Goal: Task Accomplishment & Management: Use online tool/utility

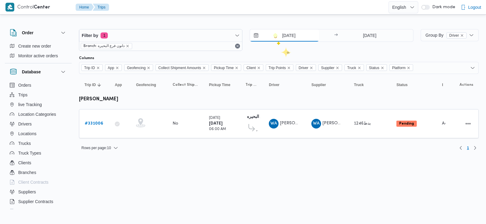
click at [273, 33] on input "[DATE]" at bounding box center [284, 35] width 69 height 12
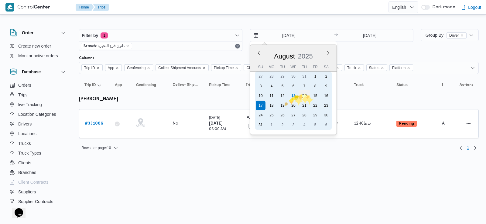
click at [305, 95] on div "14" at bounding box center [304, 96] width 12 height 12
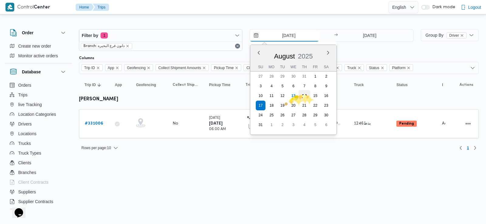
type input "14/8/2025"
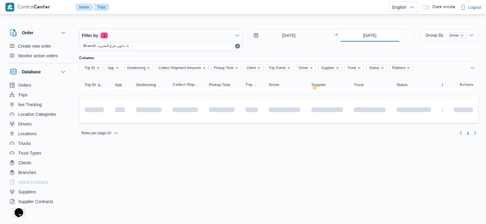
click at [371, 41] on input "[DATE]" at bounding box center [369, 35] width 60 height 12
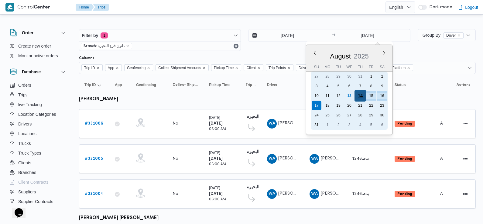
click at [361, 92] on div "14" at bounding box center [360, 96] width 12 height 12
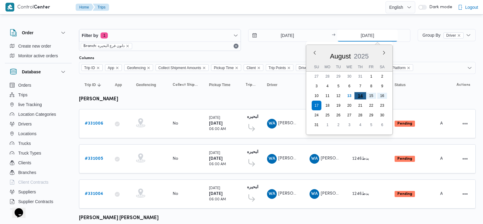
type input "14/8/2025"
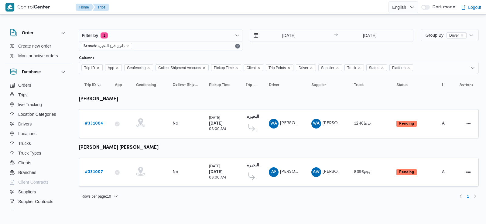
click at [288, 42] on div "14/8/2025 → 14/8/2025" at bounding box center [330, 35] width 163 height 13
click at [283, 36] on input "14/8/2025" at bounding box center [284, 35] width 69 height 12
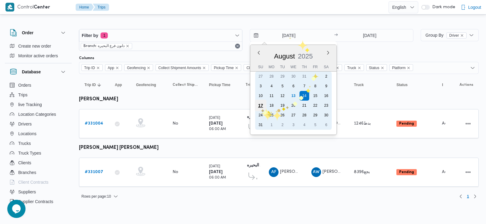
click at [261, 108] on div "17" at bounding box center [261, 106] width 12 height 12
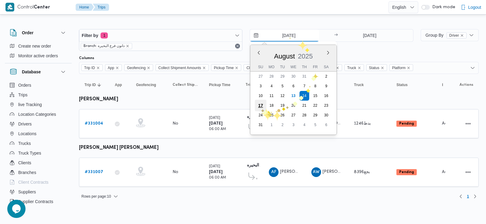
type input "[DATE]"
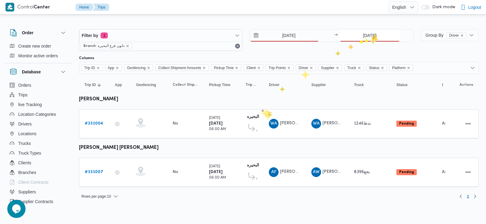
click at [374, 33] on input "14/8/2025" at bounding box center [369, 35] width 60 height 12
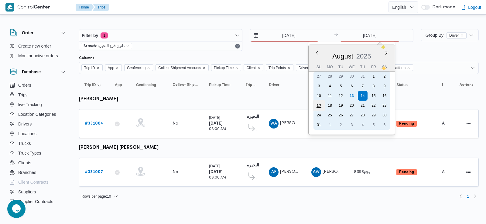
click at [318, 105] on div "17" at bounding box center [319, 106] width 12 height 12
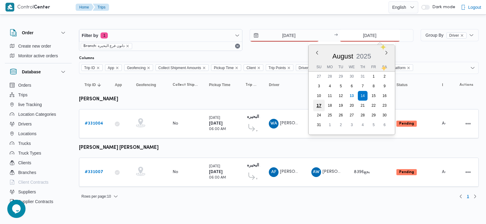
type input "[DATE]"
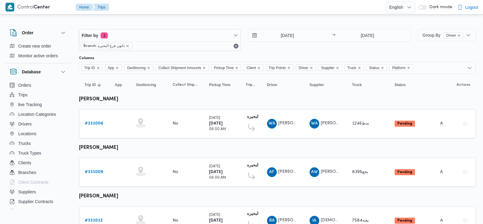
click at [220, 19] on div "Filter by 1 Branch: دانون فرع البحيره 17/8/2025 → 17/8/2025 Group By Driver Col…" at bounding box center [237, 185] width 483 height 338
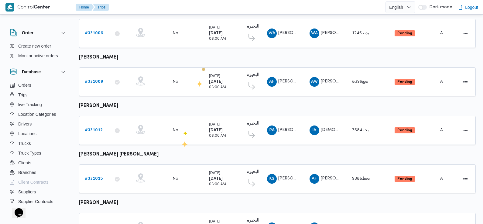
scroll to position [126, 0]
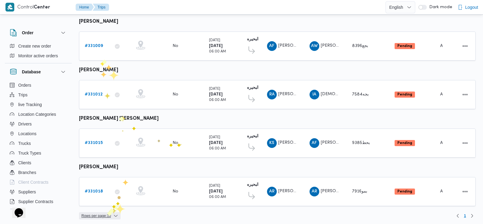
click at [106, 214] on span "Rows per page : 10" at bounding box center [95, 215] width 29 height 7
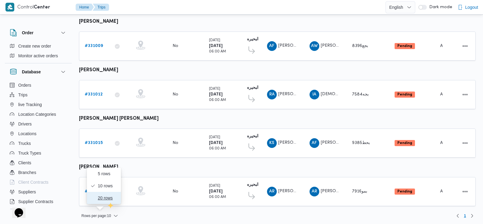
click at [107, 201] on span "20 rows" at bounding box center [107, 198] width 19 height 5
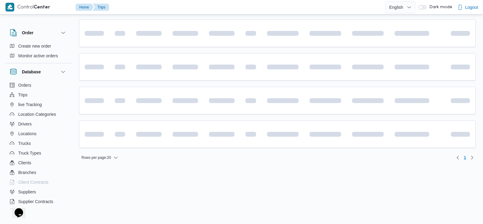
scroll to position [55, 0]
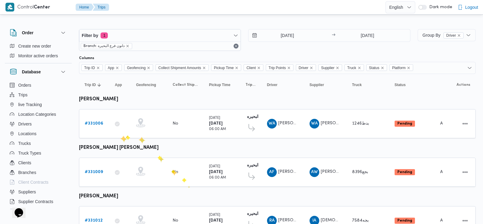
scroll to position [126, 0]
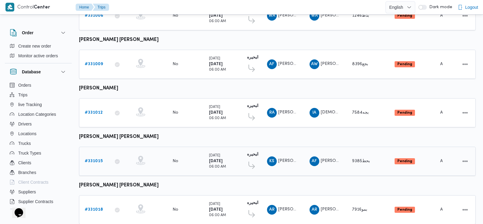
scroll to position [126, 0]
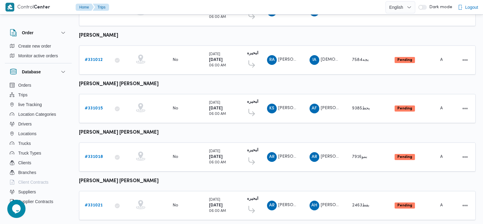
scroll to position [174, 0]
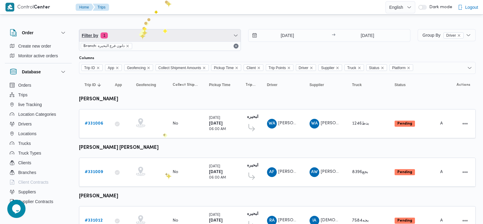
click at [137, 34] on span "Filter by 1" at bounding box center [159, 35] width 161 height 12
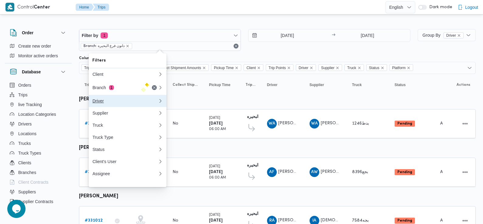
click at [131, 97] on button "Driver" at bounding box center [128, 101] width 78 height 12
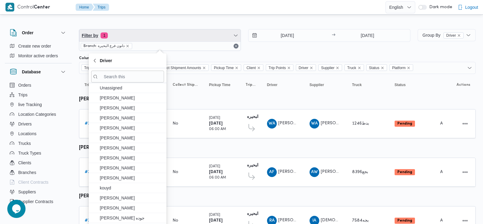
click at [140, 38] on span "Filter by 1" at bounding box center [159, 35] width 161 height 12
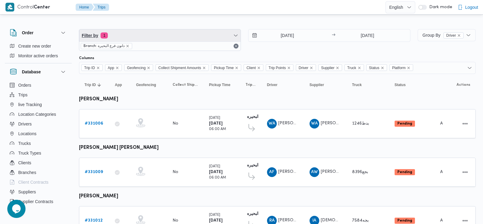
click at [141, 34] on span "Filter by 1" at bounding box center [159, 35] width 161 height 12
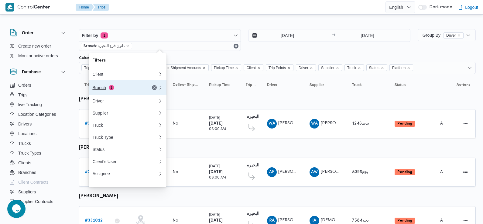
click at [111, 86] on span "1" at bounding box center [111, 87] width 5 height 5
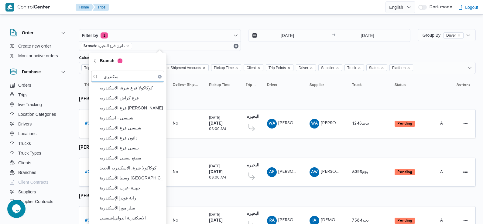
type input "سكندري"
click at [137, 140] on span "دانون فرع الاسكندريه" at bounding box center [131, 137] width 63 height 7
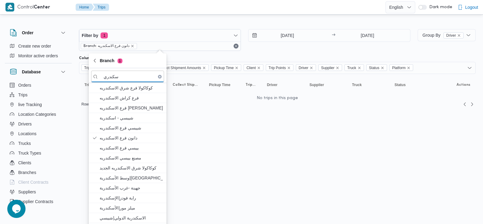
click at [280, 54] on div "Filter by 1 Branch: دانون فرع الاسكندريه 17/8/2025 → 17/8/2025" at bounding box center [244, 39] width 338 height 29
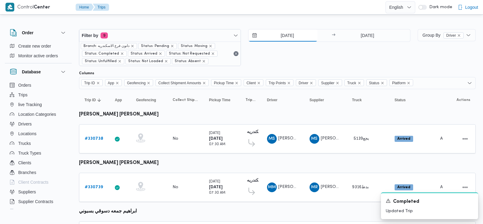
click at [273, 37] on input "[DATE]" at bounding box center [282, 35] width 69 height 12
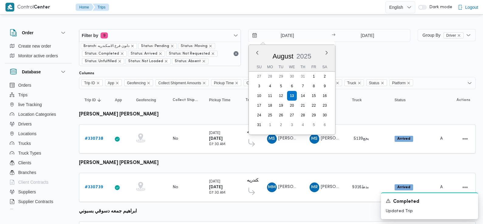
click at [372, 65] on div "13/8/2025 Previous Month Next month August 2025 August 2025 Su Mo Tu We Th Fr S…" at bounding box center [329, 47] width 162 height 37
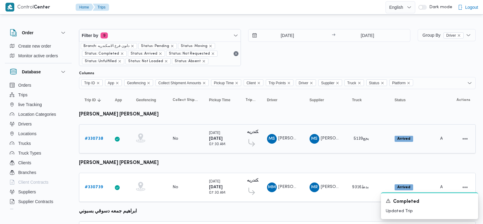
click at [99, 138] on b "# 330738" at bounding box center [94, 139] width 19 height 4
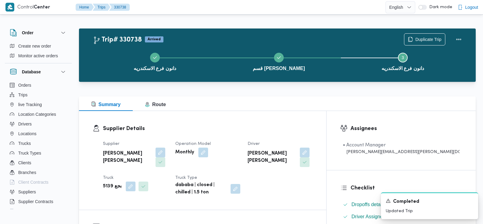
click at [429, 42] on div "دانون فرع الاسكندريه قسم سيدى جابر Step 3 is incomplete 3 دانون فرع الاسكندريه" at bounding box center [278, 61] width 379 height 39
click at [425, 37] on span "Duplicate Trip" at bounding box center [428, 39] width 26 height 7
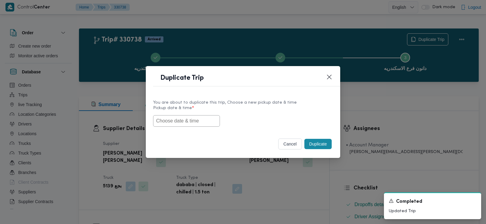
click at [189, 123] on input "text" at bounding box center [186, 121] width 67 height 12
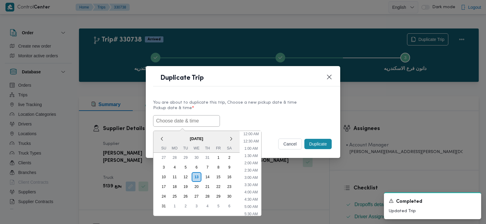
scroll to position [164, 0]
click at [168, 135] on span "[DATE]" at bounding box center [196, 139] width 86 height 11
click at [178, 114] on label "Pickup date & time *" at bounding box center [243, 110] width 180 height 9
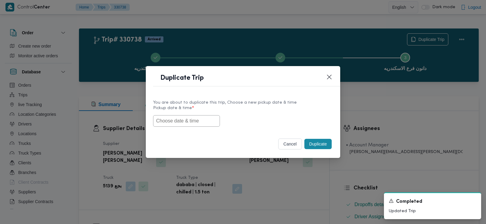
click at [178, 119] on input "text" at bounding box center [186, 121] width 67 height 12
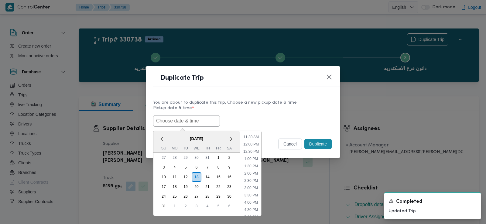
paste input "14/08/2025 6:00AM"
click at [253, 175] on li "7:30 AM" at bounding box center [251, 176] width 18 height 6
type input "[DATE] 7:30AM"
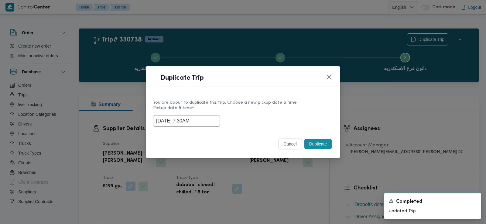
click at [178, 120] on input "[DATE] 7:30AM" at bounding box center [186, 121] width 67 height 12
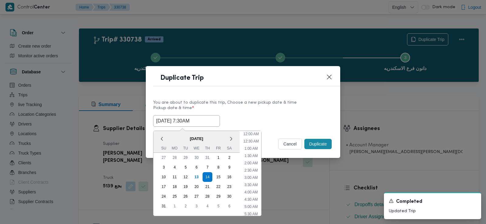
click at [178, 120] on input "14/08/2025 7:30AM" at bounding box center [186, 121] width 67 height 12
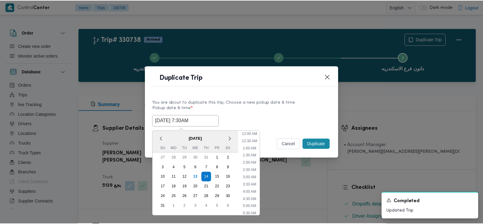
scroll to position [70, 0]
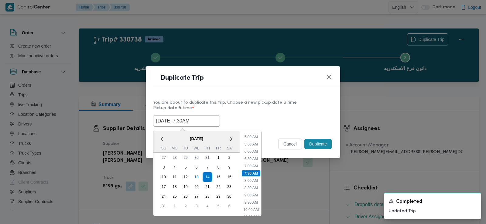
click at [178, 120] on input "14/08/2025 7:30AM" at bounding box center [186, 121] width 67 height 12
click at [253, 124] on div "Selected date: Thursday, August 14th, 2025 at 7:30 AM 14/08/2025 7:30AM < Augus…" at bounding box center [243, 121] width 180 height 12
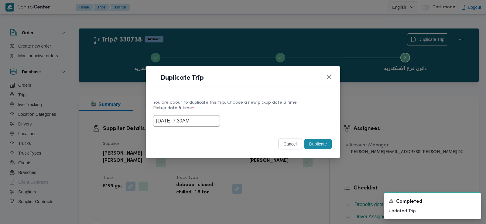
click at [319, 144] on button "Duplicate" at bounding box center [317, 144] width 27 height 10
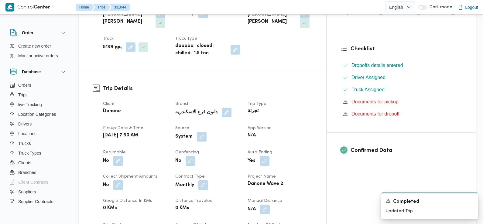
scroll to position [142, 0]
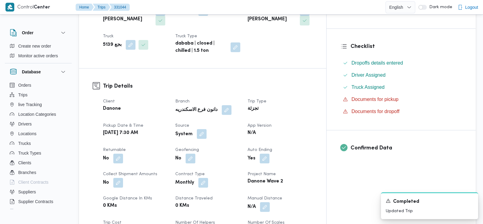
click at [206, 129] on button "button" at bounding box center [202, 134] width 10 height 10
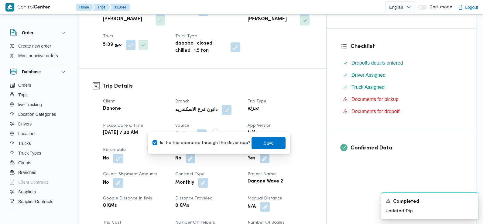
click at [214, 143] on label "Is the trip operated through the driver app?" at bounding box center [201, 143] width 98 height 7
checkbox input "false"
click at [263, 142] on span "Save" at bounding box center [268, 142] width 10 height 7
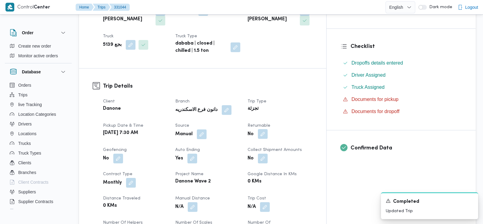
click at [267, 129] on button "button" at bounding box center [263, 134] width 10 height 10
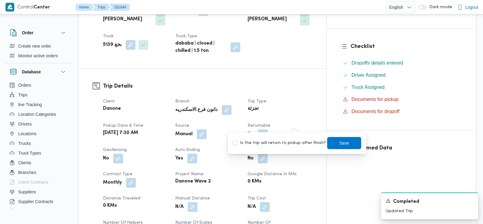
click at [299, 142] on label "Is the trip will return to pickup after finish?" at bounding box center [278, 143] width 93 height 7
checkbox input "true"
click at [333, 143] on span "Save" at bounding box center [344, 143] width 34 height 12
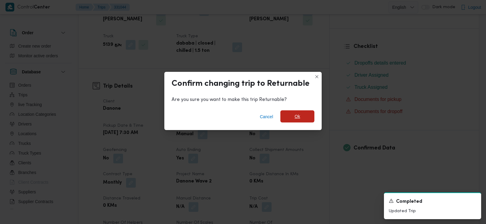
click at [297, 113] on span "Ok" at bounding box center [297, 116] width 34 height 12
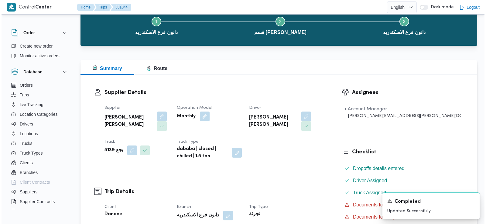
scroll to position [0, 0]
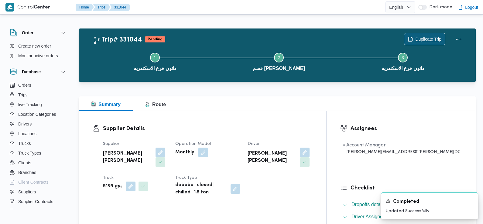
click at [423, 41] on span "Duplicate Trip" at bounding box center [428, 39] width 26 height 7
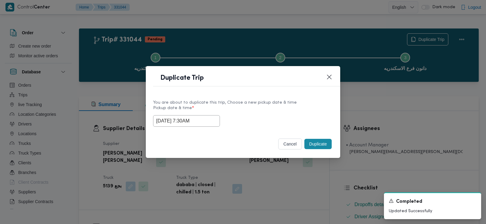
click at [187, 121] on input "14/08/2025 7:30AM" at bounding box center [186, 121] width 67 height 12
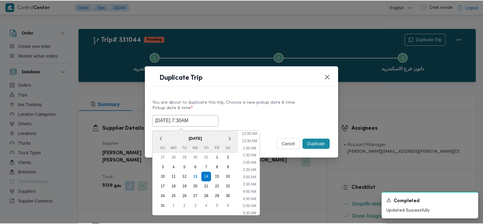
scroll to position [70, 0]
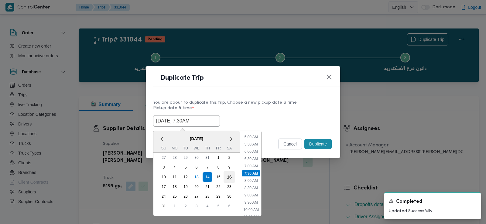
click at [231, 176] on div "16" at bounding box center [229, 177] width 12 height 12
type input "16/08/2025 7:30AM"
click at [296, 113] on label "Pickup date & time *" at bounding box center [243, 110] width 180 height 9
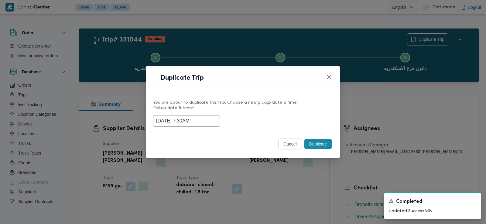
click at [316, 147] on button "Duplicate" at bounding box center [317, 144] width 27 height 10
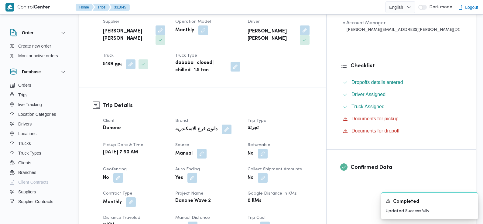
scroll to position [124, 0]
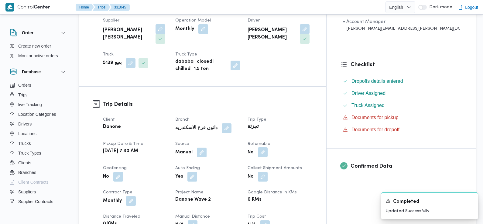
click at [267, 147] on button "button" at bounding box center [263, 152] width 10 height 10
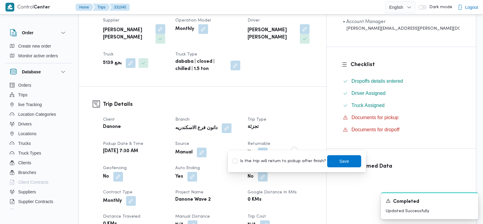
click at [296, 161] on label "Is the trip will return to pickup after finish?" at bounding box center [278, 161] width 93 height 7
checkbox input "true"
click at [329, 161] on span "Save" at bounding box center [344, 161] width 34 height 12
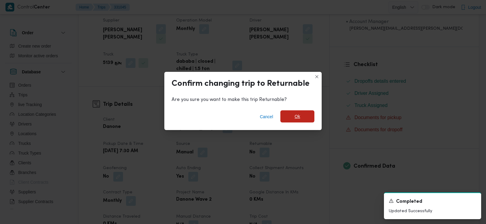
click at [297, 115] on span "Ok" at bounding box center [296, 116] width 5 height 7
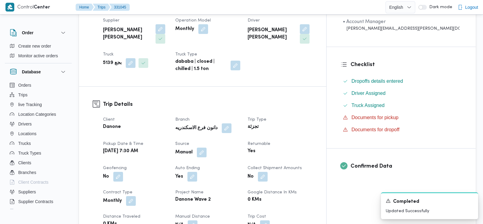
click at [312, 100] on h3 "Trip Details" at bounding box center [207, 104] width 209 height 8
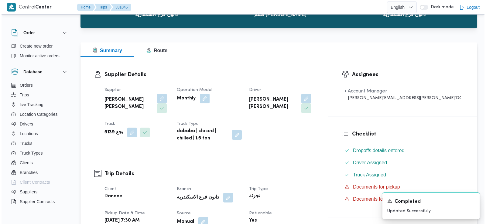
scroll to position [0, 0]
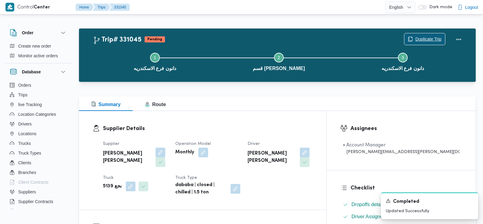
click at [431, 41] on span "Duplicate Trip" at bounding box center [428, 39] width 26 height 7
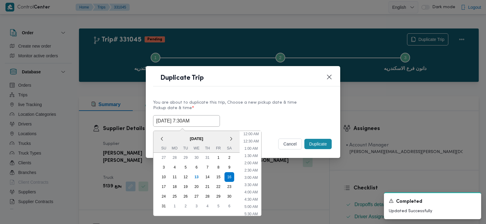
click at [187, 124] on input "16/08/2025 7:30AM" at bounding box center [186, 121] width 67 height 12
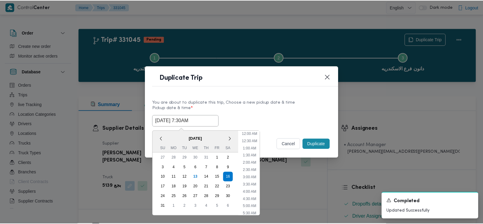
scroll to position [70, 0]
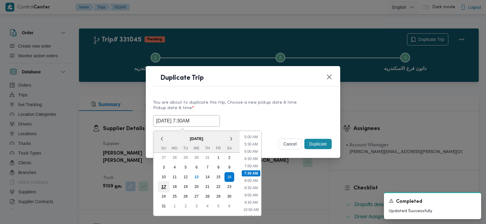
click at [164, 186] on div "17" at bounding box center [164, 187] width 12 height 12
type input "17/08/2025 7:30AM"
click at [270, 115] on div "17/08/2025 7:30AM < August 2025 > Su Mo Tu We Th Fr Sa 27 28 29 30 31 1 2 3 4 5…" at bounding box center [243, 121] width 180 height 12
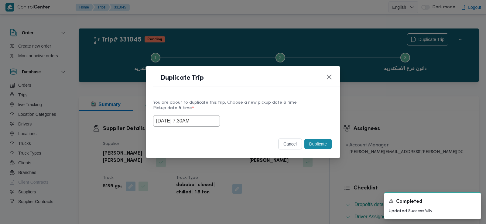
click at [320, 143] on button "Duplicate" at bounding box center [317, 144] width 27 height 10
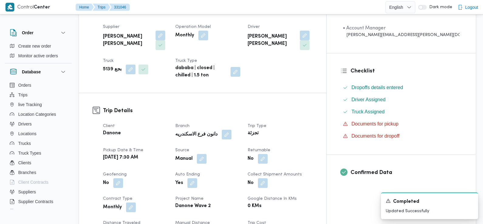
scroll to position [117, 0]
click at [267, 154] on button "button" at bounding box center [263, 159] width 10 height 10
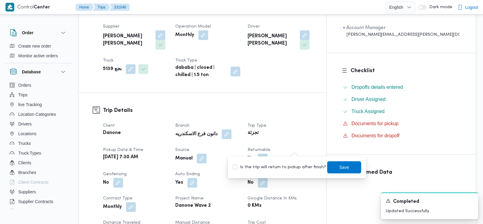
click at [293, 164] on label "Is the trip will return to pickup after finish?" at bounding box center [278, 167] width 93 height 7
checkbox input "true"
click at [327, 166] on span "Save" at bounding box center [344, 167] width 34 height 12
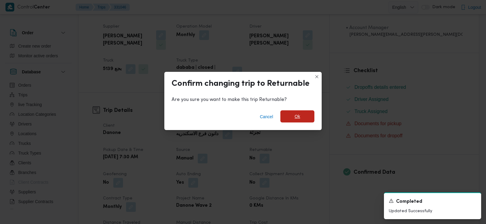
click at [303, 114] on span "Ok" at bounding box center [297, 116] width 34 height 12
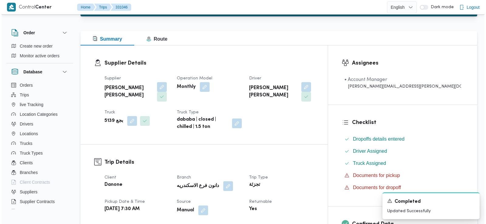
scroll to position [0, 0]
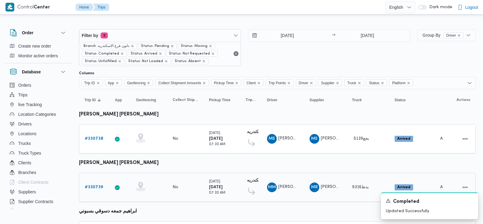
click at [99, 187] on b "# 330739" at bounding box center [94, 187] width 18 height 4
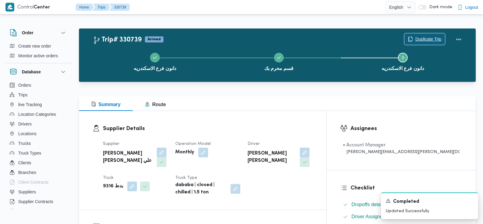
click at [433, 39] on span "Duplicate Trip" at bounding box center [428, 39] width 26 height 7
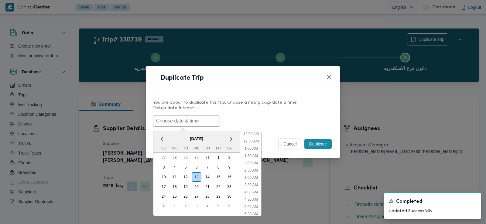
click at [200, 120] on input "text" at bounding box center [186, 121] width 67 height 12
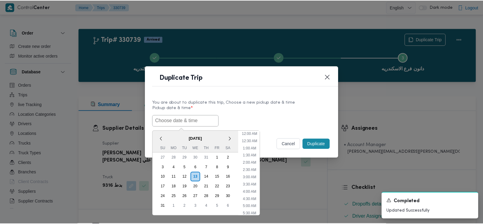
scroll to position [164, 0]
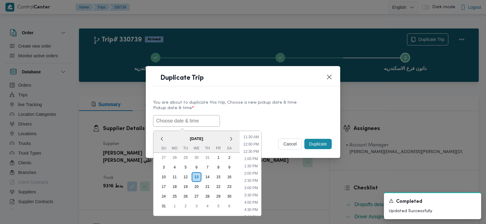
paste input "14/08/2025 7:30AM"
type input "14/08/2025 7:30AM"
click at [246, 117] on div "14/08/2025 7:30AM < August 2025 > Su Mo Tu We Th Fr Sa 27 28 29 30 31 1 2 3 4 5…" at bounding box center [243, 121] width 180 height 12
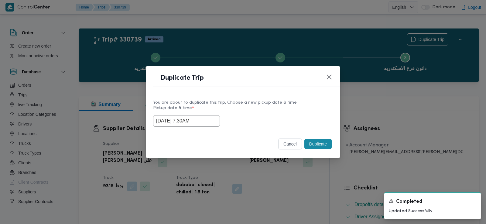
click at [313, 147] on button "Duplicate" at bounding box center [317, 144] width 27 height 10
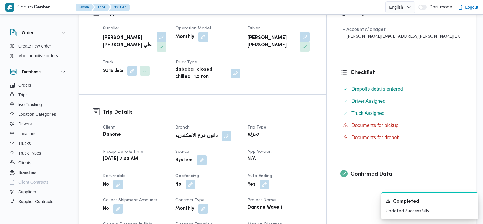
scroll to position [158, 0]
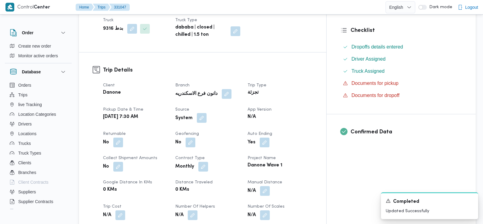
click at [206, 113] on button "button" at bounding box center [202, 118] width 10 height 10
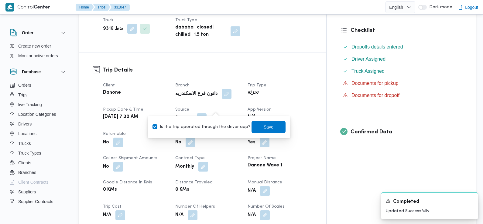
click at [218, 126] on label "Is the trip operated through the driver app?" at bounding box center [201, 127] width 98 height 7
checkbox input "false"
click at [263, 128] on span "Save" at bounding box center [268, 126] width 10 height 7
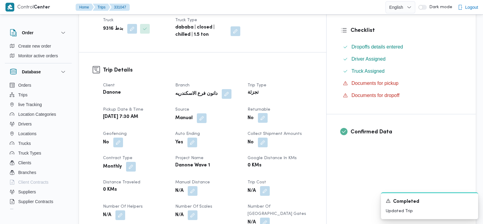
click at [267, 113] on button "button" at bounding box center [263, 118] width 10 height 10
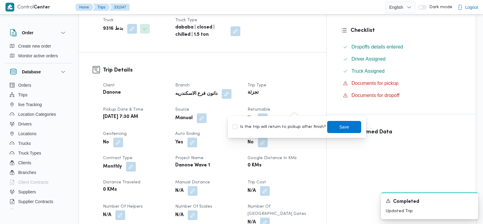
click at [294, 128] on label "Is the trip will return to pickup after finish?" at bounding box center [278, 127] width 93 height 7
checkbox input "true"
click at [342, 125] on span "Save" at bounding box center [344, 126] width 10 height 7
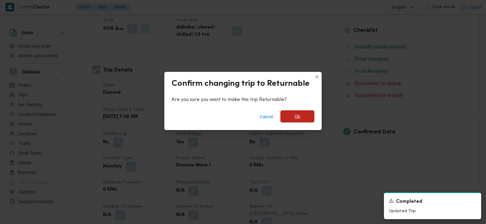
click at [297, 120] on span "Ok" at bounding box center [296, 116] width 5 height 7
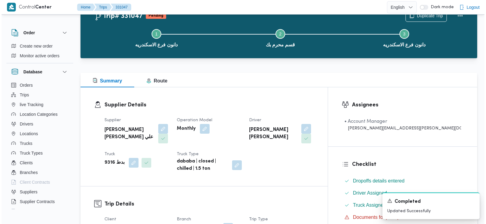
scroll to position [0, 0]
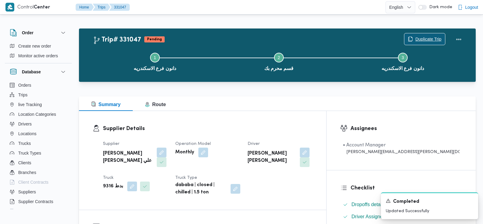
click at [433, 36] on span "Duplicate Trip" at bounding box center [428, 39] width 26 height 7
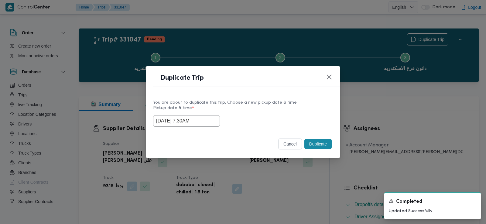
click at [189, 117] on input "14/08/2025 7:30AM" at bounding box center [186, 121] width 67 height 12
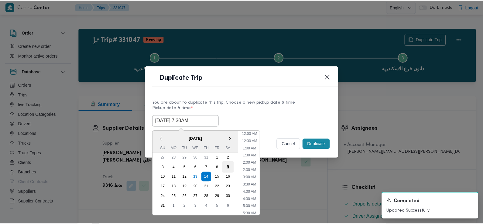
scroll to position [70, 0]
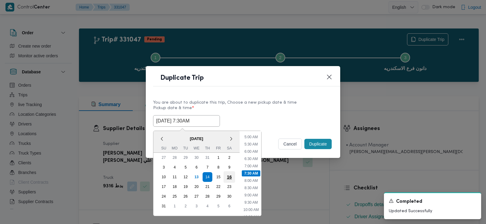
click at [230, 177] on div "16" at bounding box center [229, 177] width 12 height 12
type input "16/08/2025 7:30AM"
click at [291, 119] on div "16/08/2025 7:30AM < August 2025 > Su Mo Tu We Th Fr Sa 27 28 29 30 31 1 2 3 4 5…" at bounding box center [243, 121] width 180 height 12
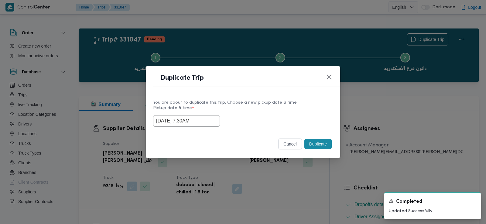
click at [317, 144] on button "Duplicate" at bounding box center [317, 144] width 27 height 10
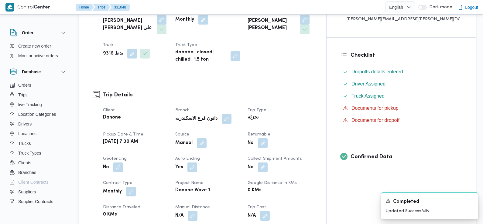
scroll to position [134, 0]
click at [267, 137] on button "button" at bounding box center [263, 142] width 10 height 10
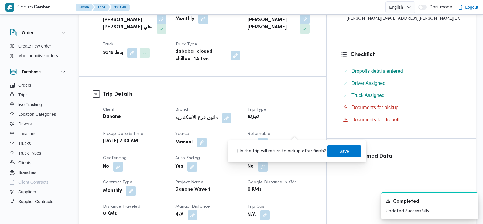
click at [293, 155] on div "Is the trip will return to pickup after finish? Save" at bounding box center [297, 151] width 130 height 13
click at [290, 149] on label "Is the trip will return to pickup after finish?" at bounding box center [278, 151] width 93 height 7
checkbox input "true"
click at [342, 153] on span "Save" at bounding box center [344, 150] width 10 height 7
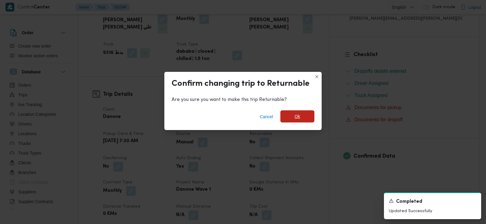
click at [305, 113] on span "Ok" at bounding box center [297, 116] width 34 height 12
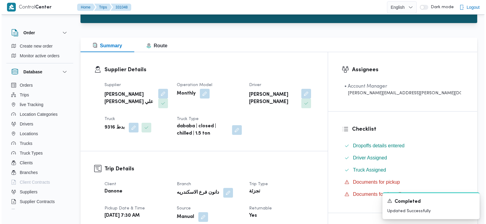
scroll to position [0, 0]
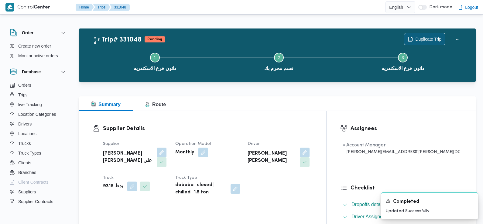
click at [429, 37] on span "Duplicate Trip" at bounding box center [428, 39] width 26 height 7
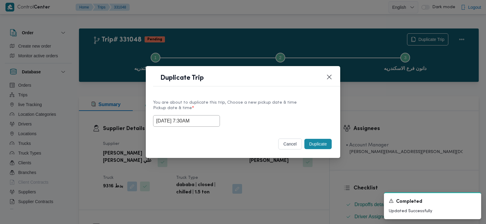
click at [198, 118] on input "16/08/2025 7:30AM" at bounding box center [186, 121] width 67 height 12
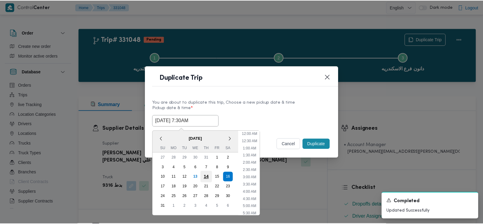
scroll to position [70, 0]
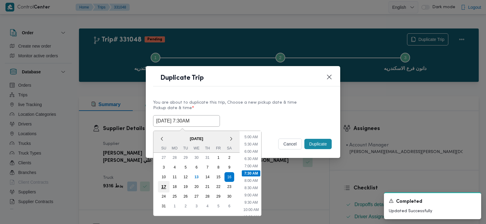
click at [161, 187] on div "17" at bounding box center [164, 187] width 12 height 12
type input "17/08/2025 7:30AM"
click at [273, 122] on div "17/08/2025 7:30AM < August 2025 > Su Mo Tu We Th Fr Sa 27 28 29 30 31 1 2 3 4 5…" at bounding box center [243, 121] width 180 height 12
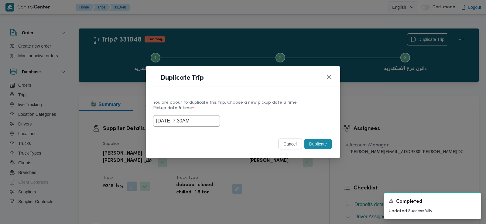
click at [316, 147] on button "Duplicate" at bounding box center [317, 144] width 27 height 10
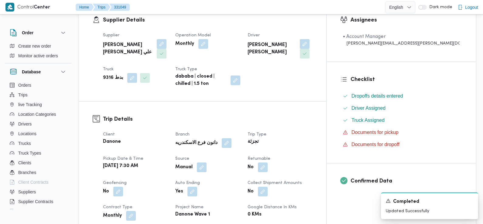
scroll to position [115, 0]
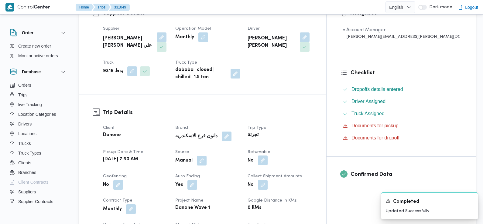
click at [267, 156] on button "button" at bounding box center [263, 161] width 10 height 10
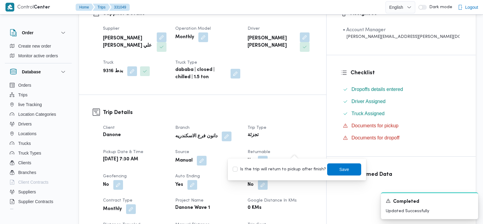
click at [296, 164] on div "Is the trip will return to pickup after finish? Save" at bounding box center [297, 169] width 130 height 13
click at [297, 169] on label "Is the trip will return to pickup after finish?" at bounding box center [278, 169] width 93 height 7
checkbox input "true"
click at [331, 166] on span "Save" at bounding box center [344, 169] width 34 height 12
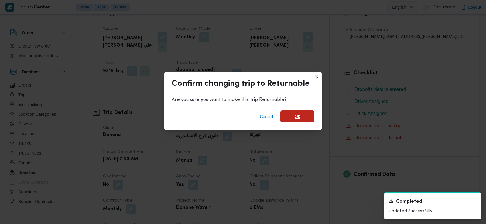
click at [307, 119] on span "Ok" at bounding box center [297, 116] width 34 height 12
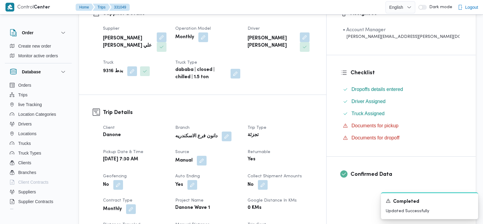
click at [316, 121] on div "Client Danone Branch دانون فرع الاسكندريه Trip Type تجزئة Pickup date & time Su…" at bounding box center [207, 209] width 217 height 177
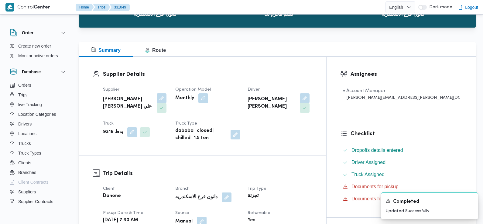
scroll to position [0, 0]
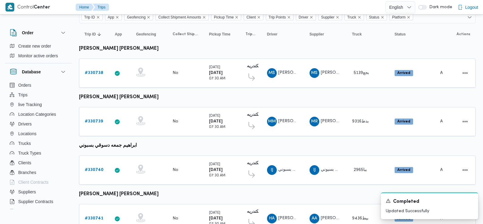
scroll to position [73, 0]
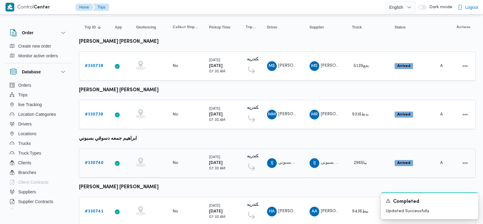
click at [90, 161] on b "# 330740" at bounding box center [94, 163] width 19 height 4
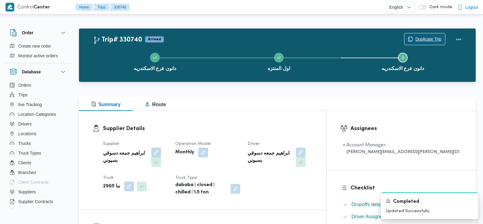
click at [425, 40] on span "Duplicate Trip" at bounding box center [428, 39] width 26 height 7
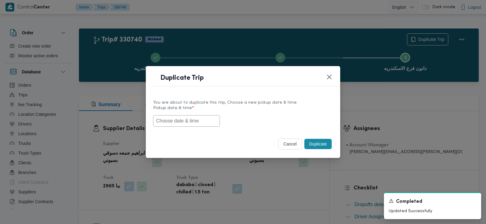
click at [199, 120] on input "text" at bounding box center [186, 121] width 67 height 12
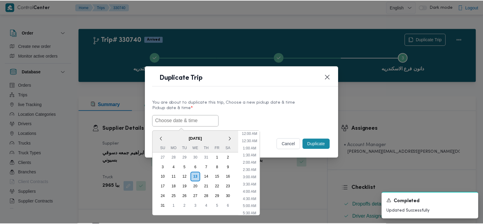
scroll to position [164, 0]
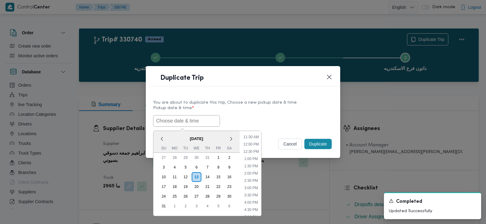
paste input "14/08/2025 7:30AM"
type input "14/08/2025 7:30AM"
click at [244, 118] on div "14/08/2025 7:30AM < August 2025 > Su Mo Tu We Th Fr Sa 27 28 29 30 31 1 2 3 4 5…" at bounding box center [243, 121] width 180 height 12
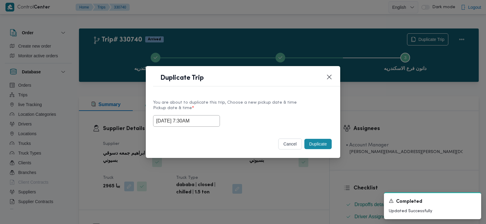
click at [316, 143] on button "Duplicate" at bounding box center [317, 144] width 27 height 10
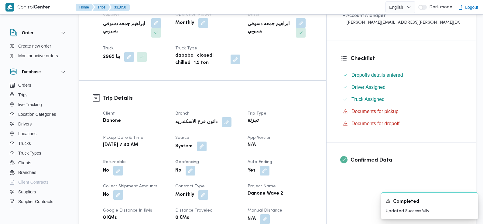
scroll to position [131, 0]
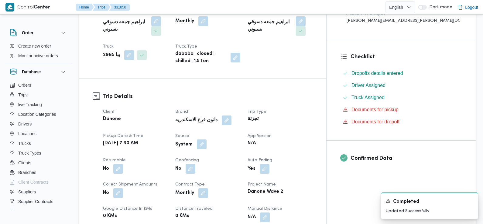
click at [206, 140] on button "button" at bounding box center [202, 145] width 10 height 10
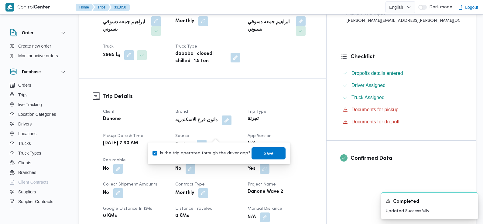
click at [222, 148] on div "Is the trip operated through the driver app? Save" at bounding box center [219, 153] width 134 height 13
click at [225, 153] on label "Is the trip operated through the driver app?" at bounding box center [201, 153] width 98 height 7
checkbox input "false"
click at [263, 152] on span "Save" at bounding box center [268, 153] width 10 height 7
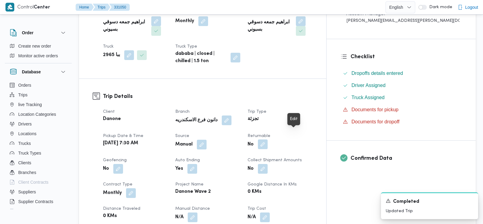
click at [267, 140] on button "button" at bounding box center [263, 145] width 10 height 10
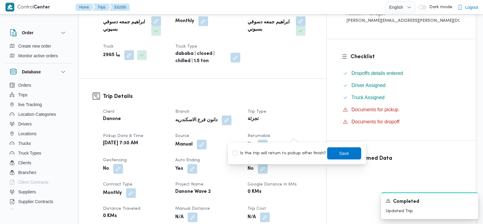
click at [302, 154] on label "Is the trip will return to pickup after finish?" at bounding box center [278, 153] width 93 height 7
checkbox input "true"
click at [330, 154] on span "Save" at bounding box center [344, 153] width 34 height 12
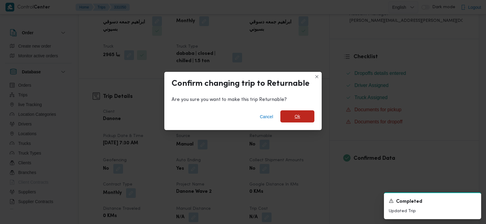
click at [307, 119] on span "Ok" at bounding box center [297, 116] width 34 height 12
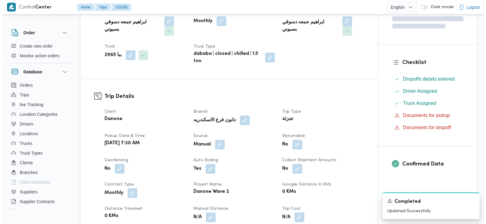
scroll to position [0, 0]
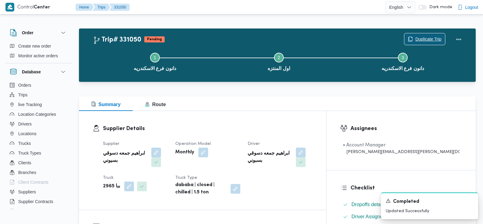
click at [430, 35] on span "Duplicate Trip" at bounding box center [424, 39] width 41 height 12
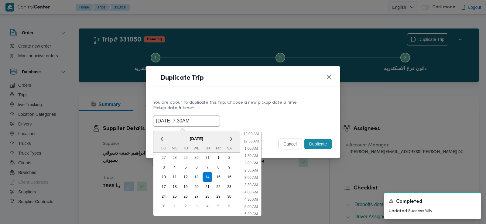
click at [195, 117] on input "14/08/2025 7:30AM" at bounding box center [186, 121] width 67 height 12
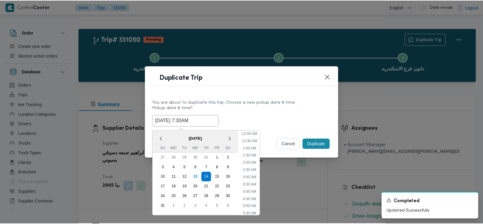
scroll to position [70, 0]
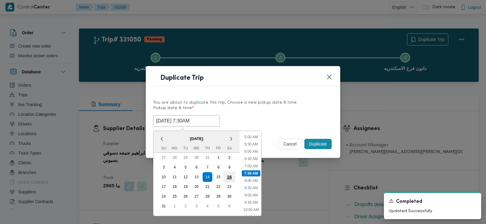
click at [229, 176] on div "16" at bounding box center [229, 177] width 12 height 12
type input "16/08/2025 7:30AM"
click at [290, 121] on div "16/08/2025 7:30AM < August 2025 > Su Mo Tu We Th Fr Sa 27 28 29 30 31 1 2 3 4 5…" at bounding box center [243, 121] width 180 height 12
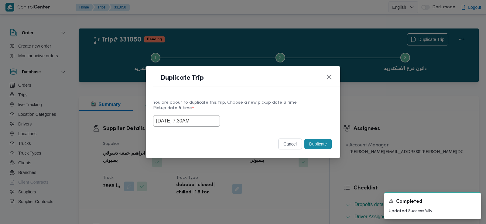
click at [318, 145] on button "Duplicate" at bounding box center [317, 144] width 27 height 10
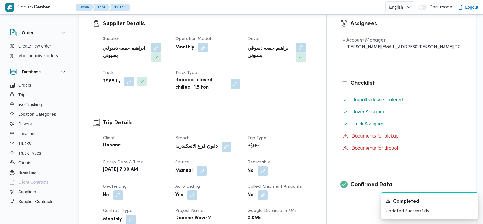
scroll to position [117, 0]
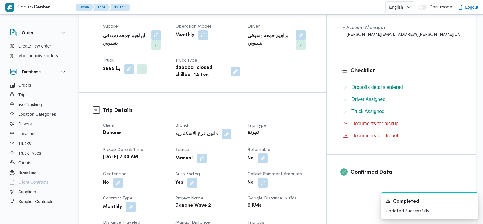
click at [267, 154] on button "button" at bounding box center [263, 159] width 10 height 10
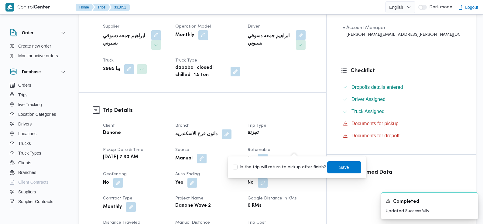
click at [293, 169] on label "Is the trip will return to pickup after finish?" at bounding box center [278, 167] width 93 height 7
checkbox input "true"
click at [339, 170] on span "Save" at bounding box center [344, 167] width 10 height 7
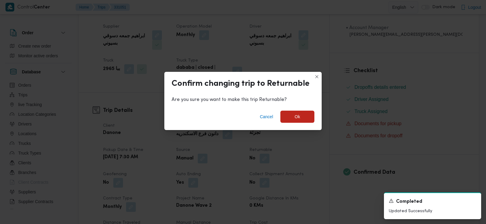
click at [300, 107] on div "Cancel Ok" at bounding box center [242, 118] width 157 height 24
click at [300, 120] on span "Ok" at bounding box center [297, 116] width 34 height 12
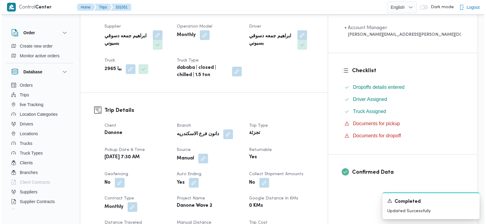
scroll to position [0, 0]
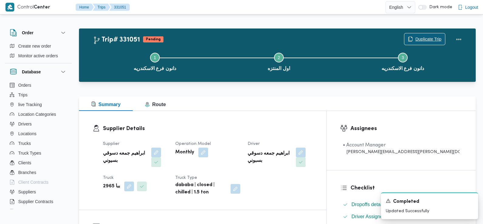
click at [436, 41] on span "Duplicate Trip" at bounding box center [428, 39] width 26 height 7
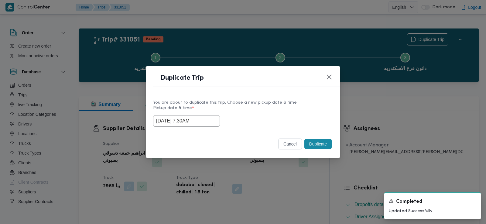
click at [192, 118] on input "16/08/2025 7:30AM" at bounding box center [186, 121] width 67 height 12
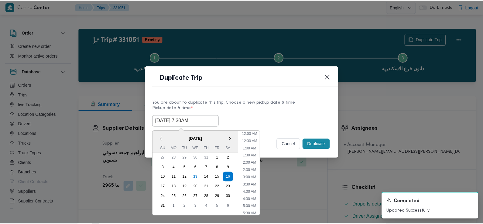
scroll to position [70, 0]
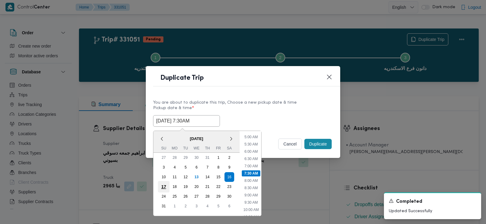
click at [163, 187] on div "17" at bounding box center [164, 187] width 12 height 12
type input "17/08/2025 7:30AM"
click at [293, 109] on label "Pickup date & time *" at bounding box center [243, 110] width 180 height 9
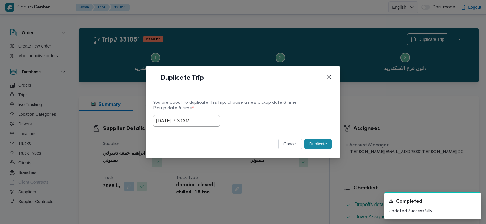
click at [320, 144] on button "Duplicate" at bounding box center [317, 144] width 27 height 10
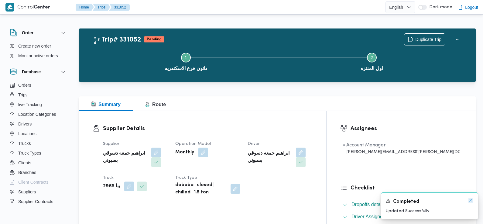
click at [470, 201] on icon "Dismiss toast" at bounding box center [470, 200] width 5 height 5
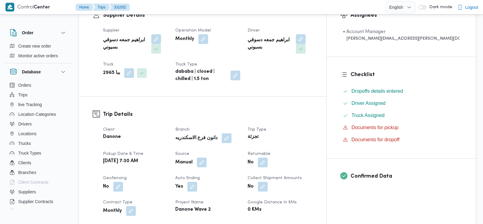
scroll to position [117, 0]
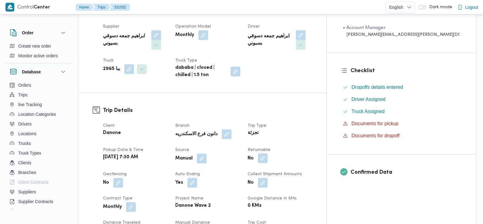
click at [267, 154] on button "button" at bounding box center [263, 159] width 10 height 10
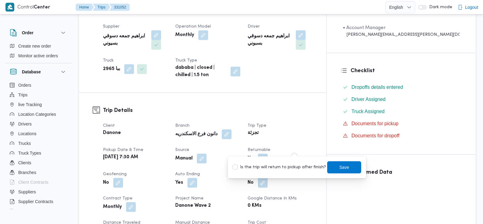
click at [296, 164] on label "Is the trip will return to pickup after finish?" at bounding box center [278, 167] width 93 height 7
checkbox input "true"
click at [328, 164] on span "Save" at bounding box center [344, 167] width 34 height 12
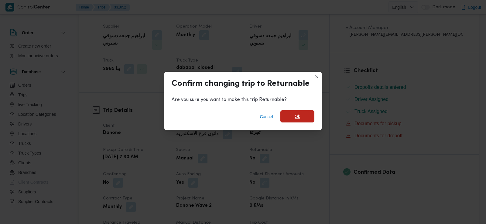
click at [311, 118] on span "Ok" at bounding box center [297, 116] width 34 height 12
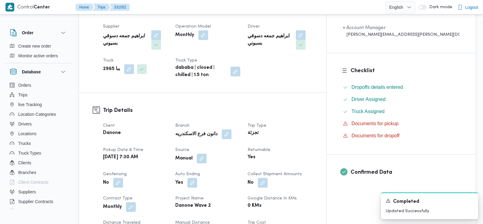
click at [168, 129] on div "Danone" at bounding box center [135, 133] width 66 height 8
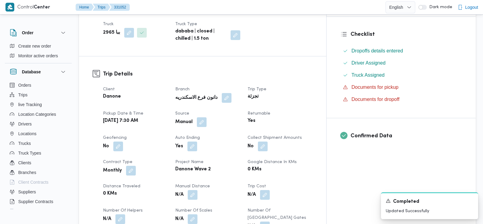
scroll to position [0, 0]
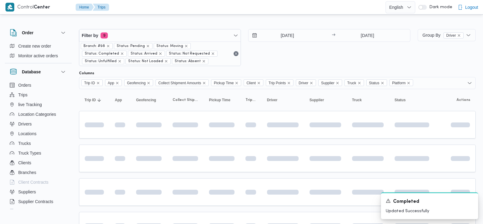
scroll to position [73, 0]
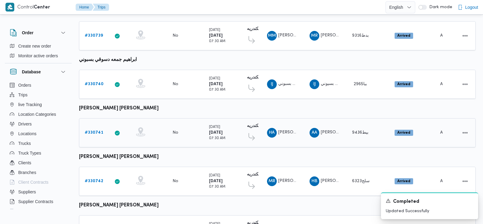
click at [93, 131] on b "# 330741" at bounding box center [94, 133] width 19 height 4
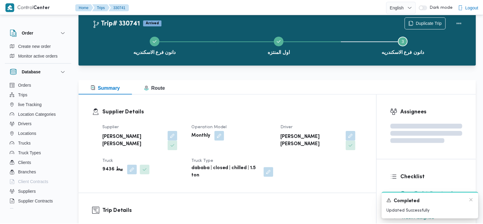
scroll to position [152, 0]
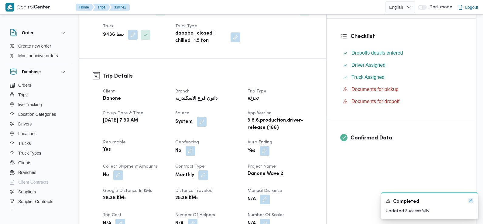
click at [470, 202] on icon "Dismiss toast" at bounding box center [470, 200] width 5 height 5
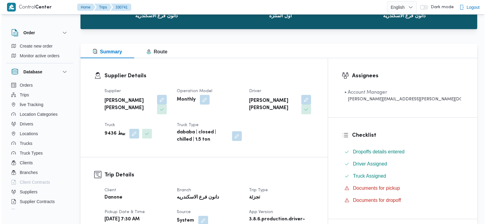
scroll to position [0, 0]
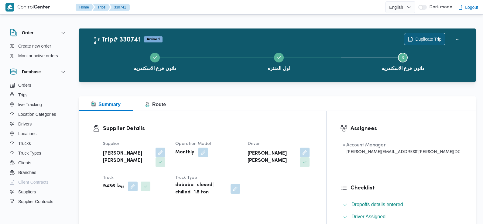
click at [429, 41] on span "Duplicate Trip" at bounding box center [428, 39] width 26 height 7
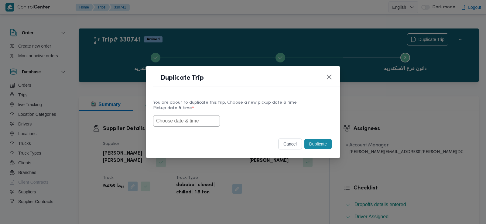
click at [199, 119] on input "text" at bounding box center [186, 121] width 67 height 12
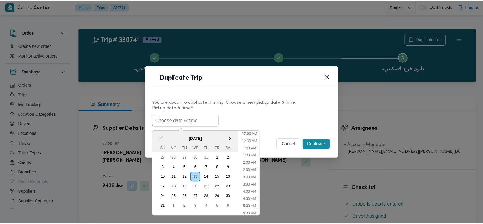
scroll to position [164, 0]
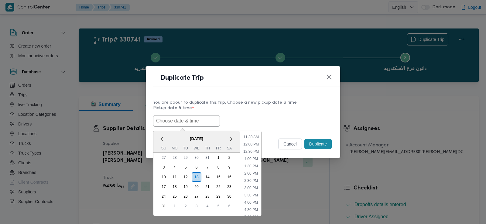
paste input "14/08/2025 7:30AM"
type input "14/08/2025 7:30AM"
click at [266, 111] on label "Pickup date & time *" at bounding box center [243, 110] width 180 height 9
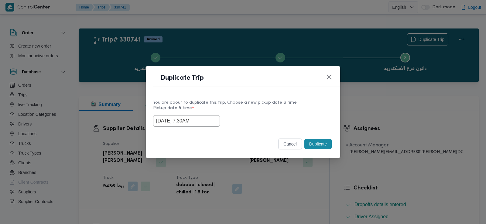
click at [319, 144] on button "Duplicate" at bounding box center [317, 144] width 27 height 10
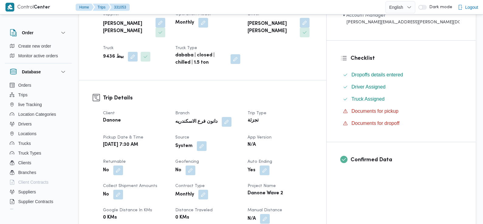
scroll to position [150, 0]
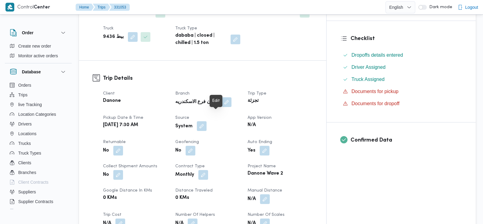
click at [206, 121] on button "button" at bounding box center [202, 126] width 10 height 10
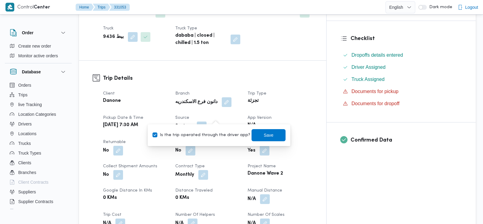
click at [222, 137] on label "Is the trip operated through the driver app?" at bounding box center [201, 135] width 98 height 7
checkbox input "false"
click at [263, 137] on span "Save" at bounding box center [268, 134] width 10 height 7
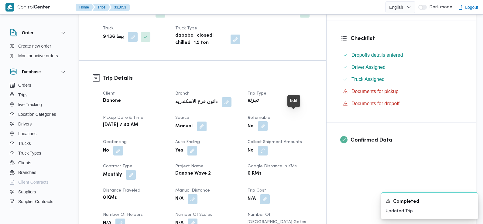
click at [267, 121] on button "button" at bounding box center [263, 126] width 10 height 10
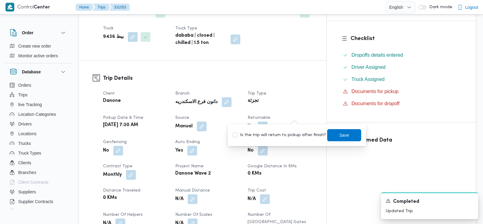
click at [293, 135] on label "Is the trip will return to pickup after finish?" at bounding box center [278, 135] width 93 height 7
checkbox input "true"
click at [339, 130] on span "Save" at bounding box center [344, 135] width 34 height 12
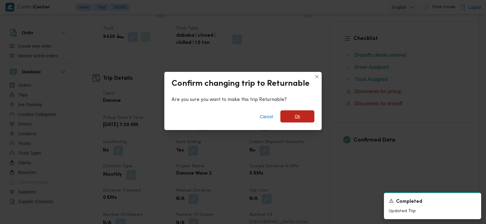
click at [301, 115] on span "Ok" at bounding box center [297, 116] width 34 height 12
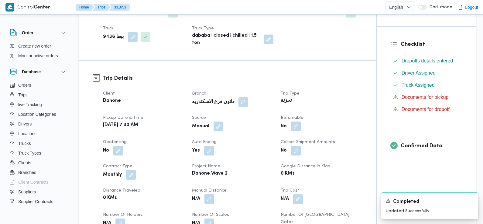
click at [359, 97] on div "تجزئة" at bounding box center [321, 101] width 83 height 8
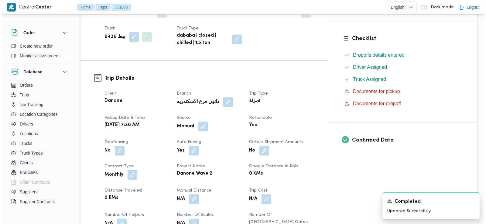
scroll to position [0, 0]
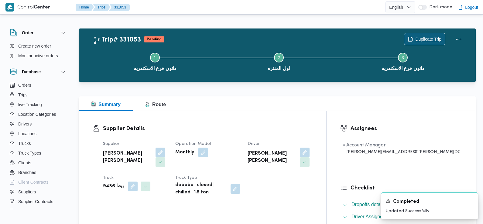
click at [427, 35] on span "Duplicate Trip" at bounding box center [424, 39] width 41 height 12
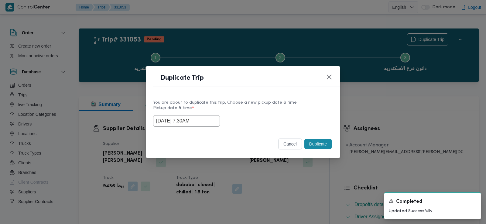
click at [185, 123] on input "14/08/2025 7:30AM" at bounding box center [186, 121] width 67 height 12
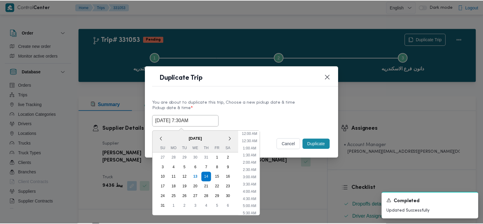
scroll to position [70, 0]
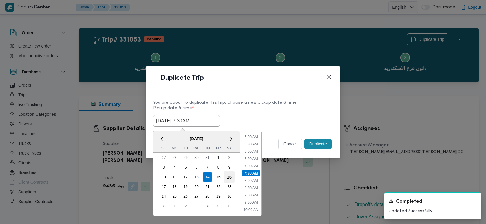
click at [227, 178] on div "16" at bounding box center [229, 177] width 12 height 12
type input "16/08/2025 7:30AM"
click at [283, 131] on div "You are about to duplicate this trip, Choose a new pickup date & time Pickup da…" at bounding box center [243, 113] width 194 height 39
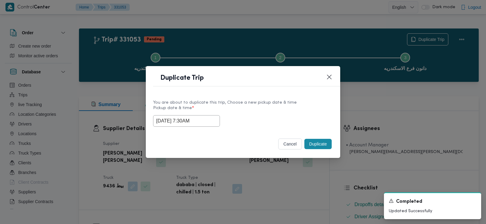
click at [324, 145] on button "Duplicate" at bounding box center [317, 144] width 27 height 10
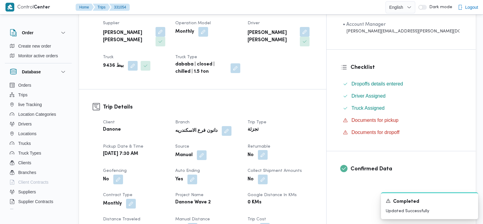
scroll to position [136, 0]
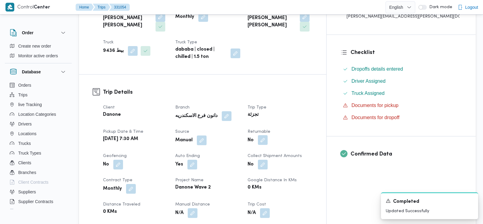
click at [267, 135] on button "button" at bounding box center [263, 140] width 10 height 10
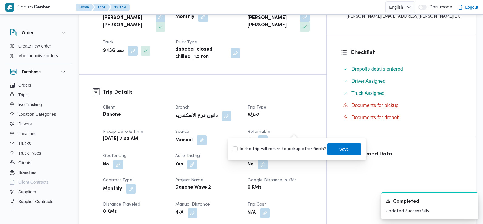
click at [287, 148] on label "Is the trip will return to pickup after finish?" at bounding box center [278, 149] width 93 height 7
checkbox input "true"
click at [339, 150] on span "Save" at bounding box center [344, 148] width 10 height 7
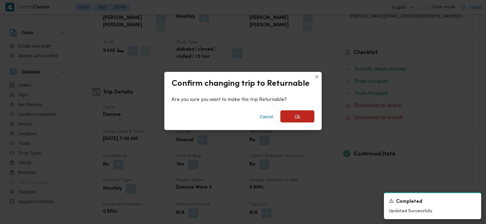
click at [304, 117] on span "Ok" at bounding box center [297, 116] width 34 height 12
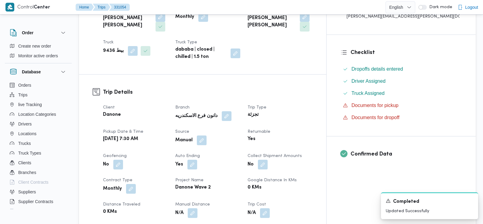
click at [313, 111] on div "تجزئة" at bounding box center [280, 115] width 66 height 8
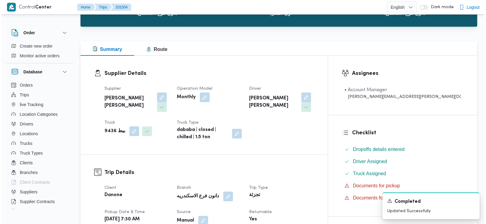
scroll to position [0, 0]
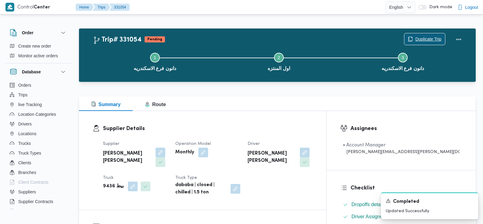
click at [430, 40] on span "Duplicate Trip" at bounding box center [428, 39] width 26 height 7
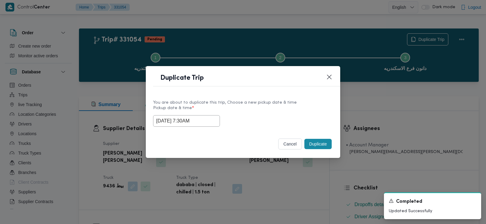
click at [176, 124] on input "16/08/2025 7:30AM" at bounding box center [186, 121] width 67 height 12
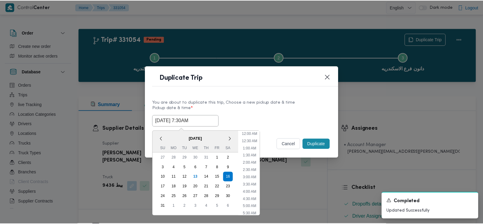
scroll to position [70, 0]
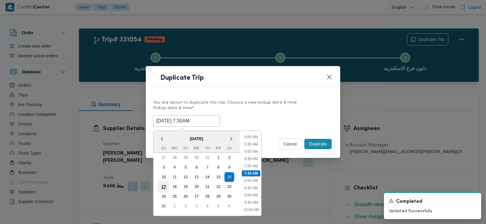
click at [166, 187] on div "17" at bounding box center [164, 187] width 12 height 12
type input "17/08/2025 7:30AM"
click at [285, 121] on div "17/08/2025 7:30AM < August 2025 > Su Mo Tu We Th Fr Sa 27 28 29 30 31 1 2 3 4 5…" at bounding box center [243, 121] width 180 height 12
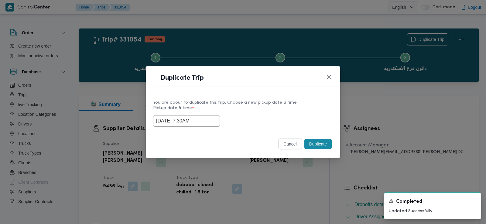
click at [320, 146] on button "Duplicate" at bounding box center [317, 144] width 27 height 10
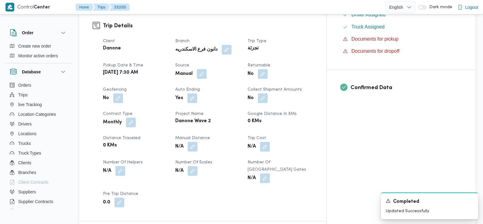
scroll to position [208, 0]
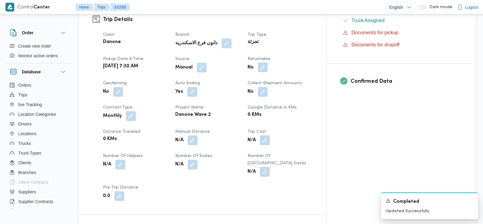
click at [267, 63] on button "button" at bounding box center [263, 68] width 10 height 10
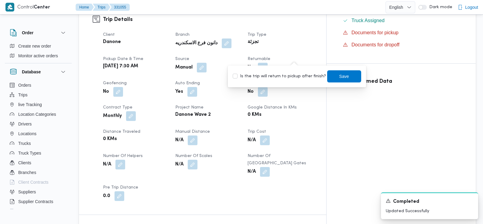
click at [288, 75] on label "Is the trip will return to pickup after finish?" at bounding box center [278, 76] width 93 height 7
checkbox input "true"
click at [335, 80] on span "Save" at bounding box center [344, 76] width 34 height 12
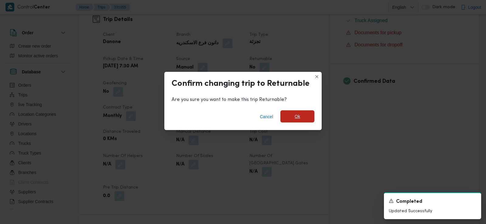
click at [290, 119] on span "Ok" at bounding box center [297, 116] width 34 height 12
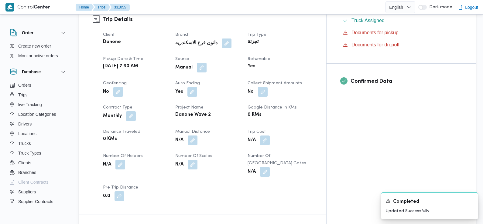
click at [168, 128] on dt "Distance Traveled" at bounding box center [135, 131] width 65 height 7
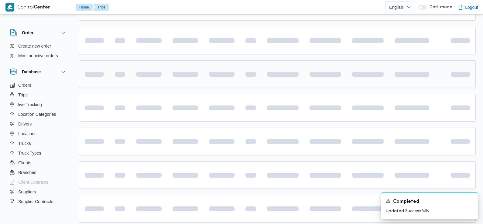
scroll to position [178, 0]
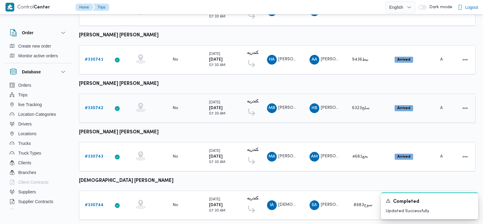
click at [92, 106] on b "# 330742" at bounding box center [94, 108] width 19 height 4
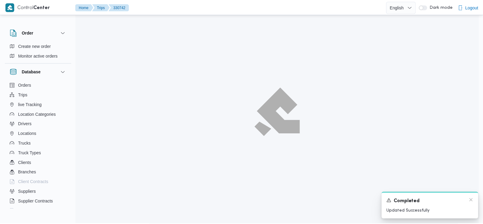
scroll to position [225, 0]
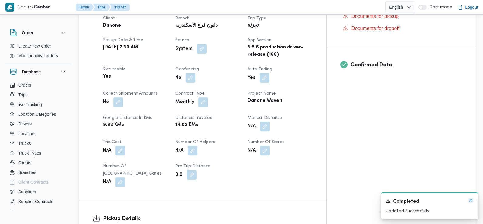
click at [472, 201] on icon "Dismiss toast" at bounding box center [470, 200] width 5 height 5
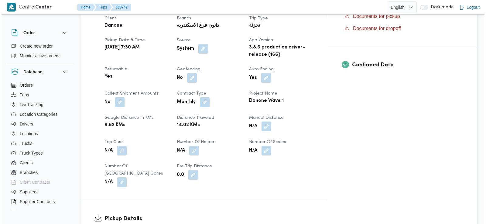
scroll to position [0, 0]
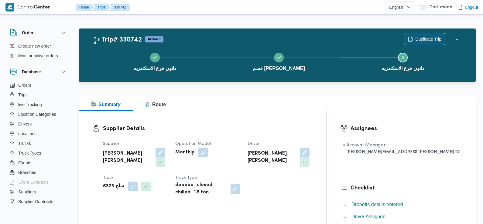
click at [428, 40] on span "Duplicate Trip" at bounding box center [428, 39] width 26 height 7
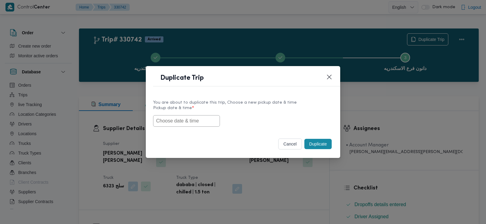
click at [181, 117] on input "text" at bounding box center [186, 121] width 67 height 12
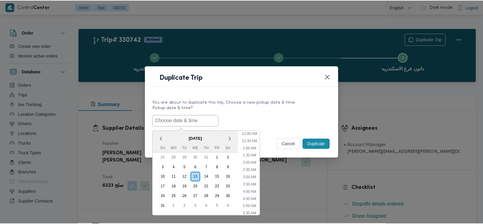
scroll to position [164, 0]
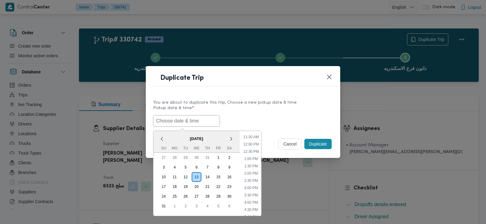
paste input "14/08/2025 7:30AM"
type input "14/08/2025 7:30AM"
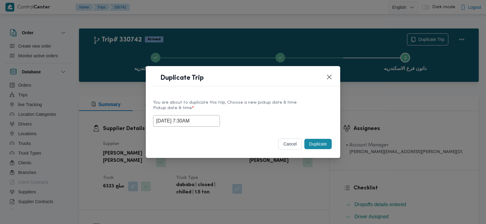
click at [235, 118] on div "14/08/2025 7:30AM" at bounding box center [243, 121] width 180 height 12
click at [310, 142] on button "Duplicate" at bounding box center [317, 144] width 27 height 10
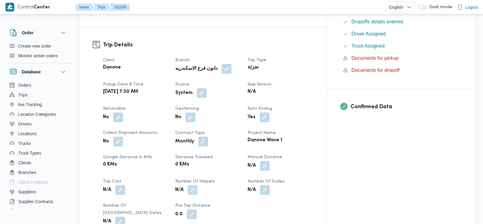
scroll to position [186, 0]
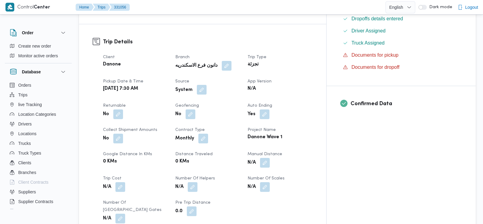
click at [206, 85] on button "button" at bounding box center [202, 90] width 10 height 10
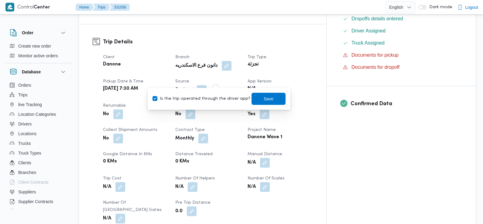
click at [221, 102] on label "Is the trip operated through the driver app?" at bounding box center [201, 98] width 98 height 7
checkbox input "false"
click at [263, 100] on span "Save" at bounding box center [268, 98] width 10 height 7
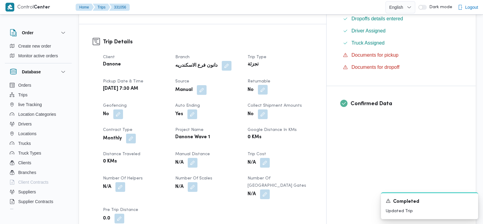
click at [267, 85] on button "button" at bounding box center [263, 90] width 10 height 10
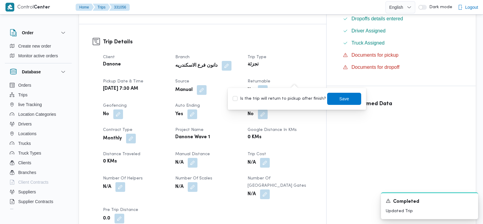
click at [301, 97] on label "Is the trip will return to pickup after finish?" at bounding box center [278, 98] width 93 height 7
checkbox input "true"
click at [329, 103] on span "Save" at bounding box center [344, 99] width 34 height 12
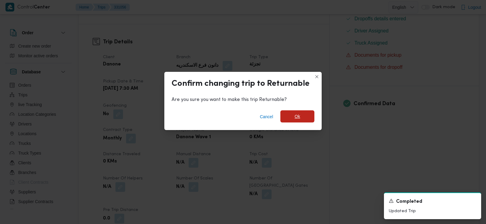
click at [302, 114] on span "Ok" at bounding box center [297, 116] width 34 height 12
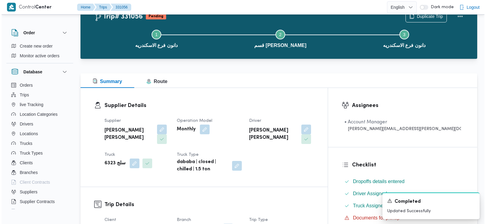
scroll to position [0, 0]
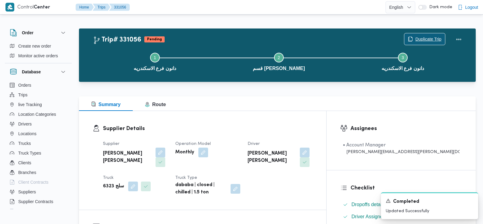
click at [423, 42] on span "Duplicate Trip" at bounding box center [428, 39] width 26 height 7
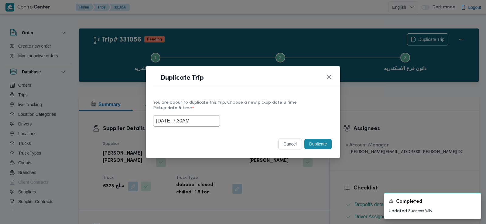
click at [194, 121] on input "14/08/2025 7:30AM" at bounding box center [186, 121] width 67 height 12
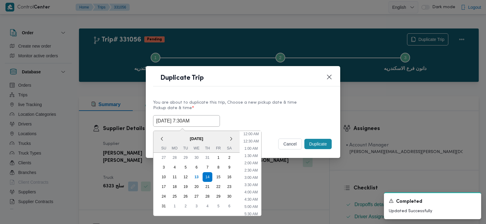
scroll to position [70, 0]
click at [234, 176] on div "16" at bounding box center [229, 177] width 12 height 12
type input "16/08/2025 7:30AM"
click at [287, 118] on div "16/08/2025 7:30AM < August 2025 > Su Mo Tu We Th Fr Sa 27 28 29 30 31 1 2 3 4 5…" at bounding box center [243, 121] width 180 height 12
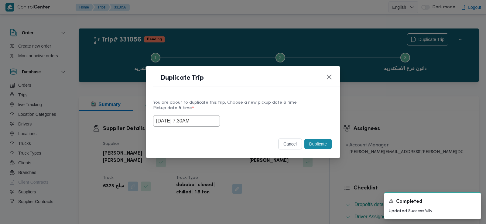
click at [314, 146] on button "Duplicate" at bounding box center [317, 144] width 27 height 10
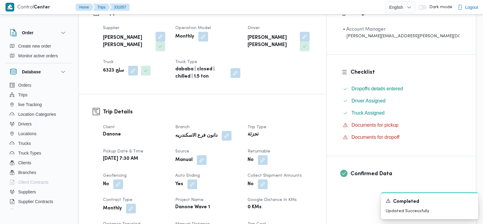
scroll to position [117, 0]
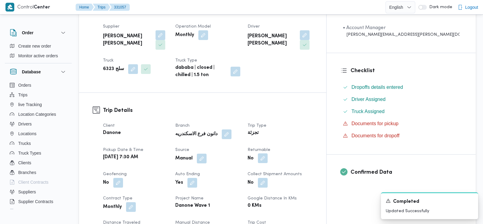
click at [267, 154] on button "button" at bounding box center [263, 159] width 10 height 10
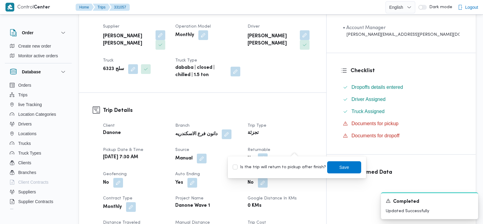
click at [298, 168] on label "Is the trip will return to pickup after finish?" at bounding box center [278, 167] width 93 height 7
checkbox input "true"
click at [339, 169] on span "Save" at bounding box center [344, 167] width 10 height 7
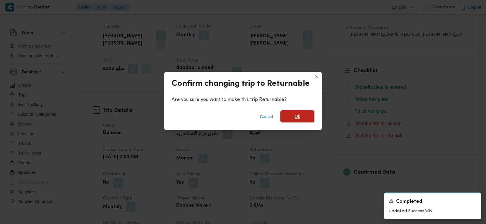
click at [302, 112] on span "Ok" at bounding box center [297, 116] width 34 height 12
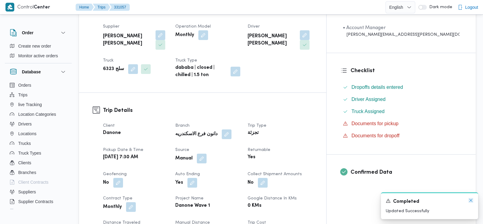
click at [470, 201] on icon "Dismiss toast" at bounding box center [470, 200] width 3 height 3
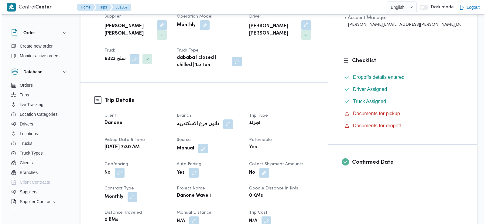
scroll to position [0, 0]
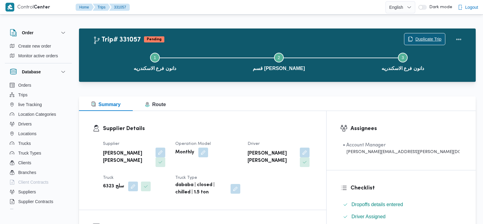
click at [426, 39] on span "Duplicate Trip" at bounding box center [428, 39] width 26 height 7
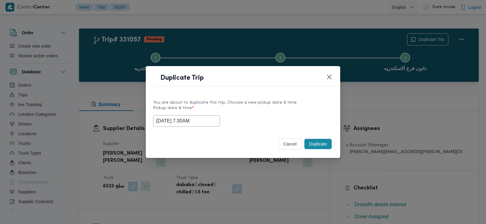
click at [191, 121] on input "16/08/2025 7:30AM" at bounding box center [186, 121] width 67 height 12
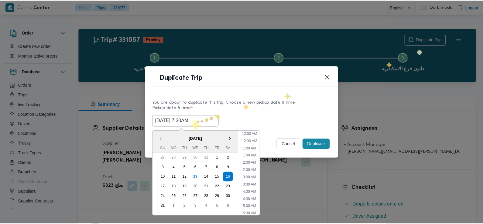
scroll to position [70, 0]
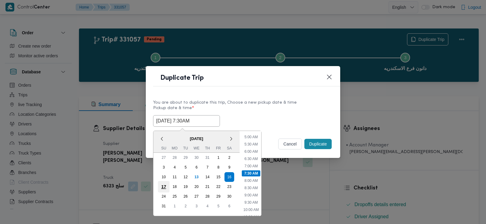
click at [162, 186] on div "17" at bounding box center [164, 187] width 12 height 12
type input "17/08/2025 7:30AM"
click at [292, 126] on div "17/08/2025 7:30AM < August 2025 > Su Mo Tu We Th Fr Sa 27 28 29 30 31 1 2 3 4 5…" at bounding box center [243, 121] width 180 height 12
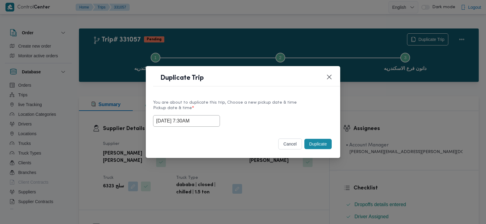
click at [318, 144] on button "Duplicate" at bounding box center [317, 144] width 27 height 10
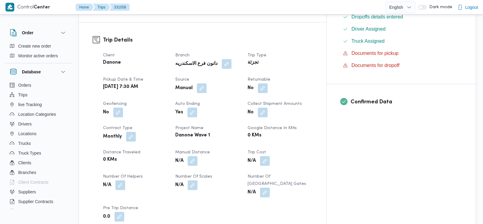
scroll to position [188, 0]
click at [267, 83] on button "button" at bounding box center [263, 88] width 10 height 10
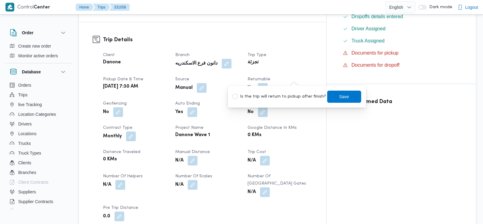
click at [294, 98] on label "Is the trip will return to pickup after finish?" at bounding box center [278, 96] width 93 height 7
checkbox input "true"
click at [339, 94] on span "Save" at bounding box center [344, 96] width 10 height 7
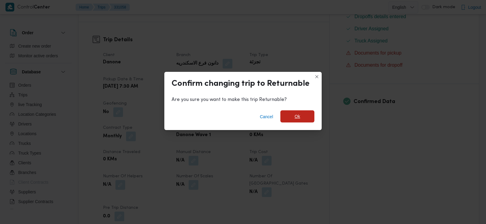
click at [300, 114] on span "Ok" at bounding box center [296, 116] width 5 height 7
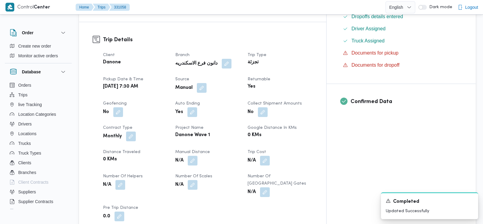
scroll to position [0, 0]
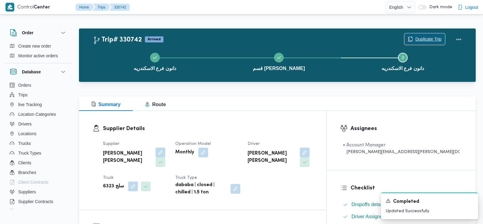
click at [432, 39] on span "Duplicate Trip" at bounding box center [428, 39] width 26 height 7
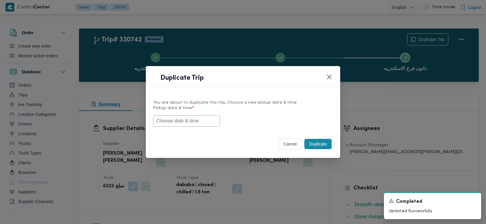
click at [187, 123] on input "text" at bounding box center [186, 121] width 67 height 12
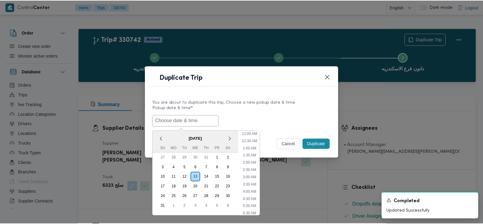
scroll to position [164, 0]
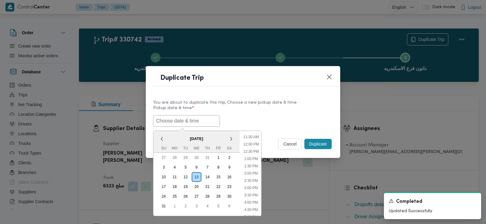
paste input "14/08/2025 7:30AM"
type input "14/08/2025 7:30AM"
click at [251, 118] on div "14/08/2025 7:30AM < August 2025 > Su Mo Tu We Th Fr Sa 27 28 29 30 31 1 2 3 4 5…" at bounding box center [243, 121] width 180 height 12
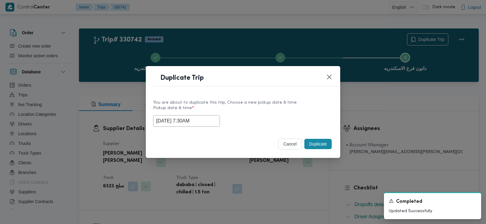
click at [318, 145] on button "Duplicate" at bounding box center [317, 144] width 27 height 10
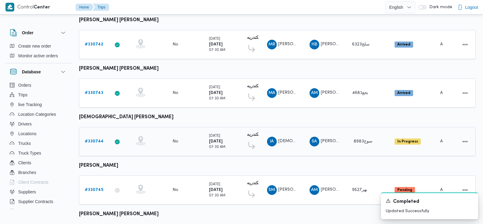
scroll to position [290, 0]
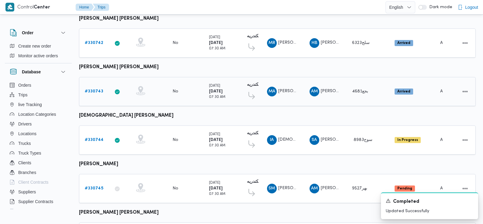
click at [90, 88] on link "# 330743" at bounding box center [94, 91] width 19 height 7
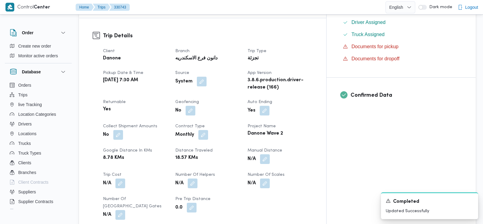
scroll to position [193, 0]
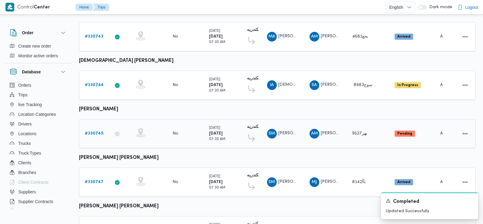
scroll to position [340, 0]
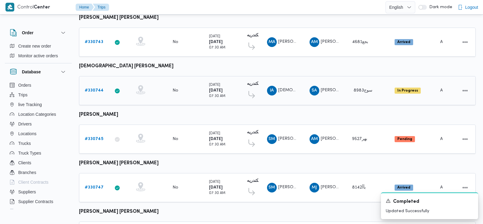
click at [93, 89] on b "# 330744" at bounding box center [94, 91] width 19 height 4
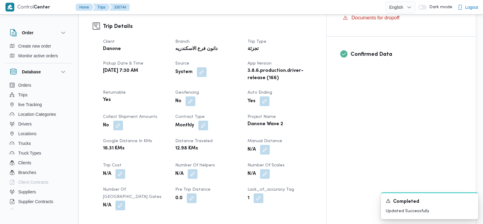
scroll to position [234, 0]
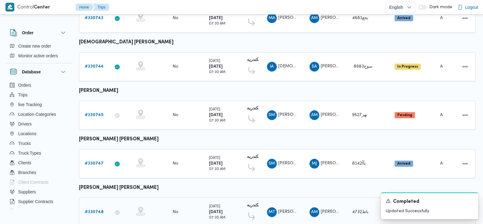
scroll to position [362, 0]
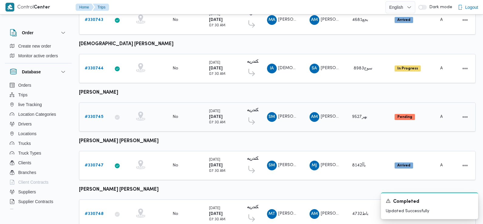
click at [97, 115] on b "# 330745" at bounding box center [94, 117] width 19 height 4
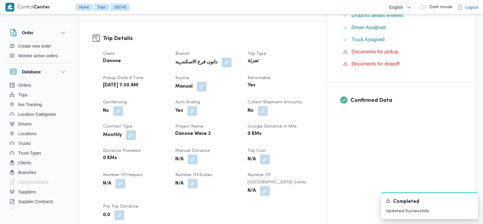
scroll to position [188, 0]
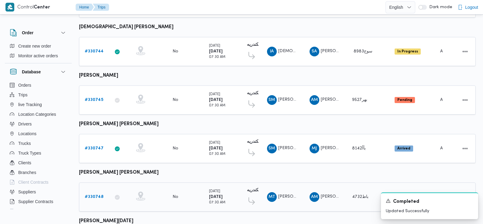
scroll to position [378, 0]
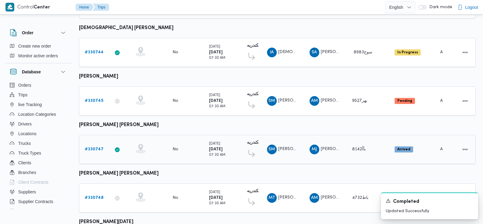
click at [92, 147] on b "# 330747" at bounding box center [94, 149] width 19 height 4
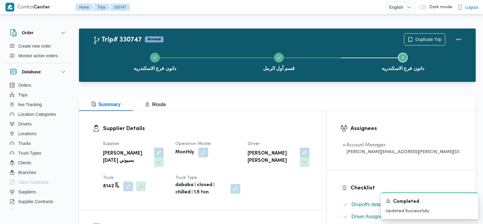
click at [133, 154] on b "[PERSON_NAME][DATE] بسيوني" at bounding box center [126, 157] width 47 height 15
copy div "[PERSON_NAME][DATE] بسيوني"
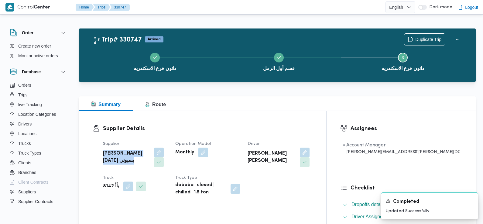
click at [105, 187] on b "بأأ 8142" at bounding box center [111, 186] width 16 height 7
copy b "8142"
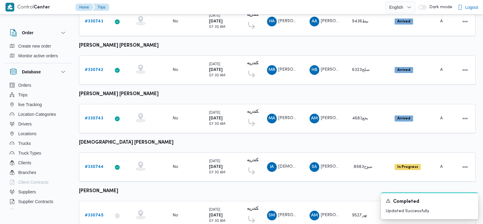
scroll to position [260, 0]
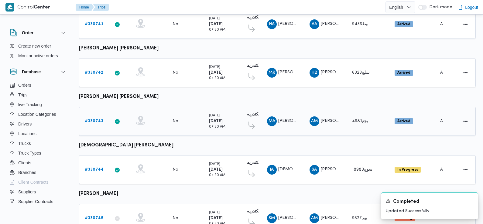
click at [93, 119] on b "# 330743" at bounding box center [94, 121] width 19 height 4
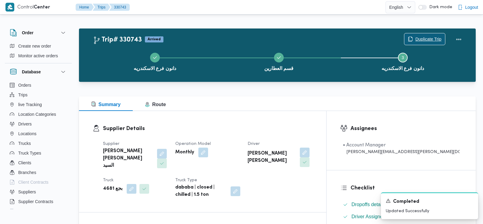
click at [434, 38] on span "Duplicate Trip" at bounding box center [428, 39] width 26 height 7
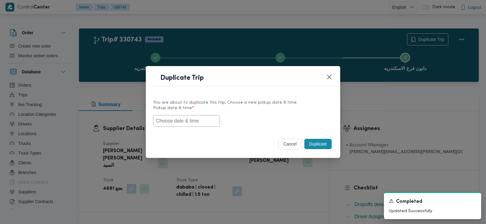
click at [196, 124] on input "text" at bounding box center [186, 121] width 67 height 12
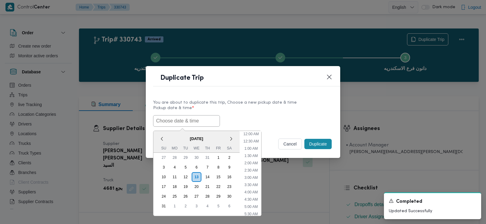
scroll to position [164, 0]
paste input "8142"
type input "8142"
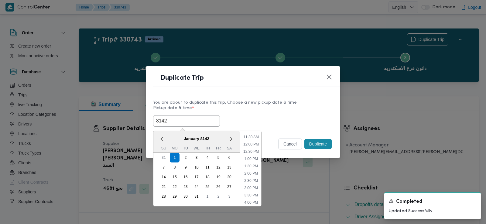
click at [162, 118] on input "8142" at bounding box center [186, 121] width 67 height 12
click at [173, 132] on div "< January 8142 > Su Mo Tu We Th Fr Sa" at bounding box center [196, 142] width 86 height 22
click at [161, 175] on div "14" at bounding box center [164, 177] width 12 height 12
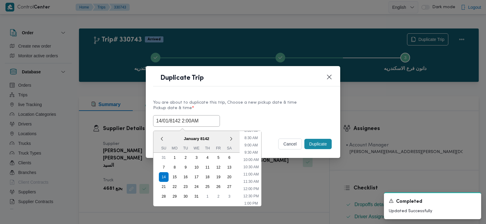
scroll to position [110, 0]
click at [252, 134] on li "7:30 AM" at bounding box center [251, 134] width 18 height 6
type input "14/01/8142 7:30AM"
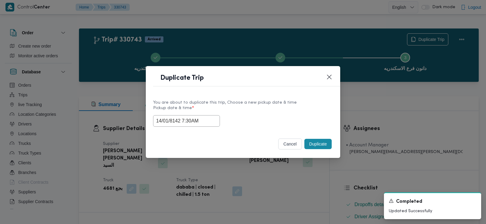
click at [177, 119] on input "14/01/8142 7:30AM" at bounding box center [186, 121] width 67 height 12
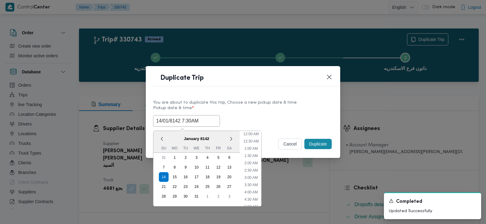
click at [177, 119] on input "14/01/8142 7:30AM" at bounding box center [186, 121] width 67 height 12
click at [175, 120] on input "14/01/8142 7:30AM" at bounding box center [186, 121] width 67 height 12
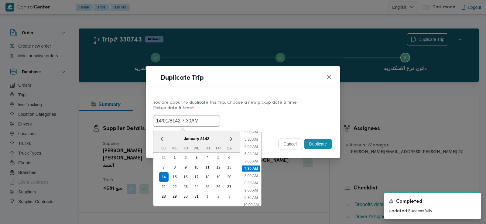
click at [175, 120] on input "14/01/8142 7:30AM" at bounding box center [186, 121] width 67 height 12
click at [251, 110] on label "Pickup date & time *" at bounding box center [243, 110] width 180 height 9
type input "14/01/8142 7:30AM"
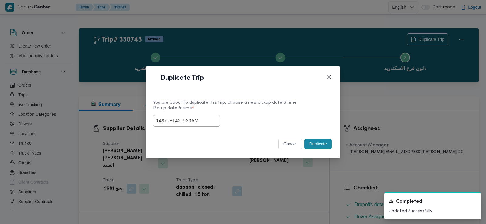
click at [188, 121] on input "14/01/8142 7:30AM" at bounding box center [186, 121] width 67 height 12
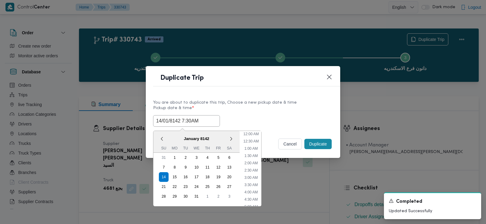
click at [188, 121] on input "14/01/8142 7:30AM" at bounding box center [186, 121] width 67 height 12
click at [328, 75] on button "Closes this modal window" at bounding box center [328, 76] width 7 height 7
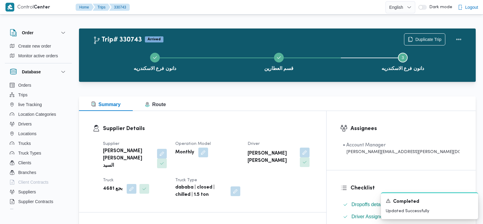
click at [427, 42] on div "دانون فرع الاسكندريه قسم العطارين Step 3 is incomplete 3 دانون فرع الاسكندريه" at bounding box center [278, 61] width 379 height 39
click at [426, 32] on div "Duplicate Trip" at bounding box center [434, 39] width 68 height 19
click at [426, 37] on span "Duplicate Trip" at bounding box center [428, 39] width 26 height 7
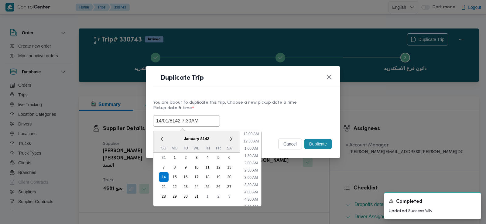
click at [178, 124] on input "14/01/8142 7:30AM" at bounding box center [186, 121] width 67 height 12
click at [187, 122] on input "14/01/8142 7:30AM" at bounding box center [186, 121] width 67 height 12
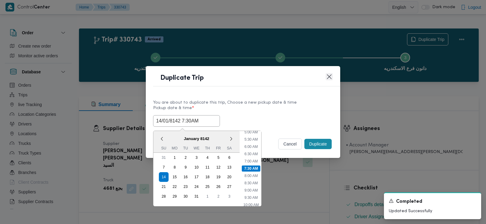
click at [328, 78] on button "Closes this modal window" at bounding box center [328, 76] width 7 height 7
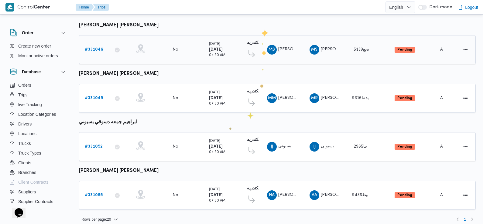
scroll to position [78, 0]
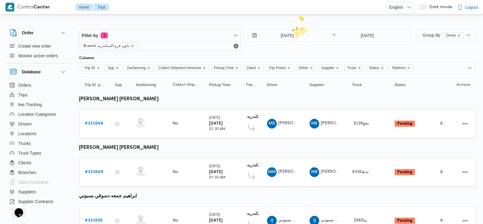
click at [291, 29] on div "Filter by 1 Branch: دانون فرع الاسكندريه 17/8/2025 → 17/8/2025" at bounding box center [244, 39] width 338 height 29
click at [290, 32] on input "17/8/2025" at bounding box center [282, 35] width 69 height 12
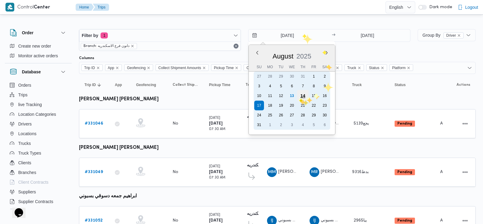
click at [302, 97] on div "14" at bounding box center [303, 96] width 12 height 12
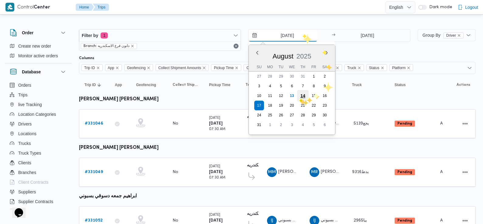
type input "14/8/2025"
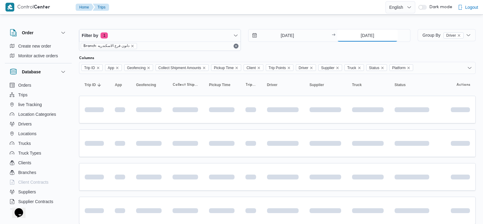
click at [377, 31] on input "17/8/2025" at bounding box center [367, 35] width 60 height 12
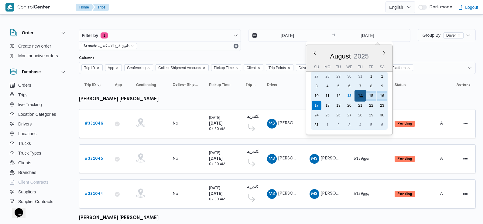
click at [358, 97] on div "14" at bounding box center [360, 96] width 12 height 12
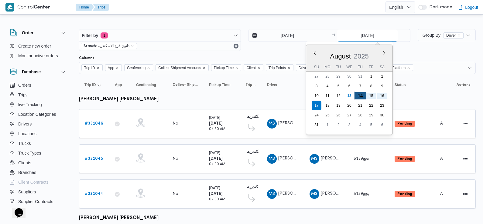
type input "14/8/2025"
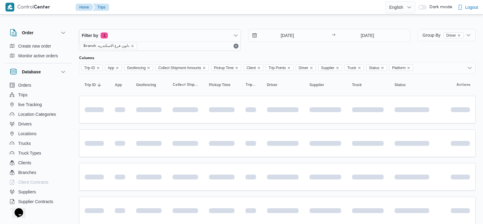
click at [344, 56] on div "Columns" at bounding box center [277, 58] width 396 height 5
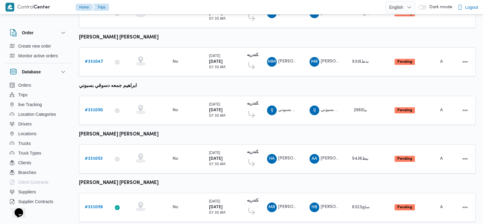
scroll to position [161, 0]
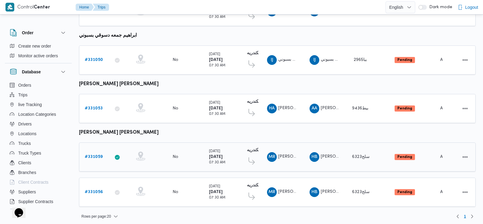
click at [94, 155] on b "# 331059" at bounding box center [94, 157] width 18 height 4
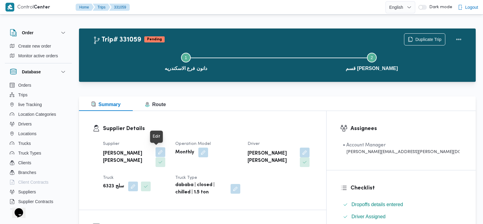
click at [158, 155] on button "button" at bounding box center [160, 152] width 10 height 10
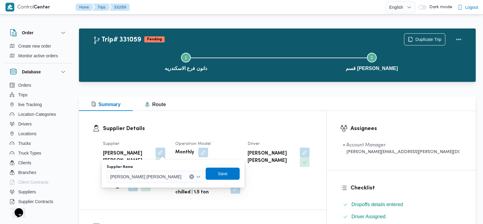
click at [150, 174] on span "حماده بسيوني [PERSON_NAME]" at bounding box center [145, 176] width 71 height 7
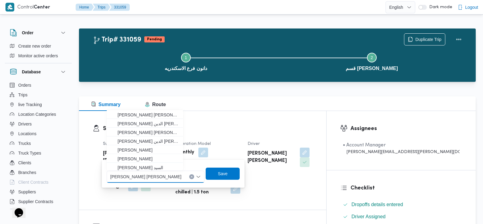
paste input "[PERSON_NAME] بسيوني"
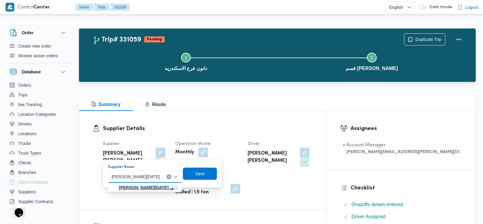
type input "[PERSON_NAME] بسيوني"
click at [153, 190] on mark "[PERSON_NAME] بسيوني" at bounding box center [151, 187] width 64 height 5
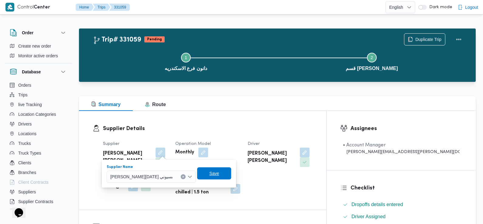
click at [197, 177] on span "Save" at bounding box center [214, 174] width 34 height 12
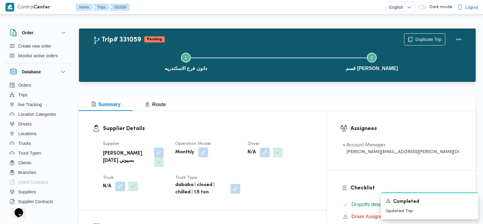
click at [313, 150] on div "N/A" at bounding box center [280, 152] width 66 height 11
click at [269, 153] on button "button" at bounding box center [265, 152] width 10 height 10
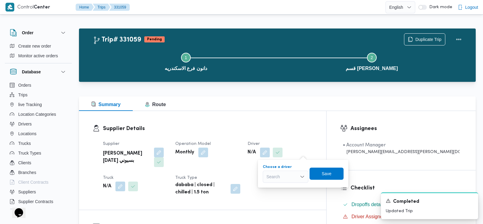
click at [291, 173] on div "Search" at bounding box center [286, 177] width 46 height 12
type input "شهاب"
click at [288, 188] on span "شهاب محمد عبدالنبى عبدالسلام محمد" at bounding box center [288, 187] width 31 height 7
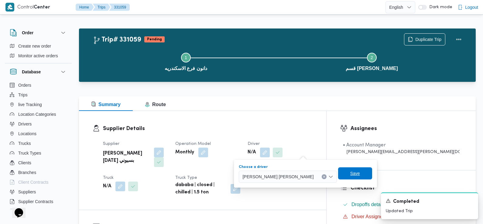
click at [350, 177] on span "Save" at bounding box center [355, 173] width 10 height 7
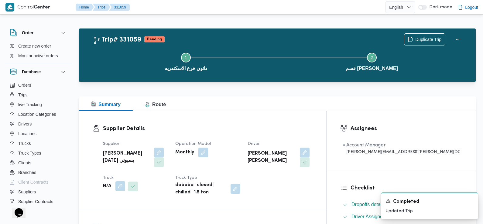
click at [123, 186] on button "button" at bounding box center [120, 186] width 10 height 10
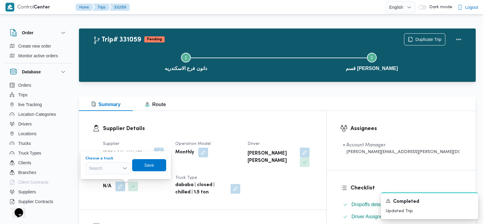
click at [115, 168] on div "Search" at bounding box center [108, 168] width 46 height 12
paste input "8142"
type input "8142"
click at [105, 180] on mark "8142" at bounding box center [100, 179] width 9 height 5
click at [148, 162] on span "Save" at bounding box center [151, 164] width 10 height 7
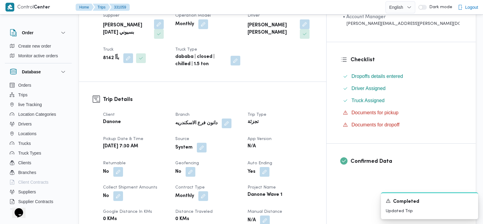
scroll to position [130, 0]
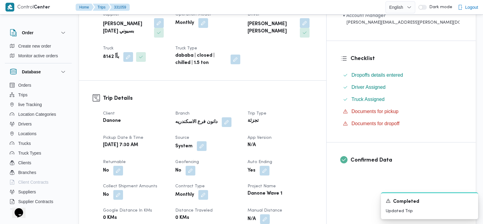
click at [206, 146] on button "button" at bounding box center [202, 146] width 10 height 10
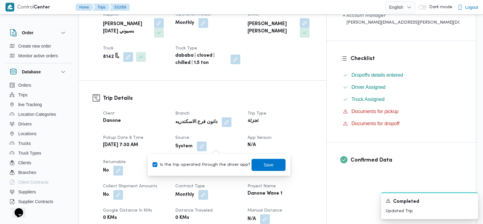
click at [222, 161] on div "Is the trip operated through the driver app? Save" at bounding box center [219, 164] width 134 height 13
click at [223, 165] on label "Is the trip operated through the driver app?" at bounding box center [201, 164] width 98 height 7
checkbox input "false"
click at [264, 164] on span "Save" at bounding box center [268, 164] width 10 height 7
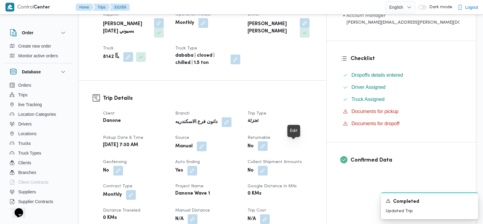
click at [267, 147] on button "button" at bounding box center [263, 146] width 10 height 10
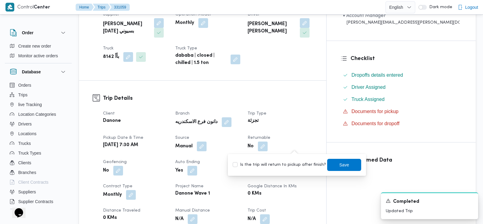
click at [298, 160] on div "Is the trip will return to pickup after finish? Save" at bounding box center [297, 164] width 130 height 13
click at [298, 164] on label "Is the trip will return to pickup after finish?" at bounding box center [278, 164] width 93 height 7
checkbox input "true"
click at [336, 161] on span "Save" at bounding box center [344, 165] width 34 height 12
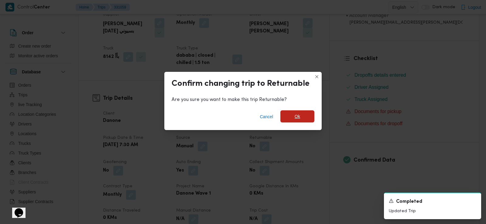
click at [308, 118] on span "Ok" at bounding box center [297, 116] width 34 height 12
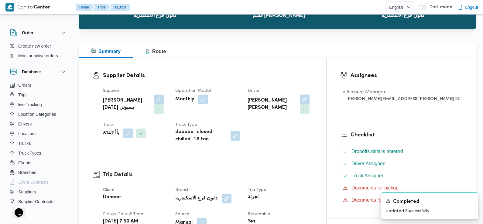
scroll to position [0, 0]
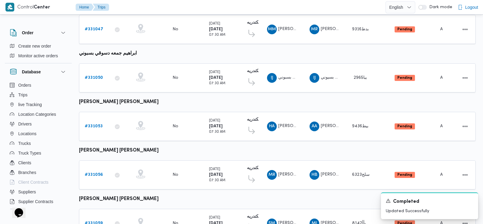
scroll to position [174, 0]
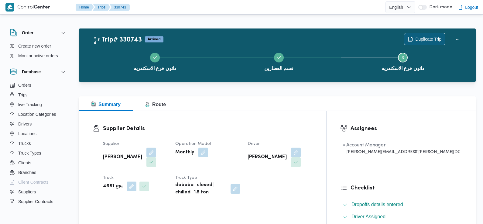
click at [415, 39] on span "Duplicate Trip" at bounding box center [428, 39] width 26 height 7
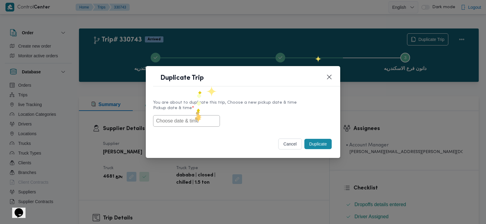
click at [195, 117] on input "text" at bounding box center [186, 121] width 67 height 12
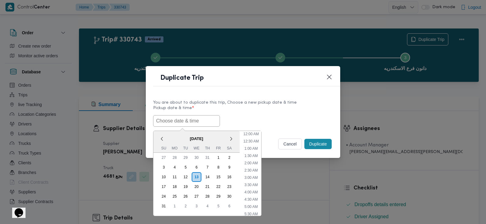
scroll to position [164, 0]
click at [192, 121] on input "text" at bounding box center [186, 121] width 67 height 12
click at [171, 139] on span "[DATE]" at bounding box center [196, 139] width 86 height 11
click at [208, 177] on div "14" at bounding box center [208, 177] width 12 height 12
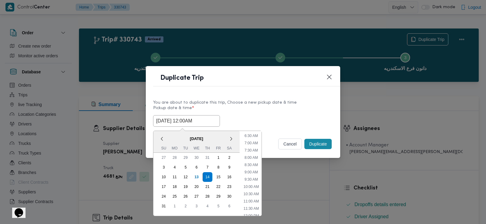
scroll to position [92, 0]
click at [254, 151] on li "7:30 AM" at bounding box center [251, 152] width 18 height 6
type input "[DATE] 7:30AM"
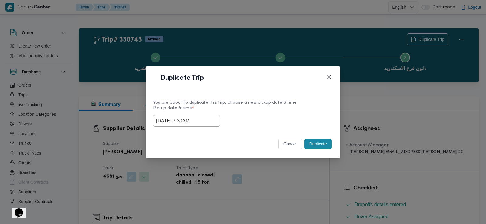
click at [196, 121] on input "[DATE] 7:30AM" at bounding box center [186, 121] width 67 height 12
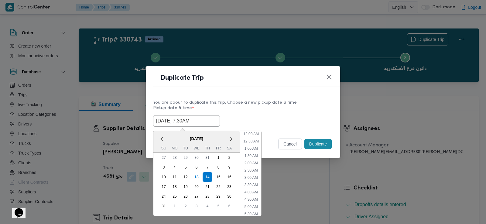
click at [196, 121] on input "[DATE] 7:30AM" at bounding box center [186, 121] width 67 height 12
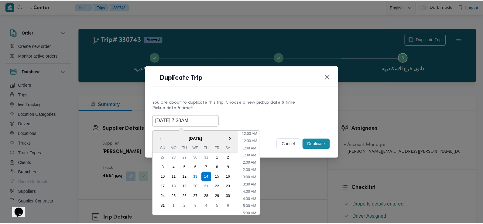
scroll to position [70, 0]
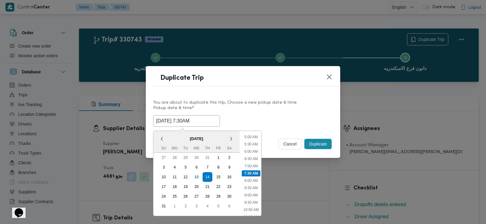
click at [196, 121] on input "[DATE] 7:30AM" at bounding box center [186, 121] width 67 height 12
click at [233, 118] on div "Selected date: [DATE] 7:30 AM [DATE] 7:30AM < [DATE] > Su Mo Tu We Th Fr Sa 27 …" at bounding box center [243, 121] width 180 height 12
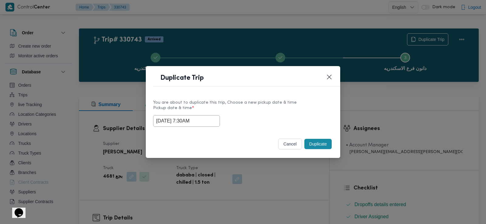
click at [317, 148] on button "Duplicate" at bounding box center [317, 144] width 27 height 10
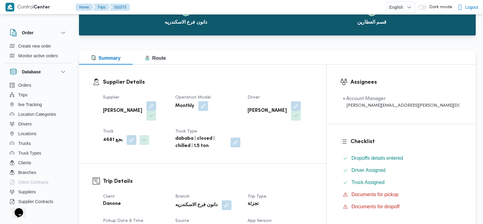
scroll to position [83, 0]
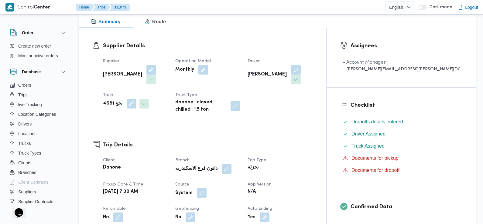
click at [206, 188] on button "button" at bounding box center [202, 193] width 10 height 10
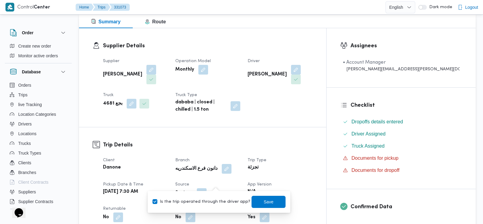
click at [212, 201] on label "Is the trip operated through the driver app?" at bounding box center [201, 201] width 98 height 7
checkbox input "false"
click at [251, 199] on span "Save" at bounding box center [268, 202] width 34 height 12
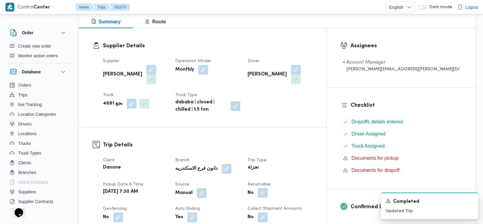
click at [267, 188] on button "button" at bounding box center [263, 193] width 10 height 10
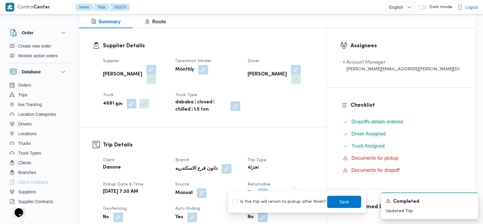
click at [294, 204] on label "Is the trip will return to pickup after finish?" at bounding box center [278, 201] width 93 height 7
checkbox input "true"
click at [333, 199] on span "Save" at bounding box center [344, 202] width 34 height 12
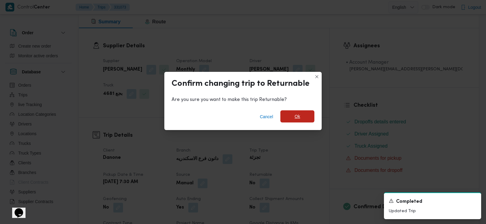
click at [291, 115] on span "Ok" at bounding box center [297, 116] width 34 height 12
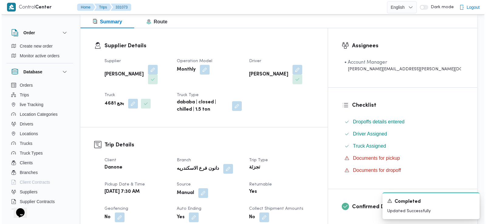
scroll to position [0, 0]
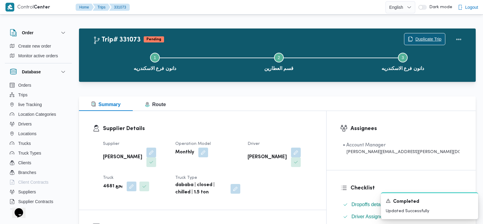
click at [436, 37] on span "Duplicate Trip" at bounding box center [428, 39] width 26 height 7
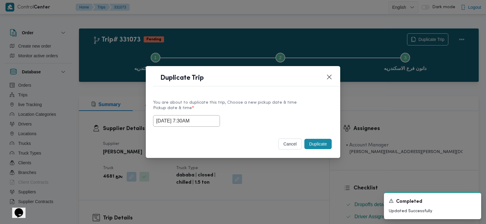
click at [202, 122] on input "14/08/2025 7:30AM" at bounding box center [186, 121] width 67 height 12
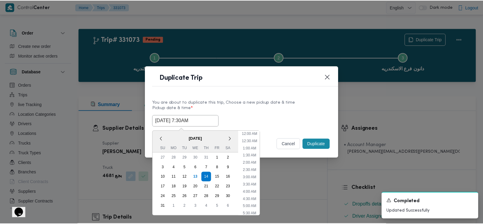
scroll to position [70, 0]
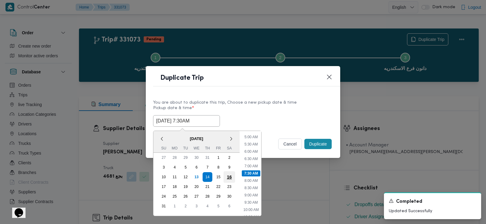
click at [228, 178] on div "16" at bounding box center [229, 177] width 12 height 12
type input "16/08/2025 7:30AM"
click at [280, 113] on label "Pickup date & time *" at bounding box center [243, 110] width 180 height 9
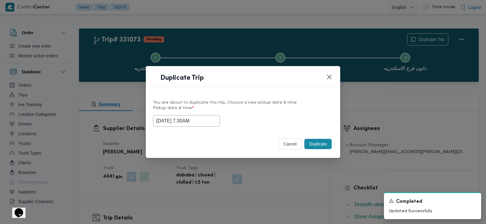
click at [320, 145] on button "Duplicate" at bounding box center [317, 144] width 27 height 10
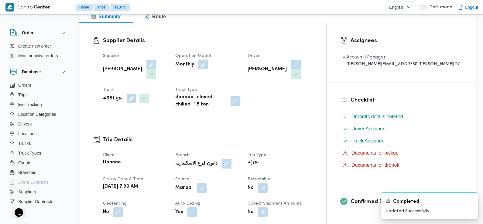
scroll to position [103, 0]
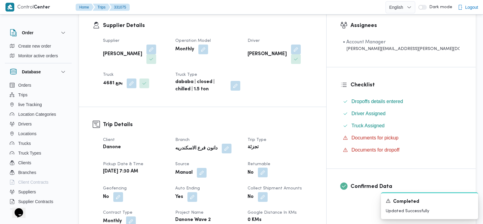
click at [267, 168] on button "button" at bounding box center [263, 173] width 10 height 10
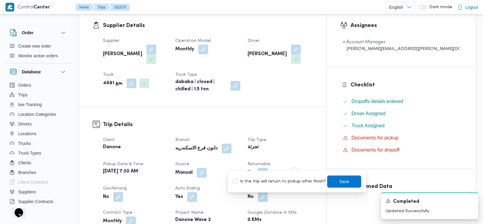
click at [288, 186] on div "Is the trip will return to pickup after finish? Save" at bounding box center [297, 181] width 130 height 13
click at [288, 181] on label "Is the trip will return to pickup after finish?" at bounding box center [278, 181] width 93 height 7
checkbox input "true"
click at [330, 181] on span "Save" at bounding box center [344, 181] width 34 height 12
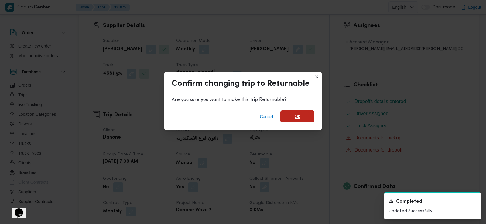
click at [298, 121] on span "Ok" at bounding box center [297, 116] width 34 height 12
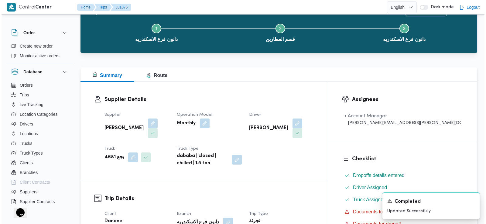
scroll to position [0, 0]
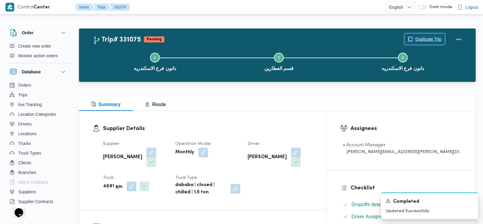
click at [434, 38] on span "Duplicate Trip" at bounding box center [428, 39] width 26 height 7
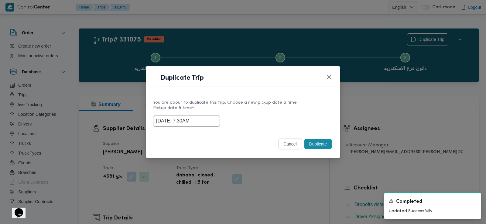
click at [196, 123] on input "16/08/2025 7:30AM" at bounding box center [186, 121] width 67 height 12
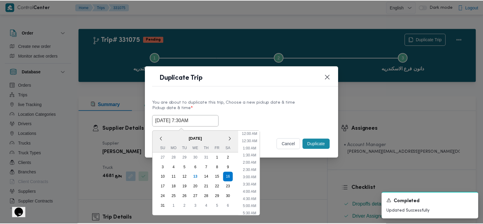
scroll to position [70, 0]
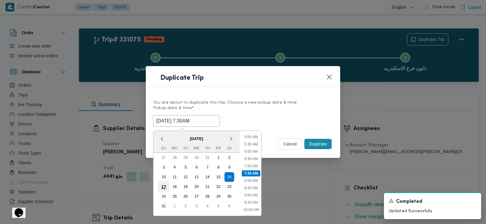
click at [164, 184] on div "17" at bounding box center [164, 187] width 12 height 12
type input "17/08/2025 7:30AM"
click at [268, 113] on label "Pickup date & time *" at bounding box center [243, 110] width 180 height 9
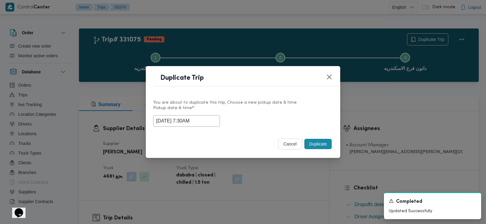
click at [316, 142] on button "Duplicate" at bounding box center [317, 144] width 27 height 10
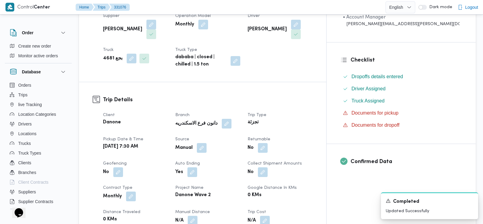
scroll to position [130, 0]
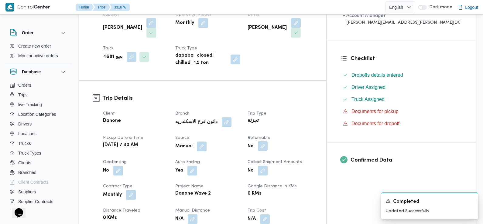
click at [267, 141] on button "button" at bounding box center [263, 146] width 10 height 10
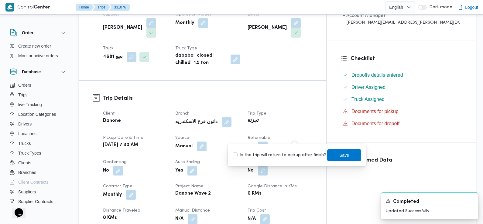
click at [296, 153] on label "Is the trip will return to pickup after finish?" at bounding box center [278, 155] width 93 height 7
checkbox input "true"
click at [339, 153] on span "Save" at bounding box center [344, 154] width 10 height 7
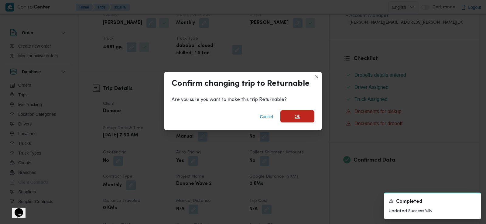
click at [298, 117] on span "Ok" at bounding box center [296, 116] width 5 height 7
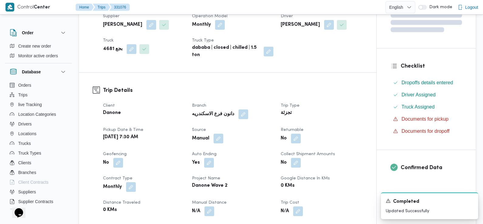
scroll to position [0, 0]
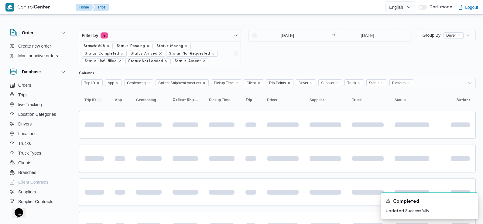
scroll to position [260, 0]
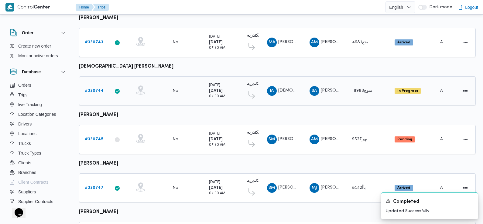
click at [91, 90] on link "# 330744" at bounding box center [94, 90] width 19 height 7
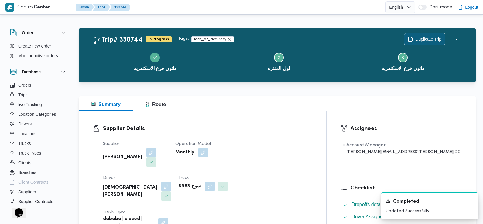
click at [422, 44] on span "Duplicate Trip" at bounding box center [424, 39] width 41 height 12
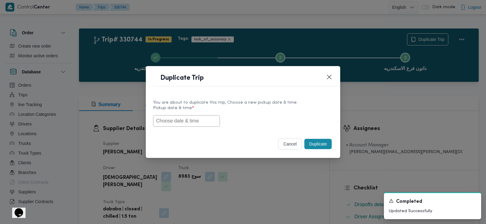
click at [195, 120] on input "text" at bounding box center [186, 121] width 67 height 12
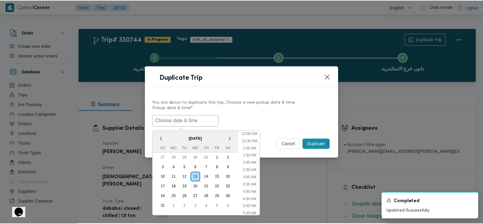
scroll to position [164, 0]
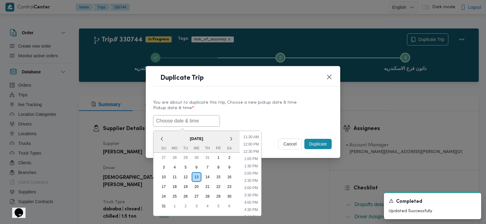
paste input "14/08/2025 7:30AM"
type input "14/08/2025 7:30AM"
click at [259, 118] on div "14/08/2025 7:30AM < August 2025 > Su Mo Tu We Th Fr Sa 27 28 29 30 31 1 2 3 4 5…" at bounding box center [243, 121] width 180 height 12
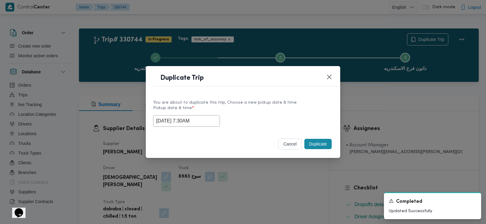
click at [315, 141] on button "Duplicate" at bounding box center [317, 144] width 27 height 10
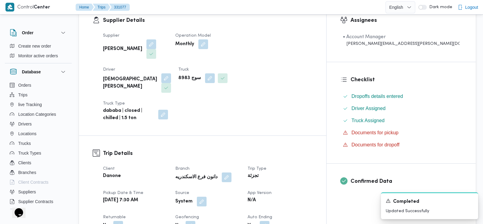
scroll to position [115, 0]
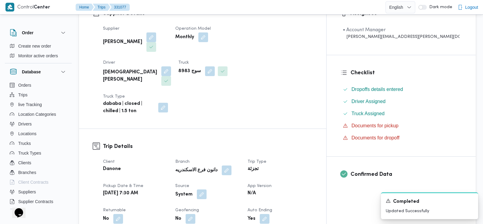
click at [206, 190] on span at bounding box center [200, 195] width 13 height 10
click at [206, 190] on button "button" at bounding box center [202, 195] width 10 height 10
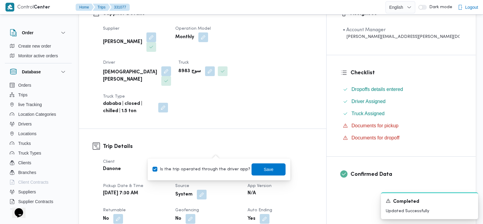
click at [214, 167] on label "Is the trip operated through the driver app?" at bounding box center [201, 169] width 98 height 7
checkbox input "false"
click at [253, 168] on span "Save" at bounding box center [268, 169] width 34 height 12
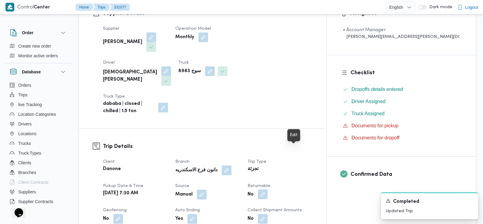
click at [267, 190] on button "button" at bounding box center [263, 195] width 10 height 10
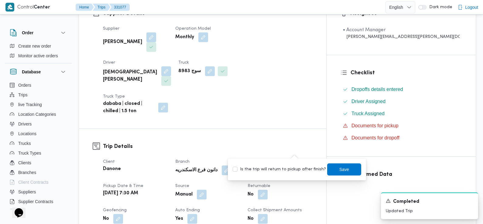
click at [293, 169] on label "Is the trip will return to pickup after finish?" at bounding box center [278, 169] width 93 height 7
checkbox input "true"
click at [327, 169] on span "Save" at bounding box center [344, 169] width 34 height 12
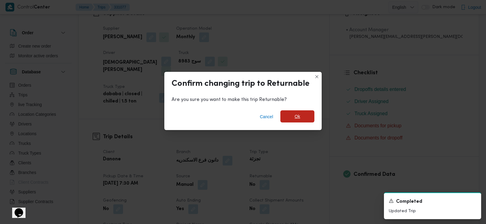
click at [294, 118] on span "Ok" at bounding box center [296, 116] width 5 height 7
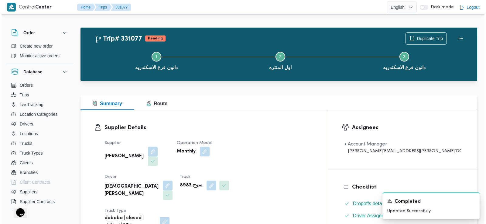
scroll to position [0, 0]
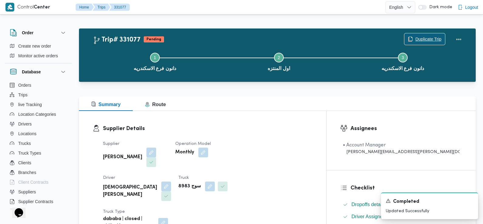
click at [425, 40] on span "Duplicate Trip" at bounding box center [428, 39] width 26 height 7
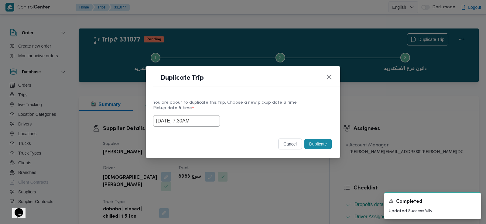
click at [190, 118] on input "14/08/2025 7:30AM" at bounding box center [186, 121] width 67 height 12
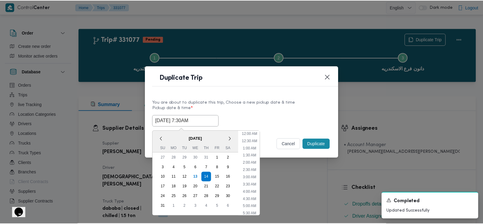
scroll to position [70, 0]
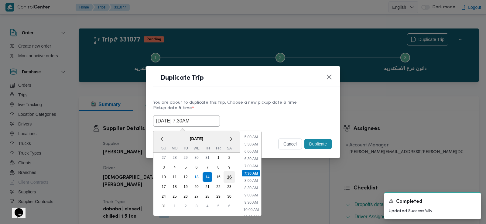
click at [229, 178] on div "16" at bounding box center [229, 177] width 12 height 12
type input "16/08/2025 7:30AM"
click at [290, 108] on label "Pickup date & time *" at bounding box center [243, 110] width 180 height 9
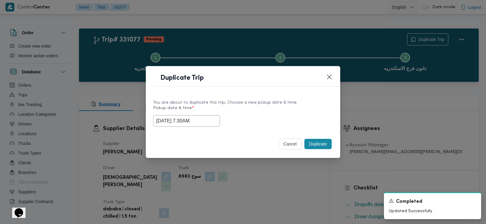
click at [318, 145] on button "Duplicate" at bounding box center [317, 144] width 27 height 10
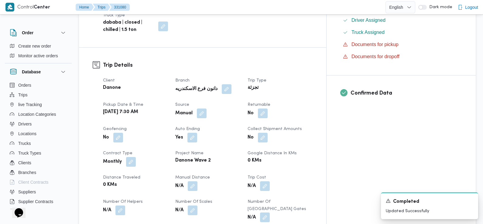
scroll to position [194, 0]
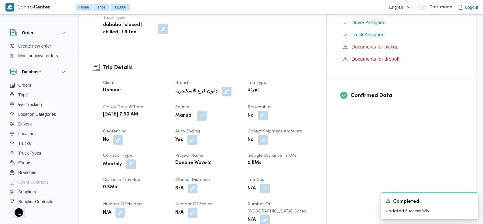
click at [267, 111] on button "button" at bounding box center [263, 116] width 10 height 10
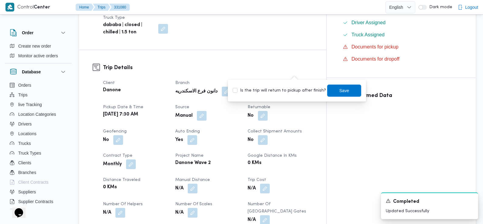
click at [291, 86] on div "Is the trip will return to pickup after finish? Save" at bounding box center [297, 90] width 130 height 13
click at [291, 89] on label "Is the trip will return to pickup after finish?" at bounding box center [278, 90] width 93 height 7
checkbox input "true"
click at [327, 89] on span "Save" at bounding box center [344, 90] width 34 height 12
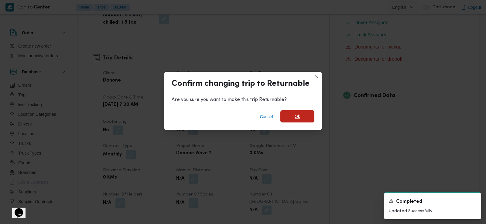
click at [293, 120] on span "Ok" at bounding box center [297, 116] width 34 height 12
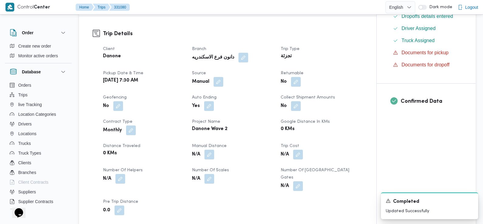
click at [356, 76] on div "No" at bounding box center [321, 81] width 83 height 11
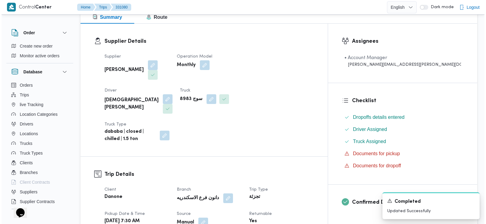
scroll to position [0, 0]
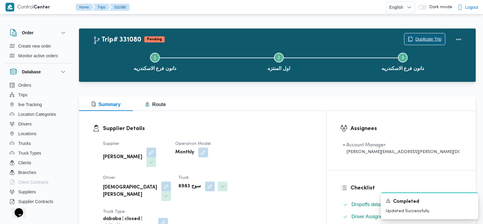
click at [420, 35] on span "Duplicate Trip" at bounding box center [424, 39] width 41 height 12
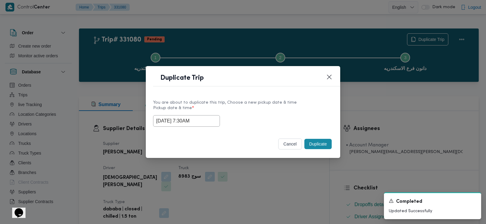
click at [192, 120] on input "16/08/2025 7:30AM" at bounding box center [186, 121] width 67 height 12
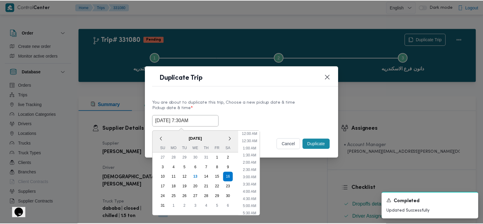
scroll to position [70, 0]
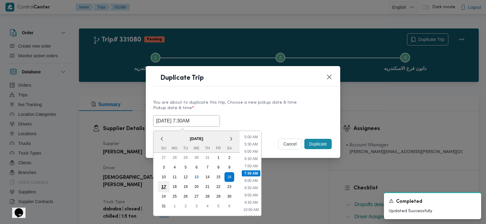
click at [165, 187] on div "17" at bounding box center [164, 187] width 12 height 12
type input "17/08/2025 7:30AM"
click at [279, 115] on div "17/08/2025 7:30AM < August 2025 > Su Mo Tu We Th Fr Sa 27 28 29 30 31 1 2 3 4 5…" at bounding box center [243, 121] width 180 height 12
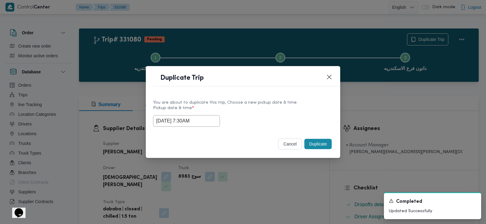
click at [310, 144] on button "Duplicate" at bounding box center [317, 144] width 27 height 10
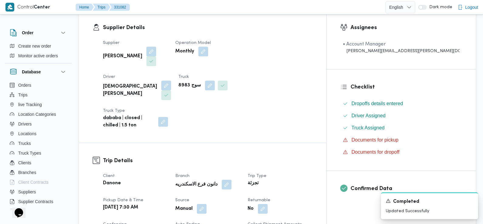
scroll to position [105, 0]
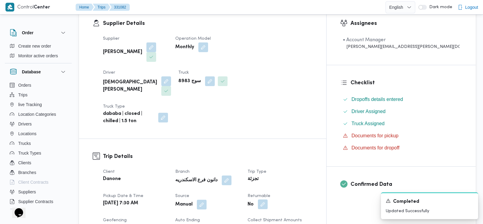
click at [267, 200] on button "button" at bounding box center [263, 205] width 10 height 10
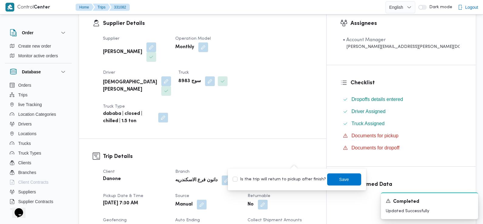
click at [291, 181] on label "Is the trip will return to pickup after finish?" at bounding box center [278, 179] width 93 height 7
checkbox input "true"
click at [330, 180] on span "Save" at bounding box center [344, 179] width 34 height 12
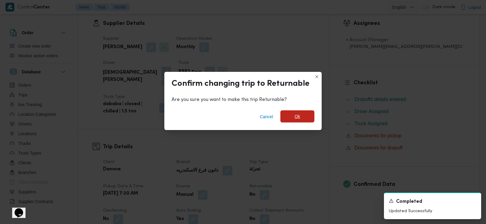
click at [303, 117] on span "Ok" at bounding box center [297, 116] width 34 height 12
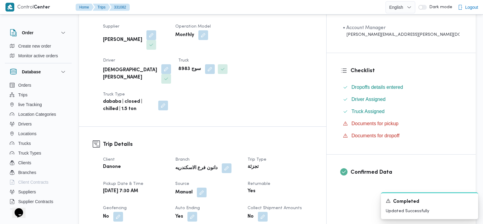
scroll to position [0, 0]
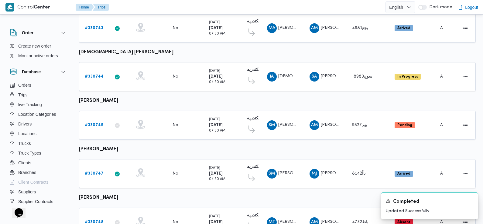
scroll to position [353, 0]
click at [98, 124] on b "# 330745" at bounding box center [94, 126] width 19 height 4
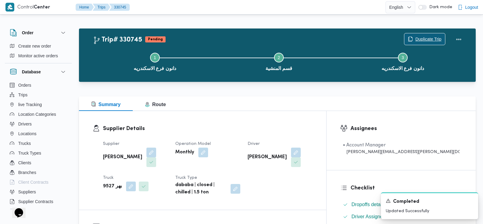
click at [429, 39] on span "Duplicate Trip" at bounding box center [428, 39] width 26 height 7
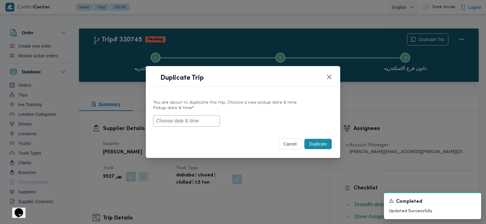
click at [198, 119] on input "text" at bounding box center [186, 121] width 67 height 12
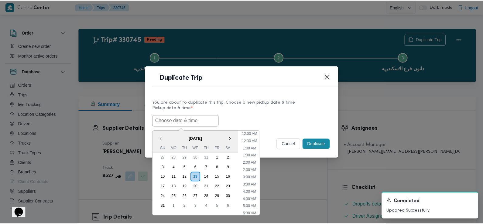
scroll to position [164, 0]
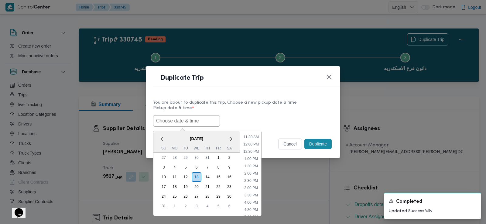
paste input "14/08/2025 7:30AM"
type input "14/08/2025 7:30AM"
click at [229, 118] on div "14/08/2025 7:30AM < August 2025 > Su Mo Tu We Th Fr Sa 27 28 29 30 31 1 2 3 4 5…" at bounding box center [243, 121] width 180 height 12
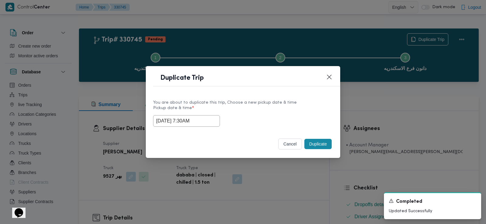
click at [319, 144] on button "Duplicate" at bounding box center [317, 144] width 27 height 10
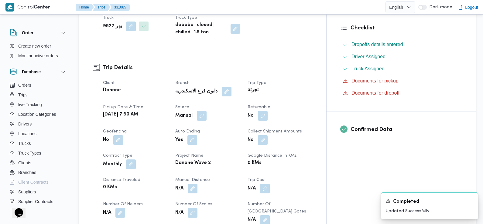
scroll to position [162, 0]
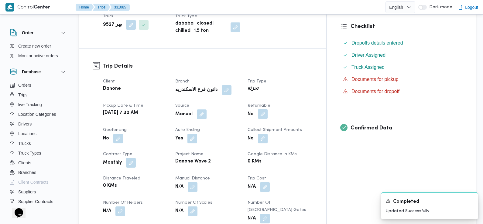
click at [267, 109] on button "button" at bounding box center [263, 114] width 10 height 10
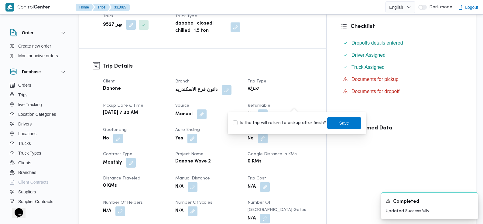
click at [294, 122] on label "Is the trip will return to pickup after finish?" at bounding box center [278, 123] width 93 height 7
checkbox input "true"
click at [330, 122] on span "Save" at bounding box center [344, 123] width 34 height 12
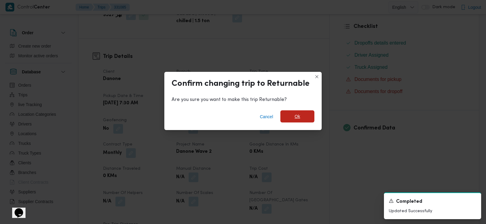
click at [307, 117] on span "Ok" at bounding box center [297, 116] width 34 height 12
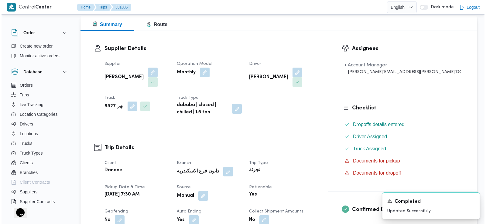
scroll to position [0, 0]
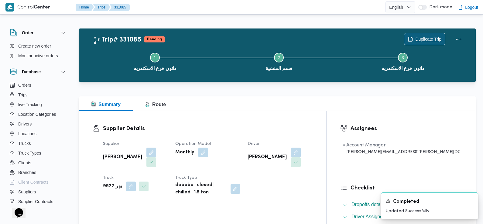
click at [414, 34] on span "Duplicate Trip" at bounding box center [424, 39] width 41 height 12
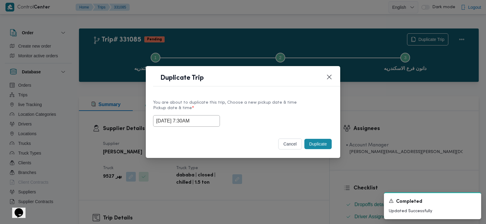
click at [197, 120] on input "14/08/2025 7:30AM" at bounding box center [186, 121] width 67 height 12
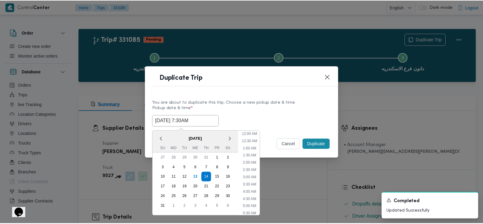
scroll to position [70, 0]
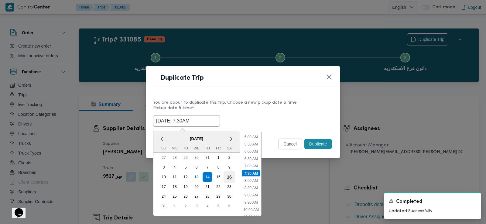
click at [234, 175] on div "16" at bounding box center [229, 177] width 12 height 12
type input "16/08/2025 7:30AM"
click at [273, 125] on div "16/08/2025 7:30AM < August 2025 > Su Mo Tu We Th Fr Sa 27 28 29 30 31 1 2 3 4 5…" at bounding box center [243, 121] width 180 height 12
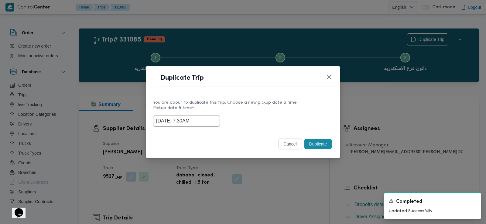
click at [315, 142] on button "Duplicate" at bounding box center [317, 144] width 27 height 10
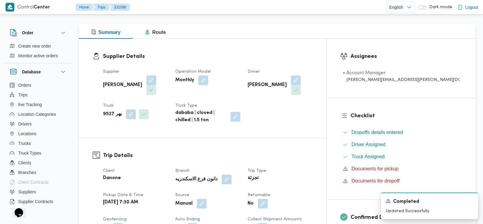
scroll to position [137, 0]
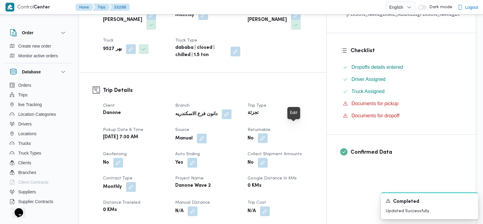
click at [267, 134] on button "button" at bounding box center [263, 139] width 10 height 10
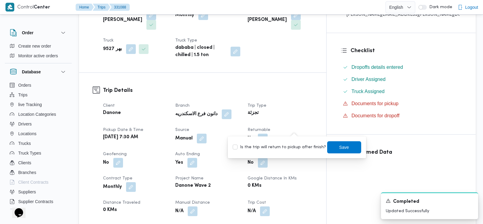
click at [297, 153] on div "Is the trip will return to pickup after finish? Save" at bounding box center [297, 147] width 130 height 13
click at [297, 145] on label "Is the trip will return to pickup after finish?" at bounding box center [278, 147] width 93 height 7
checkbox input "true"
click at [331, 147] on span "Save" at bounding box center [344, 147] width 34 height 12
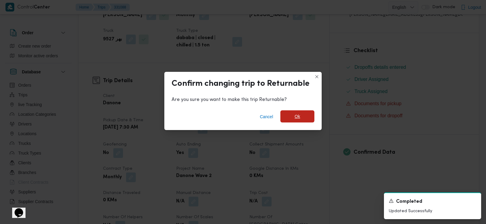
click at [301, 114] on span "Ok" at bounding box center [297, 116] width 34 height 12
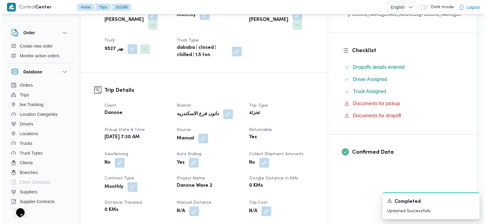
scroll to position [0, 0]
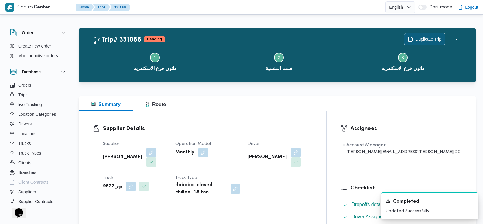
click at [432, 41] on span "Duplicate Trip" at bounding box center [428, 39] width 26 height 7
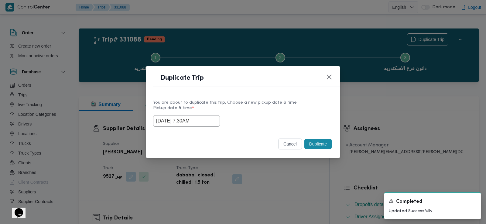
click at [202, 123] on input "16/08/2025 7:30AM" at bounding box center [186, 121] width 67 height 12
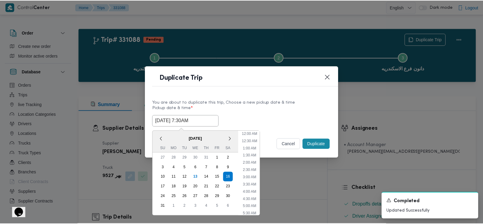
scroll to position [70, 0]
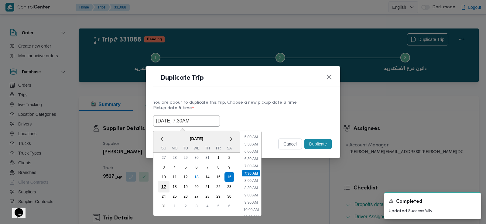
click at [166, 186] on div "17" at bounding box center [164, 187] width 12 height 12
type input "17/08/2025 7:30AM"
click at [286, 115] on div "17/08/2025 7:30AM < August 2025 > Su Mo Tu We Th Fr Sa 27 28 29 30 31 1 2 3 4 5…" at bounding box center [243, 121] width 180 height 12
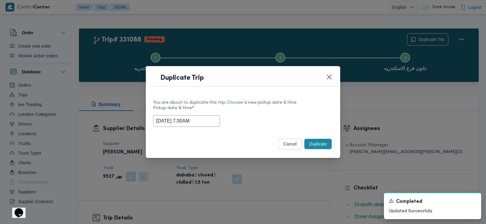
click at [310, 143] on button "Duplicate" at bounding box center [317, 144] width 27 height 10
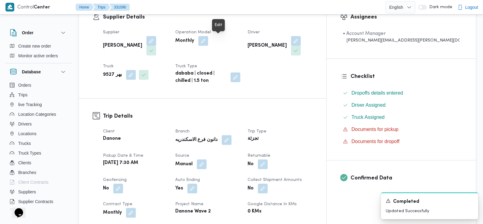
scroll to position [130, 0]
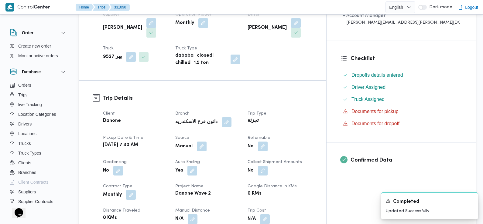
click at [296, 142] on div "No" at bounding box center [280, 146] width 66 height 11
click at [292, 142] on div "No" at bounding box center [280, 146] width 66 height 11
click at [267, 141] on button "button" at bounding box center [263, 146] width 10 height 10
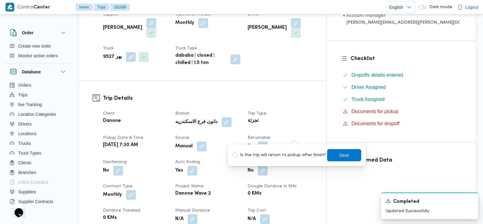
click at [290, 155] on label "Is the trip will return to pickup after finish?" at bounding box center [278, 155] width 93 height 7
checkbox input "true"
click at [332, 154] on span "Save" at bounding box center [344, 155] width 34 height 12
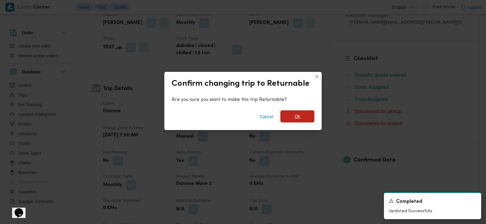
click at [304, 115] on span "Ok" at bounding box center [297, 116] width 34 height 12
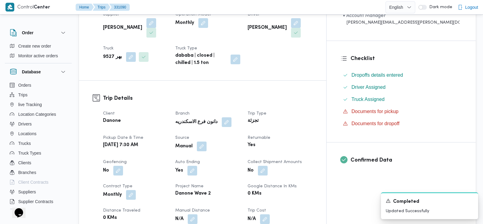
click at [168, 110] on dt "Client" at bounding box center [135, 113] width 65 height 7
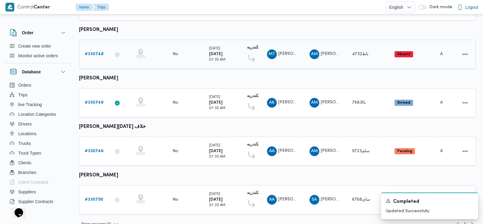
scroll to position [525, 0]
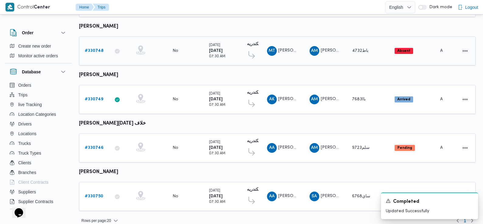
click at [97, 49] on b "# 330748" at bounding box center [94, 51] width 19 height 4
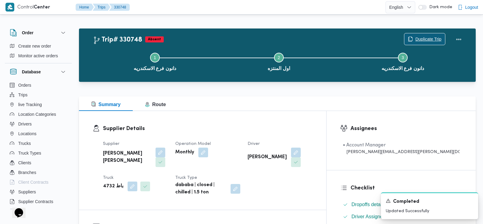
click at [434, 40] on span "Duplicate Trip" at bounding box center [428, 39] width 26 height 7
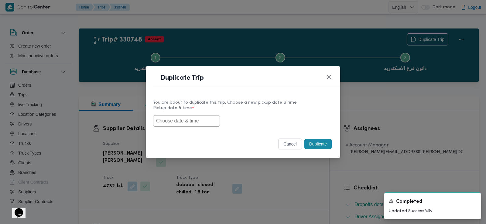
click at [201, 120] on input "text" at bounding box center [186, 121] width 67 height 12
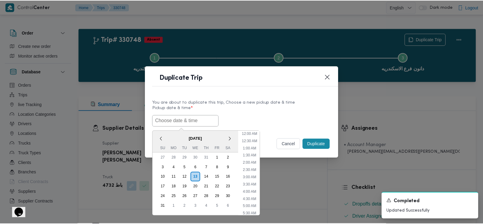
scroll to position [164, 0]
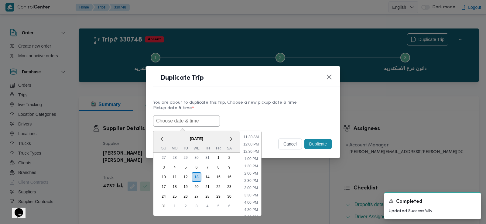
paste input "14/08/2025 7:30AM"
type input "14/08/2025 7:30AM"
click at [253, 117] on div "14/08/2025 7:30AM < August 2025 > Su Mo Tu We Th Fr Sa 27 28 29 30 31 1 2 3 4 5…" at bounding box center [243, 121] width 180 height 12
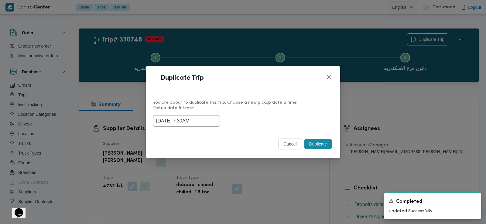
click at [310, 145] on button "Duplicate" at bounding box center [317, 144] width 27 height 10
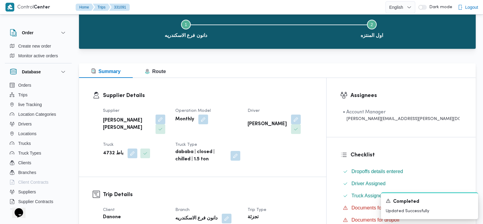
scroll to position [131, 0]
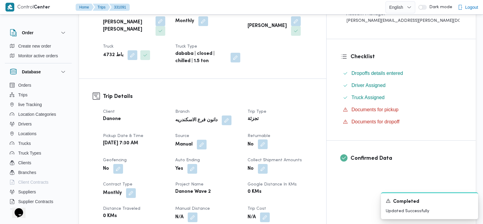
click at [267, 142] on button "button" at bounding box center [263, 145] width 10 height 10
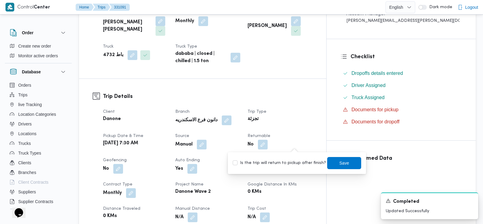
click at [297, 157] on div "Is the trip will return to pickup after finish? Save" at bounding box center [297, 163] width 130 height 13
click at [297, 158] on div "Is the trip will return to pickup after finish? Save" at bounding box center [297, 163] width 130 height 13
click at [297, 164] on label "Is the trip will return to pickup after finish?" at bounding box center [278, 163] width 93 height 7
checkbox input "true"
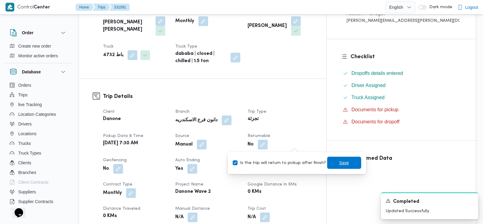
click at [339, 159] on span "Save" at bounding box center [344, 163] width 34 height 12
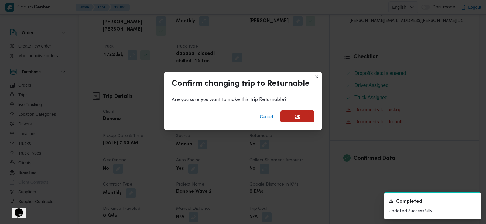
click at [301, 115] on span "Ok" at bounding box center [297, 116] width 34 height 12
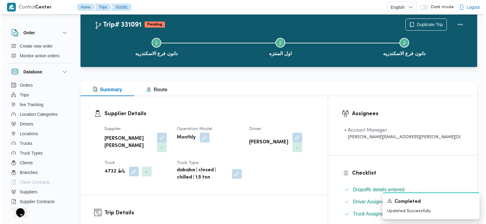
scroll to position [0, 0]
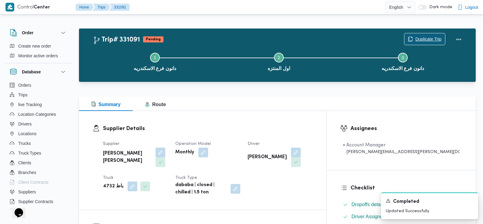
click at [424, 38] on span "Duplicate Trip" at bounding box center [428, 39] width 26 height 7
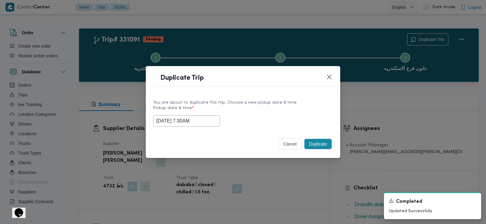
click at [188, 129] on div "You are about to duplicate this trip, Choose a new pickup date & time Pickup da…" at bounding box center [243, 113] width 194 height 39
click at [187, 123] on input "14/08/2025 7:30AM" at bounding box center [186, 121] width 67 height 12
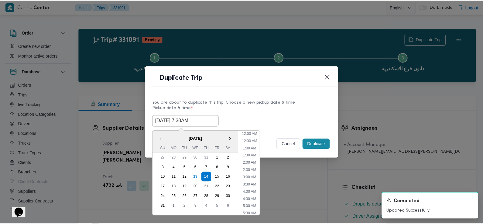
scroll to position [70, 0]
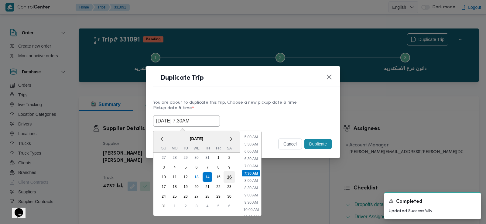
click at [226, 179] on div "16" at bounding box center [229, 177] width 12 height 12
type input "16/08/2025 7:30AM"
click at [279, 123] on div "16/08/2025 7:30AM < August 2025 > Su Mo Tu We Th Fr Sa 27 28 29 30 31 1 2 3 4 5…" at bounding box center [243, 121] width 180 height 12
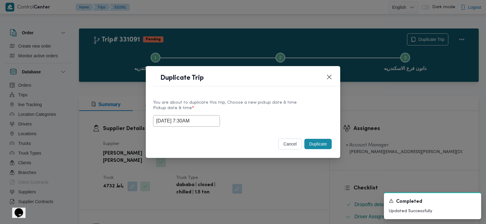
click at [313, 142] on button "Duplicate" at bounding box center [317, 144] width 27 height 10
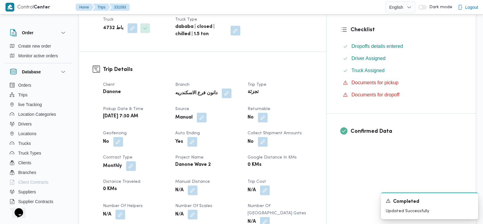
scroll to position [168, 0]
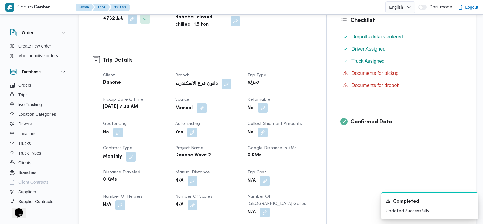
click at [267, 110] on button "button" at bounding box center [263, 108] width 10 height 10
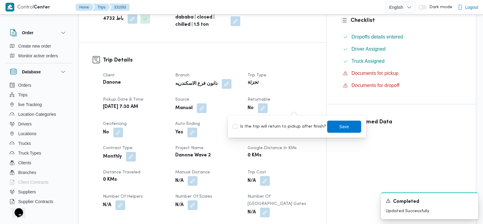
click at [298, 126] on label "Is the trip will return to pickup after finish?" at bounding box center [278, 126] width 93 height 7
checkbox input "true"
click at [330, 125] on span "Save" at bounding box center [344, 126] width 34 height 12
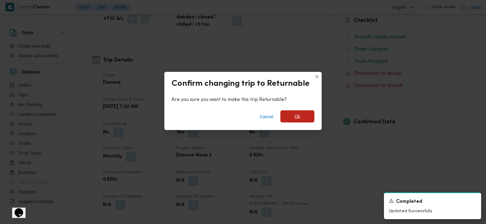
click at [310, 114] on span "Ok" at bounding box center [297, 116] width 34 height 12
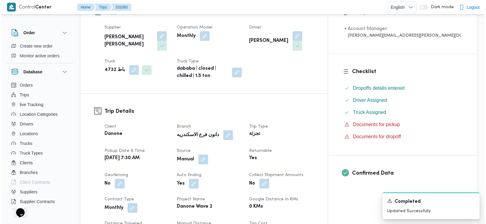
scroll to position [0, 0]
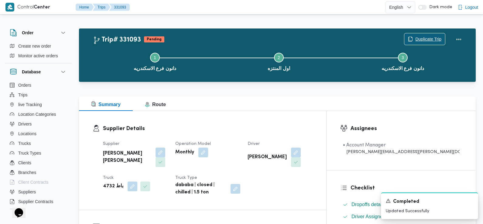
click at [425, 40] on span "Duplicate Trip" at bounding box center [428, 39] width 26 height 7
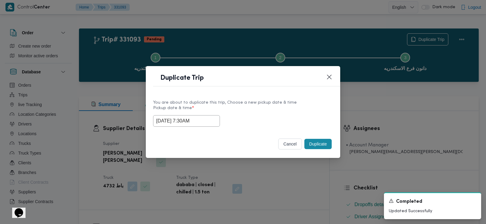
click at [201, 122] on input "16/08/2025 7:30AM" at bounding box center [186, 121] width 67 height 12
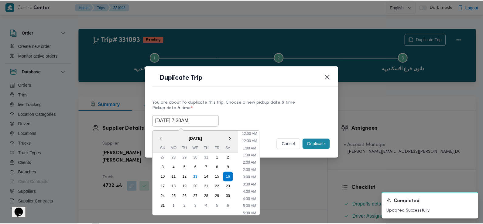
scroll to position [70, 0]
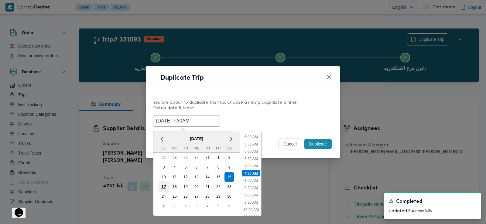
click at [163, 186] on div "17" at bounding box center [164, 187] width 12 height 12
type input "17/08/2025 7:30AM"
click at [272, 115] on div "17/08/2025 7:30AM < August 2025 > Su Mo Tu We Th Fr Sa 27 28 29 30 31 1 2 3 4 5…" at bounding box center [243, 121] width 180 height 12
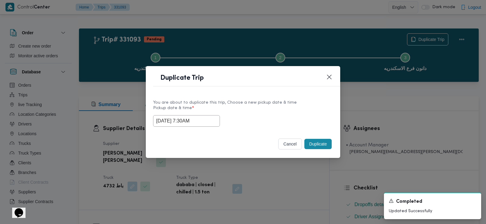
click at [314, 144] on button "Duplicate" at bounding box center [317, 144] width 27 height 10
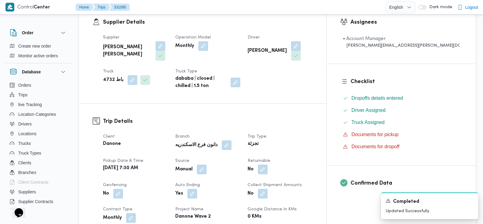
scroll to position [125, 0]
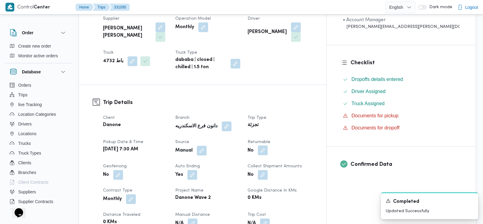
click at [267, 151] on button "button" at bounding box center [263, 151] width 10 height 10
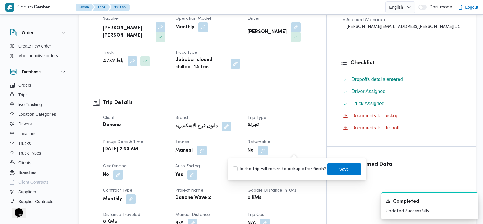
click at [288, 170] on label "Is the trip will return to pickup after finish?" at bounding box center [278, 169] width 93 height 7
checkbox input "true"
click at [332, 166] on span "Save" at bounding box center [344, 169] width 34 height 12
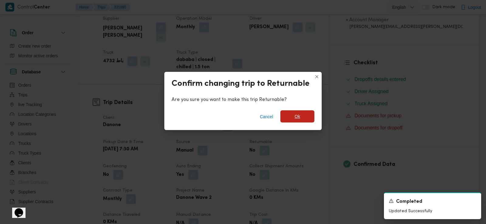
click at [312, 112] on span "Ok" at bounding box center [297, 116] width 34 height 12
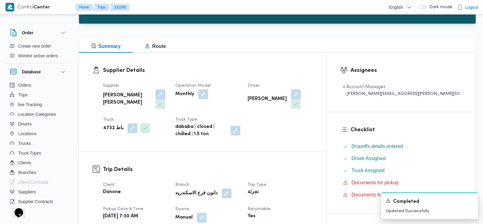
scroll to position [0, 0]
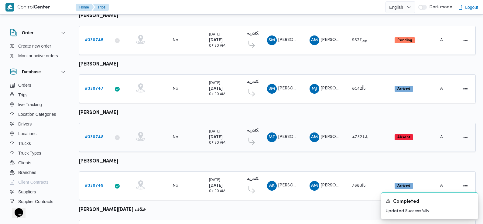
scroll to position [525, 0]
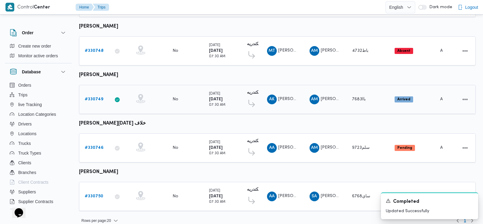
click at [99, 97] on b "# 330749" at bounding box center [94, 99] width 19 height 4
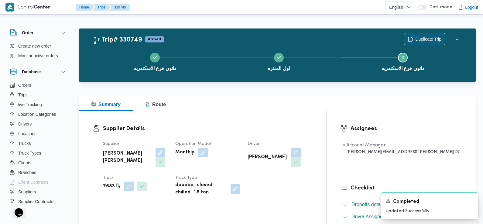
click at [421, 38] on span "Duplicate Trip" at bounding box center [428, 39] width 26 height 7
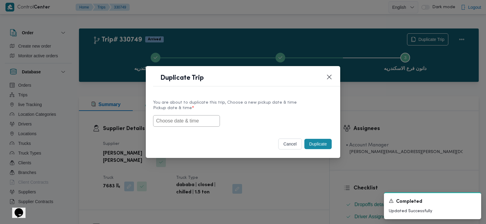
click at [193, 122] on input "text" at bounding box center [186, 121] width 67 height 12
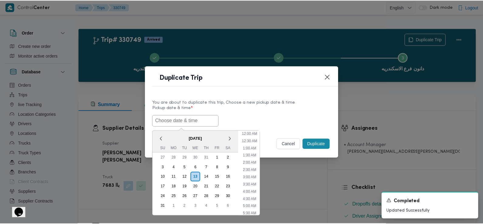
scroll to position [164, 0]
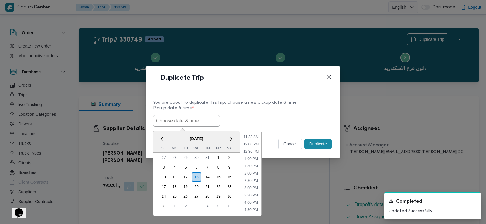
paste input "14/08/2025 7:30AM"
type input "14/08/2025 7:30AM"
click at [252, 114] on label "Pickup date & time *" at bounding box center [243, 110] width 180 height 9
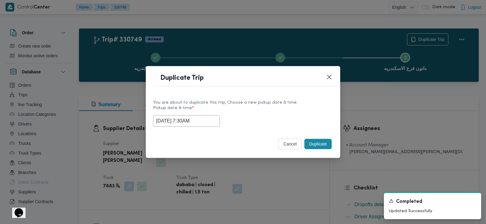
click at [320, 144] on button "Duplicate" at bounding box center [317, 144] width 27 height 10
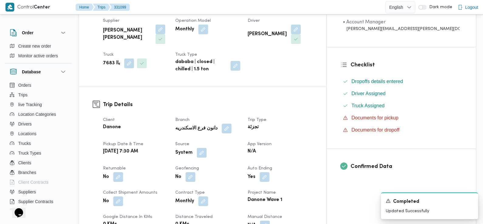
scroll to position [160, 0]
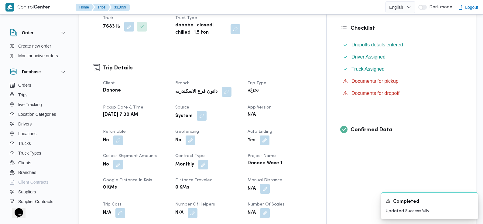
click at [206, 117] on button "button" at bounding box center [202, 116] width 10 height 10
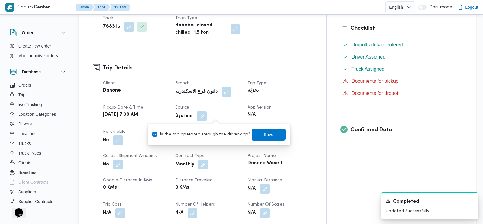
click at [225, 134] on label "Is the trip operated through the driver app?" at bounding box center [201, 134] width 98 height 7
checkbox input "false"
click at [273, 136] on span "Save" at bounding box center [268, 134] width 34 height 12
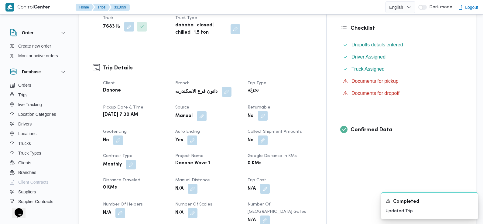
click at [267, 117] on button "button" at bounding box center [263, 116] width 10 height 10
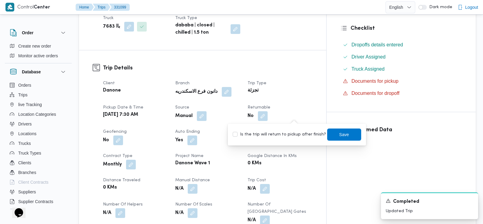
click at [302, 137] on label "Is the trip will return to pickup after finish?" at bounding box center [278, 134] width 93 height 7
checkbox input "true"
click at [332, 135] on span "Save" at bounding box center [344, 134] width 34 height 12
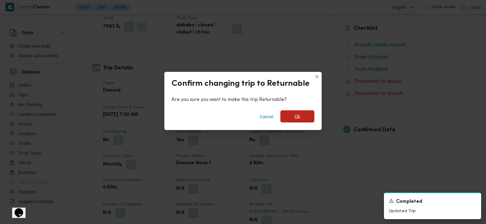
click at [309, 113] on span "Ok" at bounding box center [297, 116] width 34 height 12
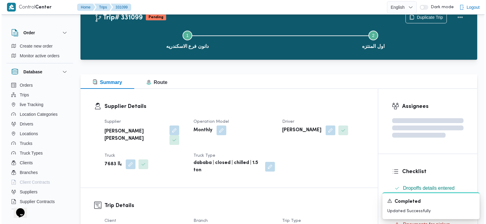
scroll to position [0, 0]
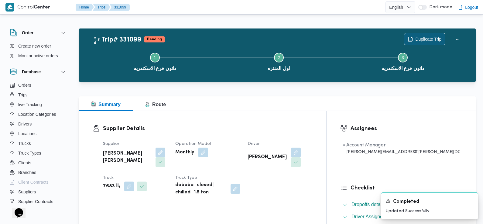
click at [432, 37] on span "Duplicate Trip" at bounding box center [428, 39] width 26 height 7
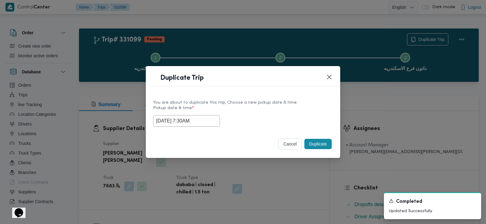
click at [192, 121] on input "14/08/2025 7:30AM" at bounding box center [186, 121] width 67 height 12
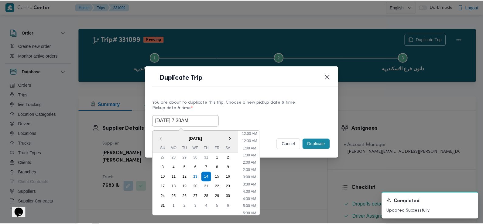
scroll to position [70, 0]
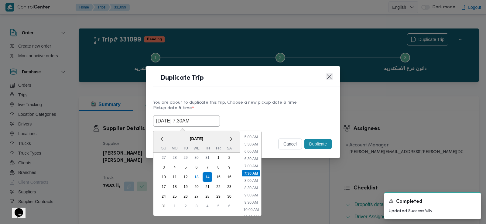
click at [329, 75] on button "Closes this modal window" at bounding box center [328, 76] width 7 height 7
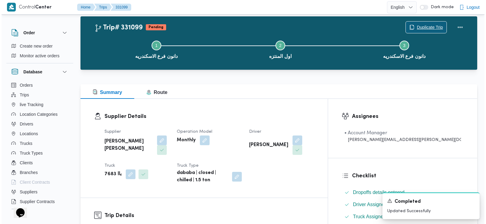
scroll to position [0, 0]
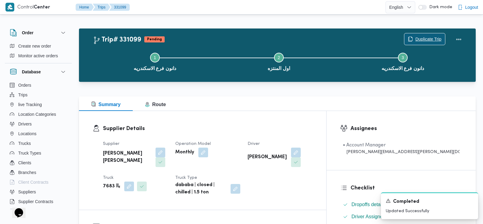
click at [421, 36] on span "Duplicate Trip" at bounding box center [428, 39] width 26 height 7
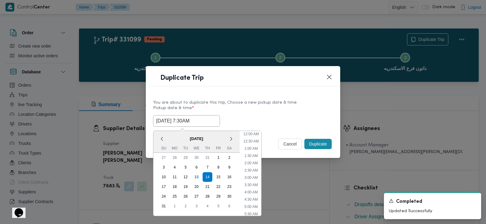
click at [186, 115] on input "14/08/2025 7:30AM" at bounding box center [186, 121] width 67 height 12
click at [228, 178] on div "16" at bounding box center [229, 177] width 12 height 12
type input "16/08/2025 7:30AM"
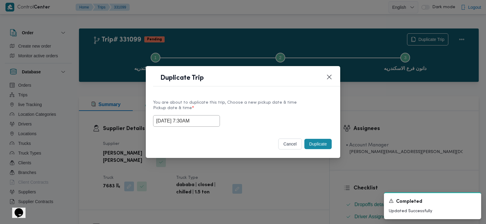
click at [281, 110] on label "Pickup date & time *" at bounding box center [243, 110] width 180 height 9
click at [318, 142] on button "Duplicate" at bounding box center [317, 144] width 27 height 10
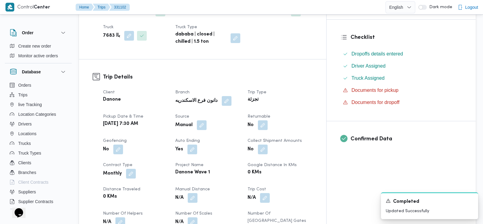
scroll to position [164, 0]
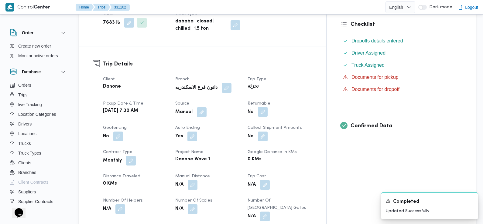
click at [267, 112] on button "button" at bounding box center [263, 112] width 10 height 10
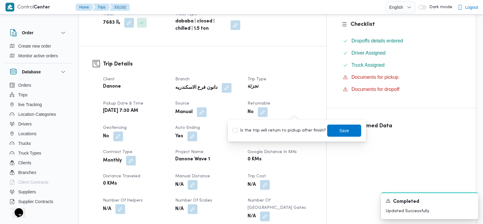
click at [296, 135] on div "Is the trip will return to pickup after finish? Save" at bounding box center [297, 130] width 130 height 13
click at [307, 129] on label "Is the trip will return to pickup after finish?" at bounding box center [278, 130] width 93 height 7
checkbox input "true"
click at [333, 133] on span "Save" at bounding box center [344, 130] width 34 height 12
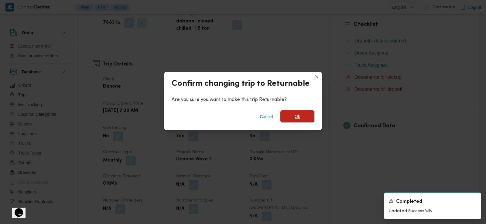
click at [301, 117] on span "Ok" at bounding box center [297, 116] width 34 height 12
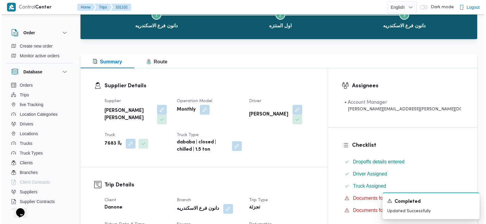
scroll to position [0, 0]
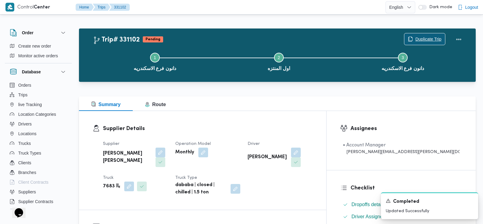
click at [432, 34] on span "Duplicate Trip" at bounding box center [424, 39] width 41 height 12
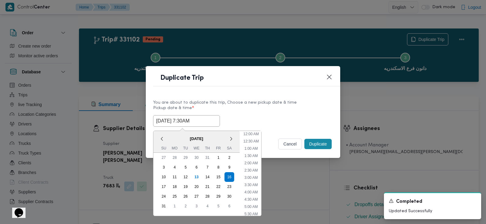
click at [190, 116] on input "16/08/2025 7:30AM" at bounding box center [186, 121] width 67 height 12
click at [160, 185] on div "17" at bounding box center [164, 187] width 12 height 12
type input "17/08/2025 7:30AM"
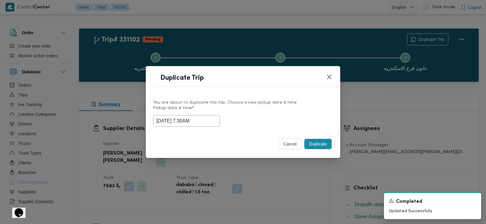
click at [296, 116] on div "17/08/2025 7:30AM" at bounding box center [243, 121] width 180 height 12
click at [326, 143] on button "Duplicate" at bounding box center [317, 144] width 27 height 10
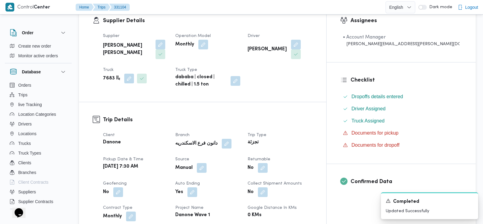
scroll to position [119, 0]
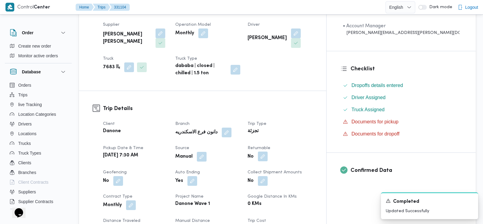
click at [267, 155] on button "button" at bounding box center [263, 157] width 10 height 10
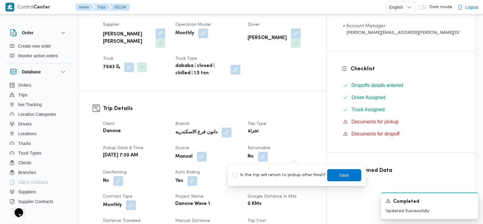
click at [285, 175] on label "Is the trip will return to pickup after finish?" at bounding box center [278, 175] width 93 height 7
checkbox input "true"
click at [339, 178] on span "Save" at bounding box center [344, 174] width 10 height 7
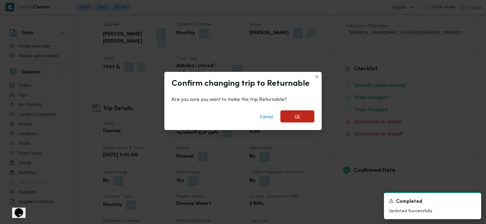
click at [298, 120] on span "Ok" at bounding box center [296, 116] width 5 height 7
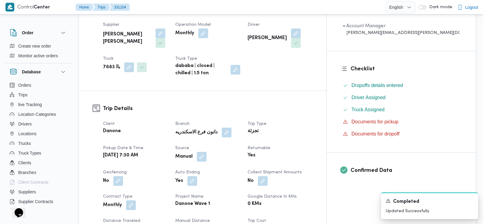
click at [326, 105] on div "Trip Details Client Danone Branch دانون فرع الاسكندريه Trip Type تجزئة Pickup d…" at bounding box center [202, 197] width 247 height 213
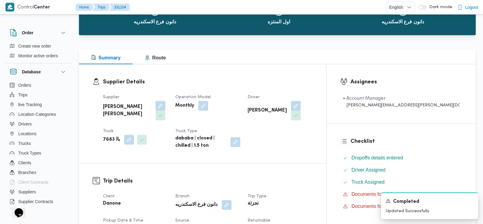
scroll to position [0, 0]
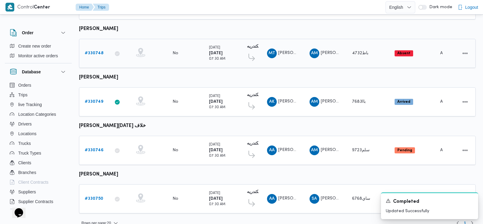
scroll to position [525, 0]
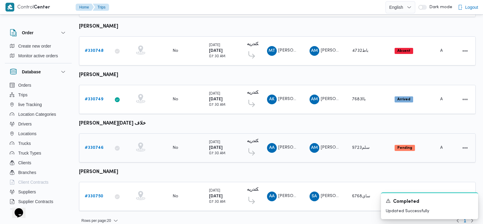
click at [93, 146] on b "# 330746" at bounding box center [94, 148] width 19 height 4
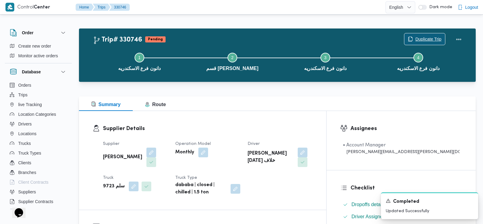
click at [434, 40] on span "Duplicate Trip" at bounding box center [428, 39] width 26 height 7
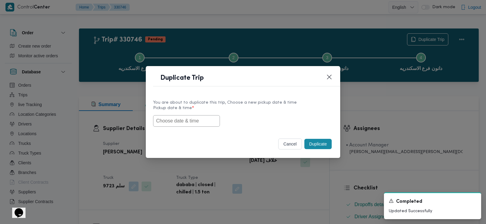
click at [193, 115] on input "text" at bounding box center [186, 121] width 67 height 12
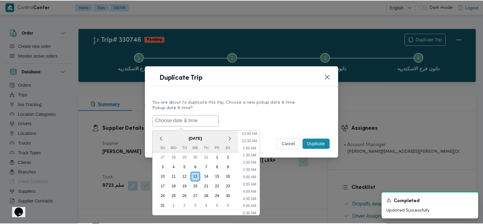
scroll to position [164, 0]
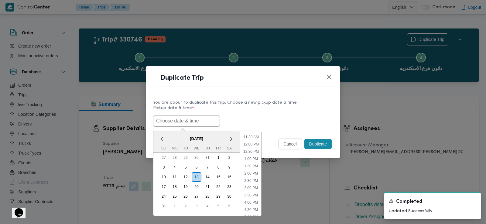
paste input "14/08/2025 7:30AM"
type input "14/08/2025 7:30AM"
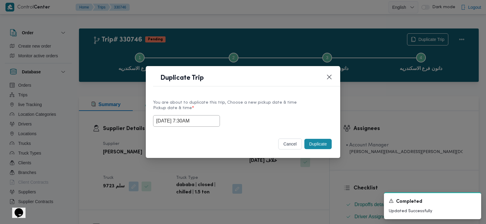
click at [254, 117] on div "14/08/2025 7:30AM" at bounding box center [243, 121] width 180 height 12
click at [316, 141] on button "Duplicate" at bounding box center [317, 144] width 27 height 10
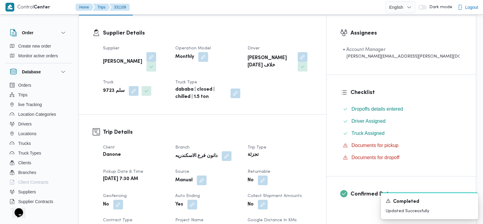
scroll to position [97, 0]
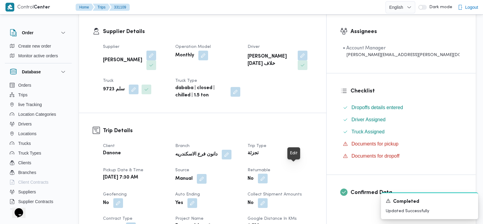
click at [267, 174] on button "button" at bounding box center [263, 179] width 10 height 10
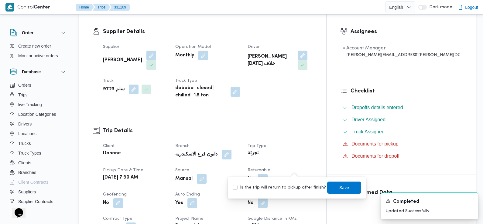
click at [291, 190] on label "Is the trip will return to pickup after finish?" at bounding box center [278, 187] width 93 height 7
checkbox input "true"
click at [333, 190] on span "Save" at bounding box center [344, 187] width 34 height 12
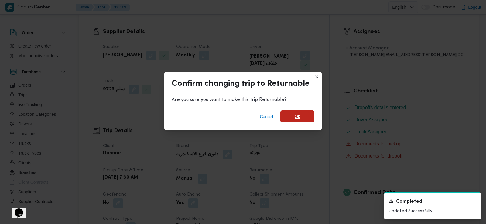
click at [305, 120] on span "Ok" at bounding box center [297, 116] width 34 height 12
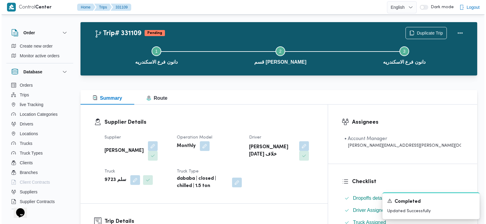
scroll to position [0, 0]
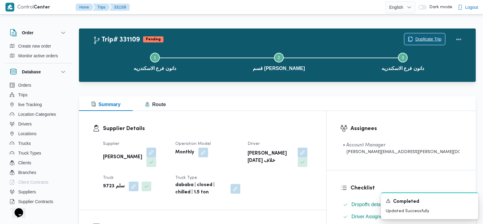
click at [427, 36] on span "Duplicate Trip" at bounding box center [424, 39] width 41 height 12
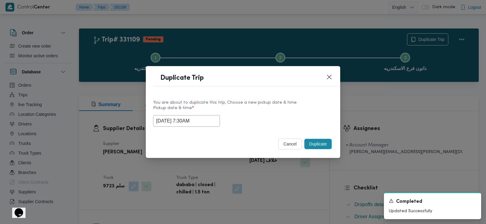
click at [181, 124] on input "14/08/2025 7:30AM" at bounding box center [186, 121] width 67 height 12
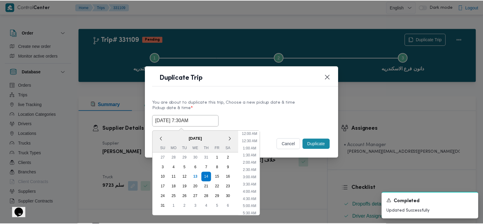
scroll to position [70, 0]
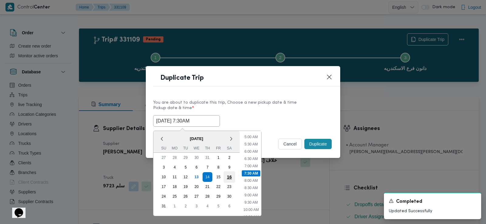
click at [230, 176] on div "16" at bounding box center [229, 177] width 12 height 12
type input "16/08/2025 7:30AM"
click at [298, 112] on label "Pickup date & time *" at bounding box center [243, 110] width 180 height 9
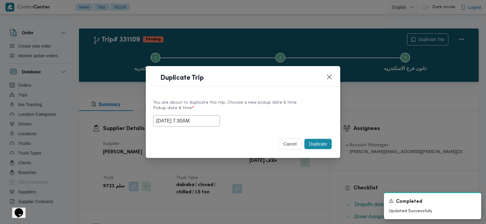
click at [317, 145] on button "Duplicate" at bounding box center [317, 144] width 27 height 10
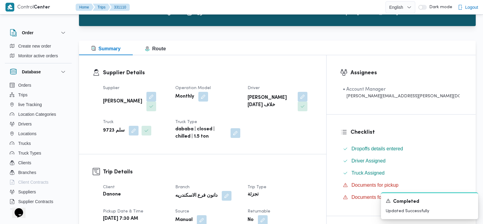
scroll to position [103, 0]
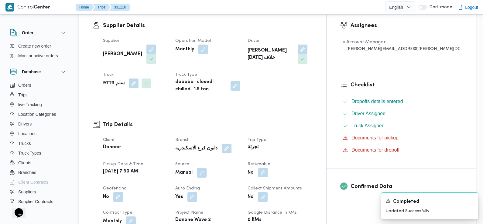
click at [267, 168] on button "button" at bounding box center [263, 173] width 10 height 10
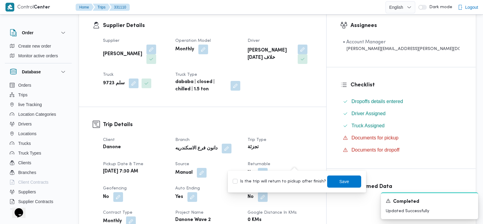
click at [287, 180] on label "Is the trip will return to pickup after finish?" at bounding box center [278, 181] width 93 height 7
checkbox input "true"
click at [339, 181] on span "Save" at bounding box center [344, 181] width 10 height 7
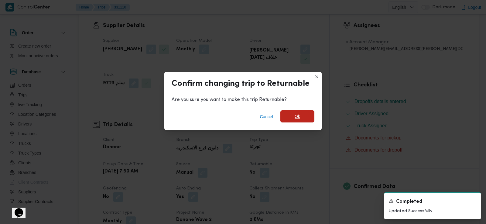
click at [306, 117] on span "Ok" at bounding box center [297, 116] width 34 height 12
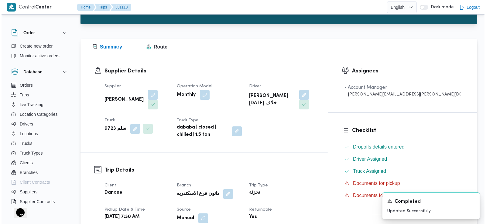
scroll to position [0, 0]
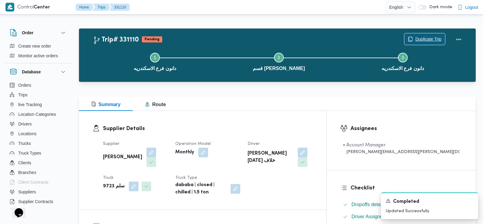
click at [438, 39] on span "Duplicate Trip" at bounding box center [428, 39] width 26 height 7
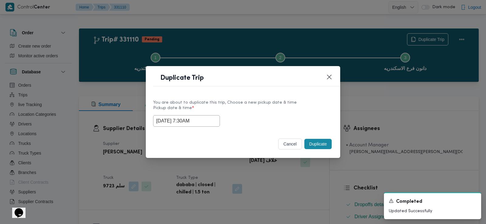
click at [195, 120] on input "16/08/2025 7:30AM" at bounding box center [186, 121] width 67 height 12
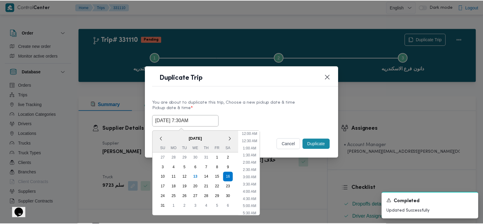
scroll to position [70, 0]
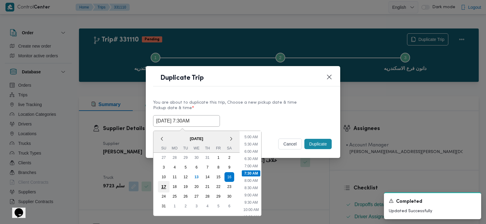
click at [165, 186] on div "17" at bounding box center [164, 187] width 12 height 12
type input "17/08/2025 7:30AM"
click at [271, 127] on div "17/08/2025 7:30AM < August 2025 > Su Mo Tu We Th Fr Sa 27 28 29 30 31 1 2 3 4 5…" at bounding box center [243, 121] width 180 height 12
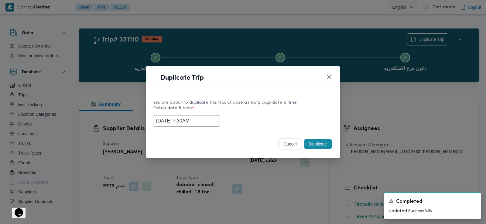
click at [321, 146] on button "Duplicate" at bounding box center [317, 144] width 27 height 10
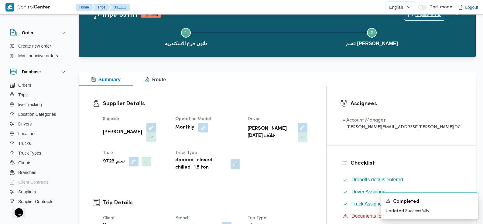
scroll to position [142, 0]
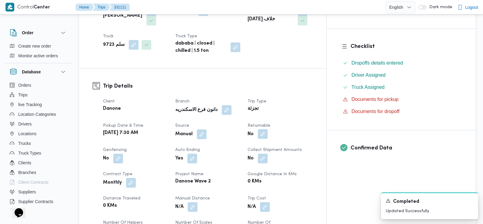
click at [267, 129] on button "button" at bounding box center [263, 134] width 10 height 10
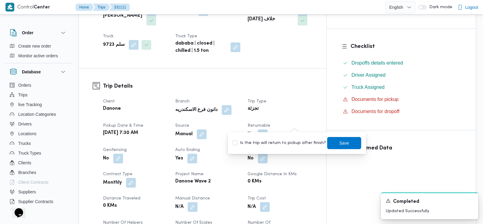
click at [297, 146] on label "Is the trip will return to pickup after finish?" at bounding box center [278, 143] width 93 height 7
checkbox input "true"
click at [328, 144] on span "Save" at bounding box center [344, 143] width 34 height 12
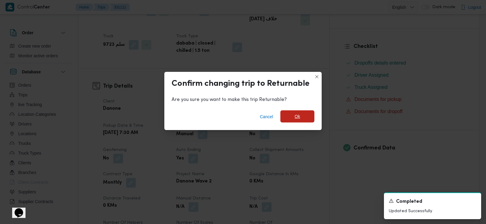
click at [299, 117] on span "Ok" at bounding box center [296, 116] width 5 height 7
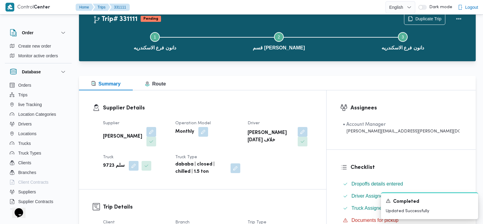
scroll to position [0, 0]
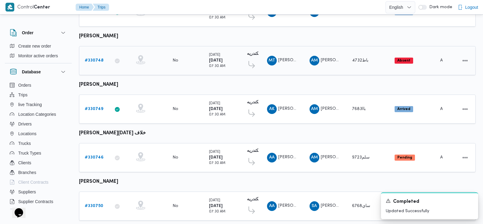
scroll to position [525, 0]
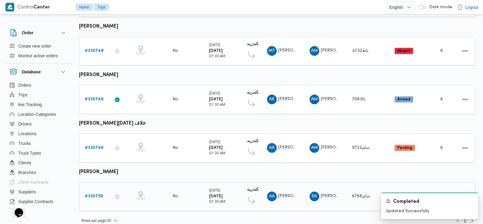
click at [93, 195] on b "# 330750" at bounding box center [94, 197] width 19 height 4
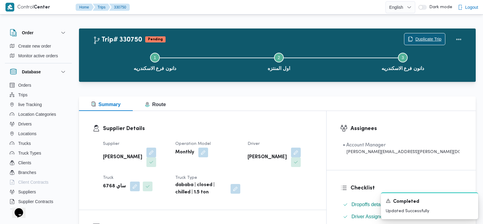
click at [425, 40] on span "Duplicate Trip" at bounding box center [428, 39] width 26 height 7
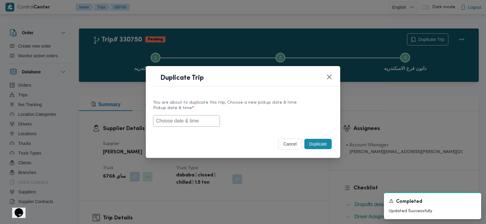
click at [190, 121] on input "text" at bounding box center [186, 121] width 67 height 12
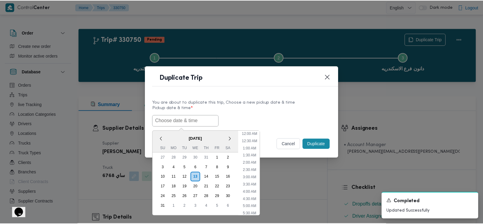
scroll to position [164, 0]
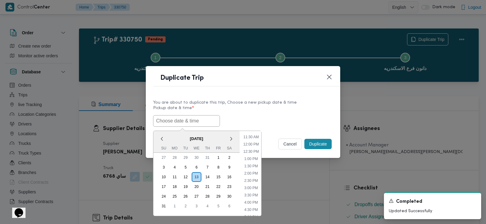
paste input "14/08/2025 7:30AM"
type input "14/08/2025 7:30AM"
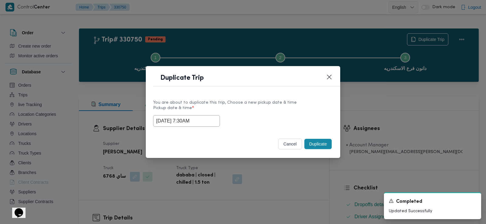
click at [269, 112] on label "Pickup date & time *" at bounding box center [243, 110] width 180 height 9
click at [314, 144] on button "Duplicate" at bounding box center [317, 144] width 27 height 10
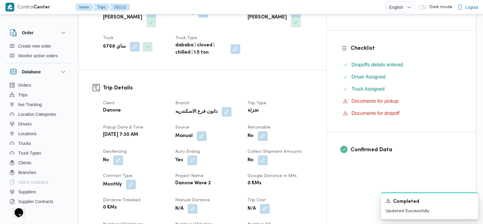
scroll to position [144, 0]
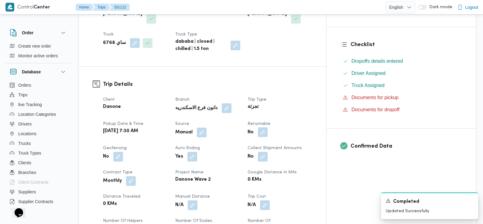
click at [267, 127] on button "button" at bounding box center [263, 132] width 10 height 10
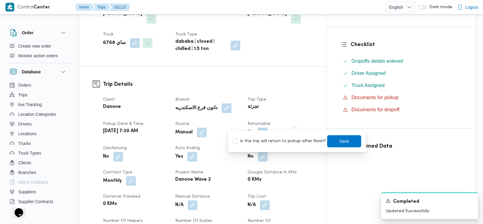
click at [290, 141] on label "Is the trip will return to pickup after finish?" at bounding box center [278, 141] width 93 height 7
checkbox input "true"
click at [340, 143] on span "Save" at bounding box center [344, 140] width 10 height 7
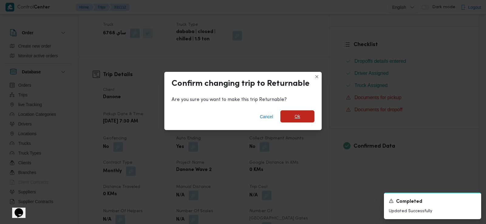
click at [304, 119] on span "Ok" at bounding box center [297, 116] width 34 height 12
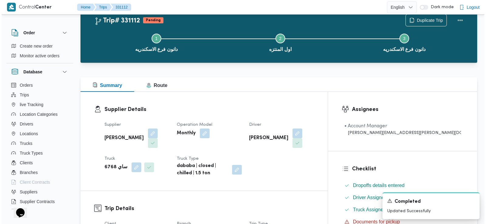
scroll to position [0, 0]
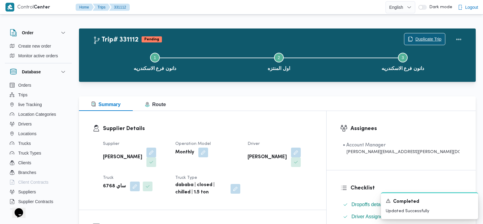
click at [430, 41] on span "Duplicate Trip" at bounding box center [428, 39] width 26 height 7
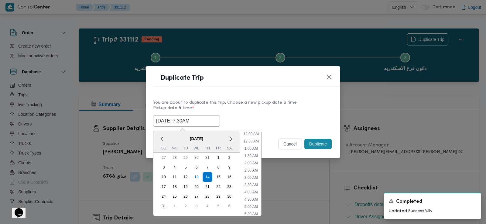
click at [180, 122] on input "14/08/2025 7:30AM" at bounding box center [186, 121] width 67 height 12
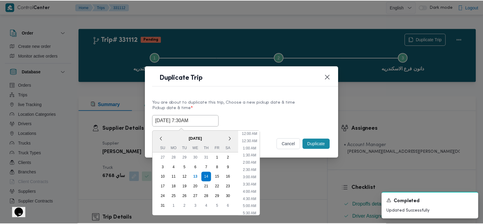
scroll to position [70, 0]
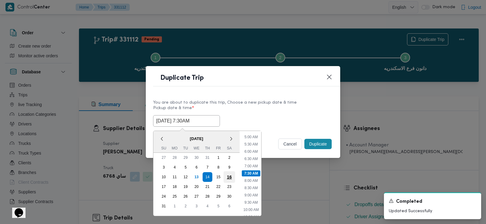
click at [228, 176] on div "16" at bounding box center [229, 177] width 12 height 12
type input "16/08/2025 7:30AM"
click at [271, 128] on div "You are about to duplicate this trip, Choose a new pickup date & time Pickup da…" at bounding box center [243, 113] width 194 height 39
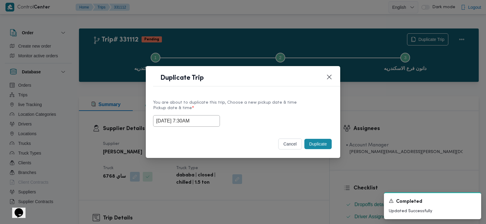
click at [314, 144] on button "Duplicate" at bounding box center [317, 144] width 27 height 10
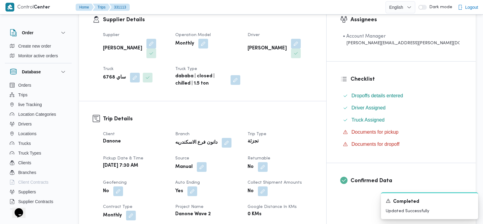
scroll to position [109, 0]
click at [267, 162] on button "button" at bounding box center [263, 167] width 10 height 10
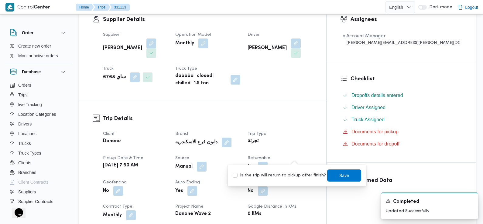
click at [286, 175] on label "Is the trip will return to pickup after finish?" at bounding box center [278, 175] width 93 height 7
checkbox input "true"
click at [341, 181] on span "Save" at bounding box center [344, 175] width 34 height 12
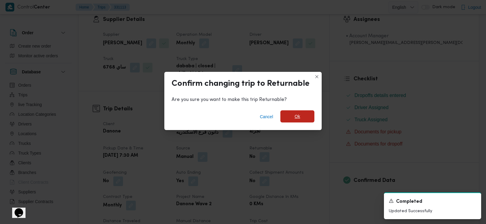
click at [296, 118] on span "Ok" at bounding box center [296, 116] width 5 height 7
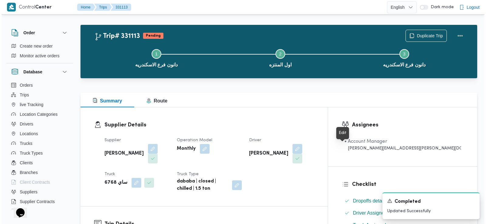
scroll to position [0, 0]
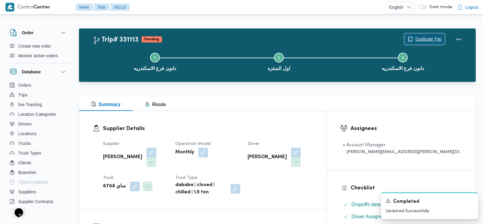
click at [432, 37] on span "Duplicate Trip" at bounding box center [428, 39] width 26 height 7
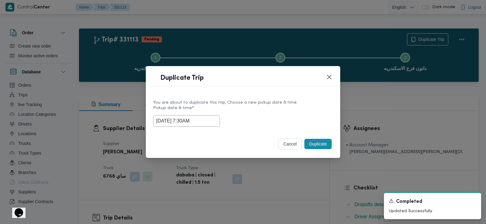
click at [198, 125] on input "16/08/2025 7:30AM" at bounding box center [186, 121] width 67 height 12
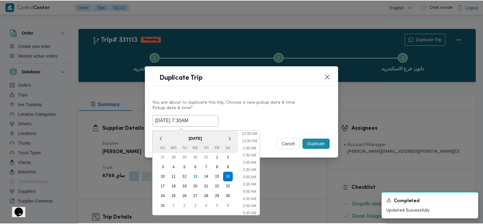
scroll to position [70, 0]
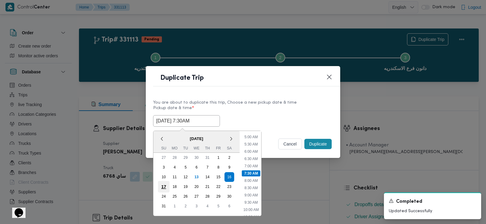
click at [161, 186] on div "17" at bounding box center [164, 187] width 12 height 12
type input "17/08/2025 7:30AM"
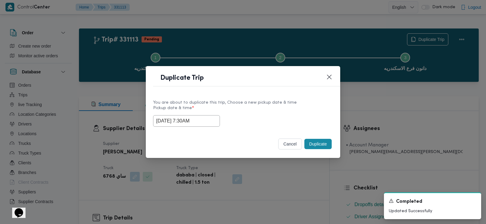
click at [294, 113] on label "Pickup date & time *" at bounding box center [243, 110] width 180 height 9
click at [318, 142] on button "Duplicate" at bounding box center [317, 144] width 27 height 10
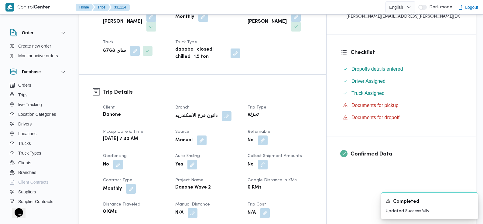
scroll to position [160, 0]
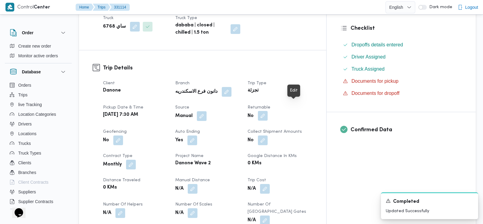
click at [267, 111] on button "button" at bounding box center [263, 116] width 10 height 10
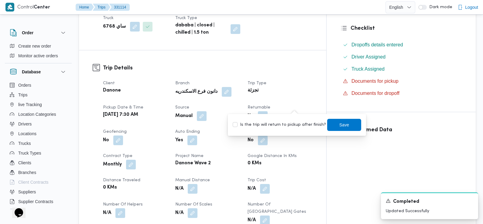
click at [283, 126] on label "Is the trip will return to pickup after finish?" at bounding box center [278, 124] width 93 height 7
checkbox input "true"
click at [339, 124] on span "Save" at bounding box center [344, 124] width 10 height 7
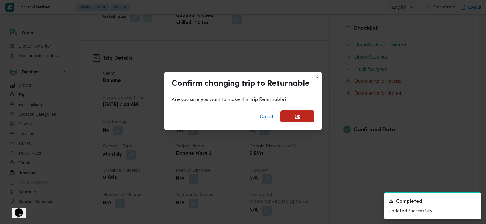
click at [300, 114] on span "Ok" at bounding box center [296, 116] width 5 height 7
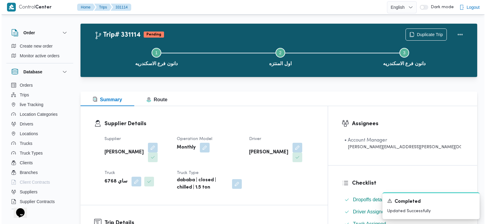
scroll to position [0, 0]
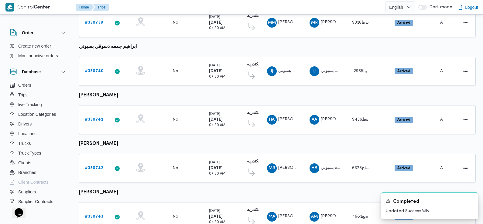
scroll to position [525, 0]
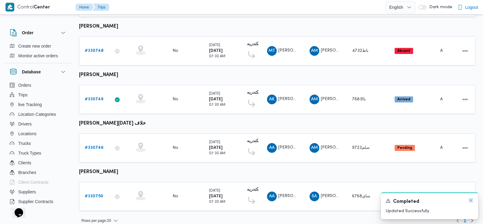
click at [470, 200] on icon "Dismiss toast" at bounding box center [470, 200] width 5 height 5
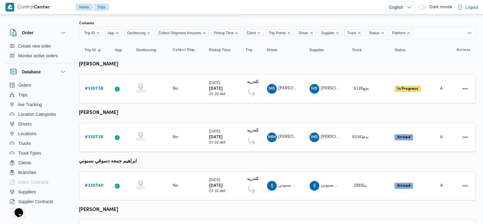
scroll to position [0, 0]
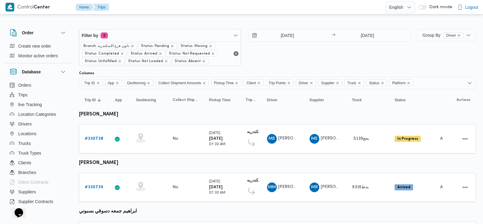
click at [163, 198] on td "Geofencing" at bounding box center [149, 187] width 36 height 29
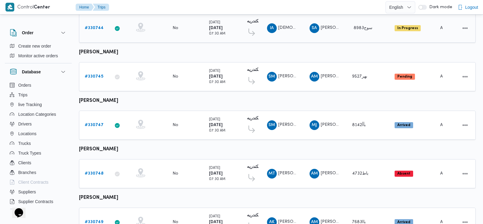
scroll to position [405, 0]
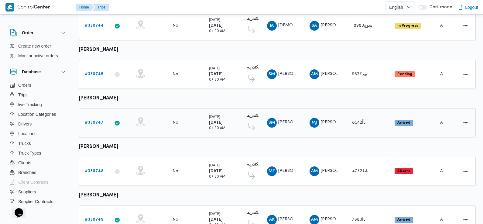
click at [96, 121] on b "# 330747" at bounding box center [94, 123] width 19 height 4
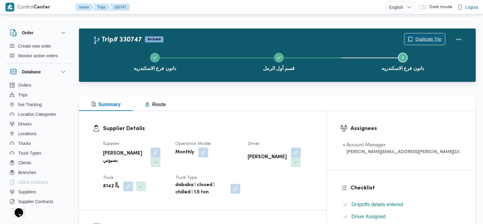
click at [418, 39] on span "Duplicate Trip" at bounding box center [428, 39] width 26 height 7
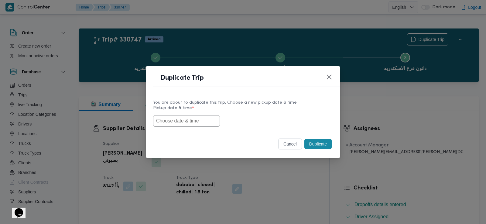
click at [191, 122] on input "text" at bounding box center [186, 121] width 67 height 12
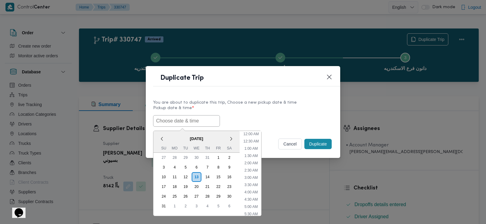
scroll to position [164, 0]
click at [164, 185] on div "17" at bounding box center [164, 187] width 12 height 12
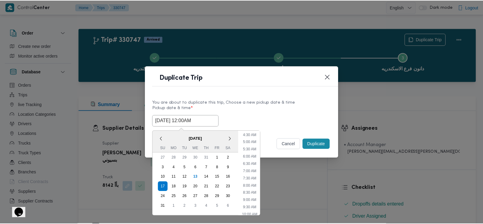
scroll to position [63, 0]
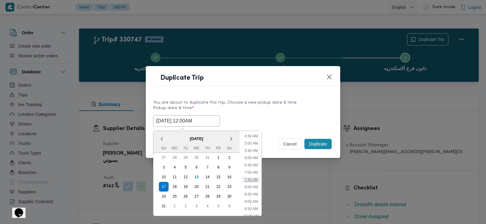
click at [253, 177] on li "7:30 AM" at bounding box center [251, 180] width 18 height 6
type input "17/08/2025 7:30AM"
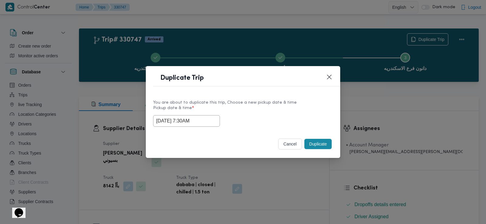
click at [311, 143] on button "Duplicate" at bounding box center [317, 144] width 27 height 10
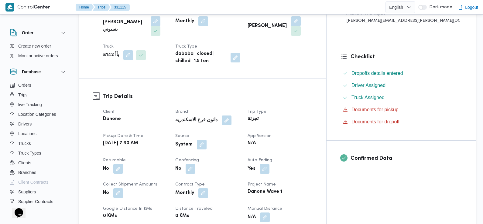
scroll to position [146, 0]
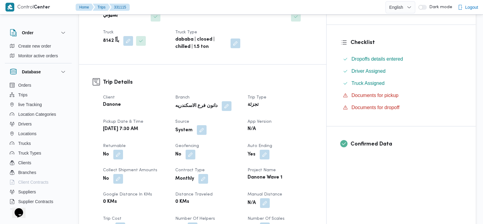
click at [206, 129] on span at bounding box center [200, 131] width 13 height 10
click at [206, 133] on button "button" at bounding box center [202, 130] width 10 height 10
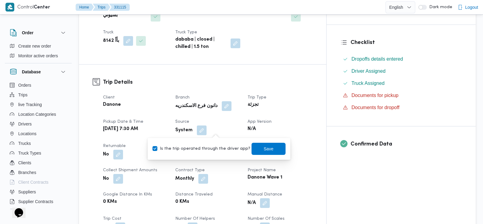
click at [214, 150] on label "Is the trip operated through the driver app?" at bounding box center [201, 148] width 98 height 7
checkbox input "false"
click at [251, 150] on span "Save" at bounding box center [268, 149] width 34 height 12
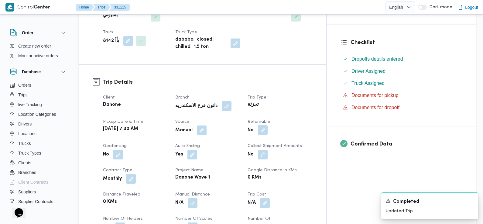
click at [267, 131] on button "button" at bounding box center [263, 130] width 10 height 10
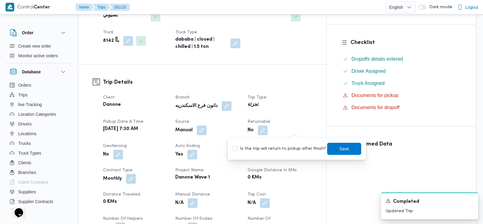
click at [296, 150] on label "Is the trip will return to pickup after finish?" at bounding box center [278, 148] width 93 height 7
checkbox input "true"
click at [330, 150] on span "Save" at bounding box center [344, 149] width 34 height 12
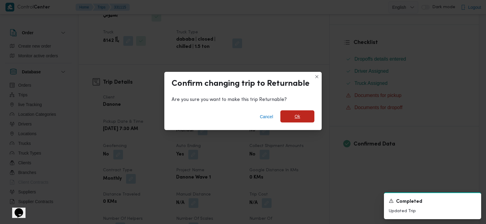
click at [301, 114] on span "Ok" at bounding box center [297, 116] width 34 height 12
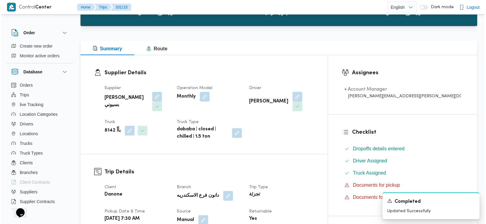
scroll to position [0, 0]
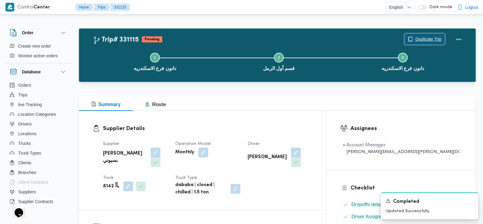
click at [427, 37] on span "Duplicate Trip" at bounding box center [428, 39] width 26 height 7
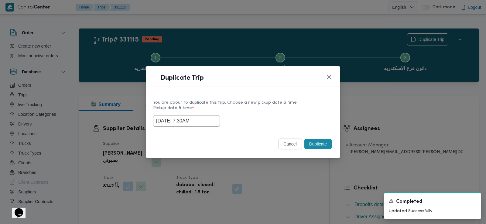
click at [182, 117] on input "17/08/2025 7:30AM" at bounding box center [186, 121] width 67 height 12
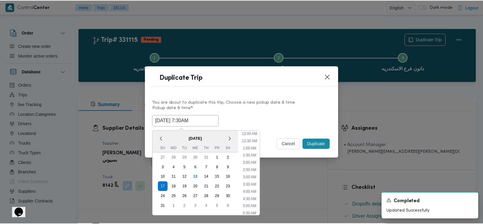
scroll to position [70, 0]
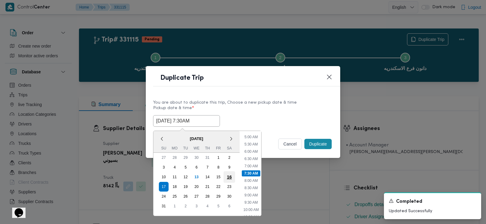
click at [229, 177] on div "16" at bounding box center [229, 177] width 12 height 12
type input "16/08/2025 7:30AM"
click at [304, 116] on div "16/08/2025 7:30AM < August 2025 > Su Mo Tu We Th Fr Sa 27 28 29 30 31 1 2 3 4 5…" at bounding box center [243, 121] width 180 height 12
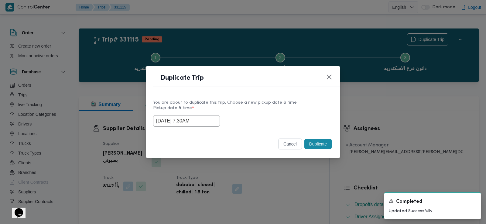
click at [317, 145] on button "Duplicate" at bounding box center [317, 144] width 27 height 10
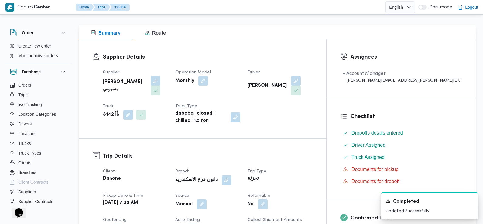
scroll to position [121, 0]
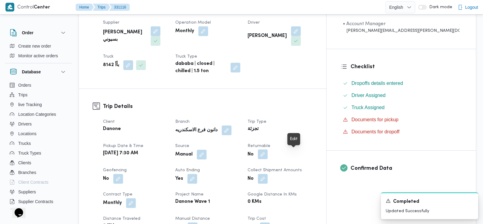
click at [267, 157] on button "button" at bounding box center [263, 155] width 10 height 10
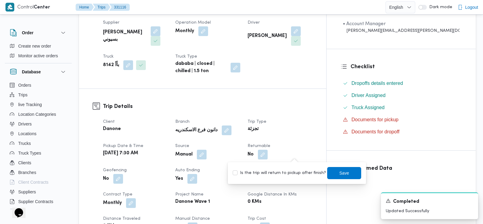
click at [290, 173] on label "Is the trip will return to pickup after finish?" at bounding box center [278, 173] width 93 height 7
checkbox input "true"
click at [328, 176] on span "Save" at bounding box center [344, 173] width 34 height 12
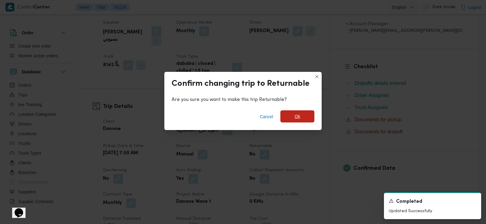
click at [306, 119] on span "Ok" at bounding box center [297, 116] width 34 height 12
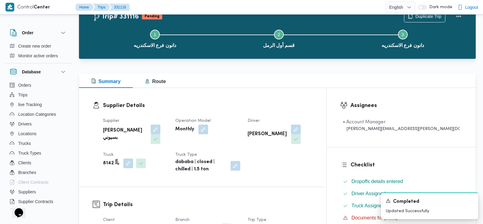
scroll to position [0, 0]
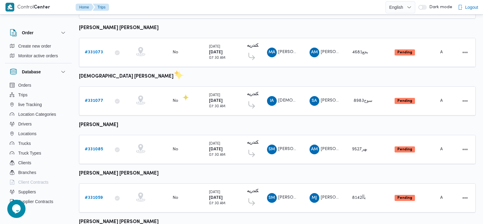
scroll to position [414, 0]
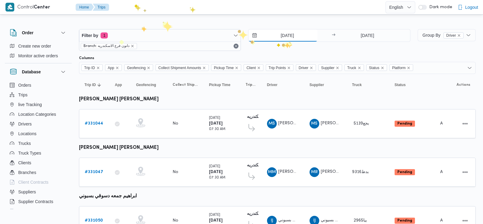
click at [288, 38] on input "[DATE]" at bounding box center [282, 35] width 69 height 12
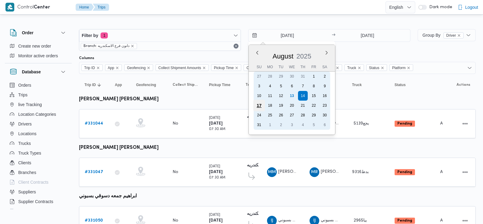
click at [257, 107] on div "17" at bounding box center [259, 106] width 12 height 12
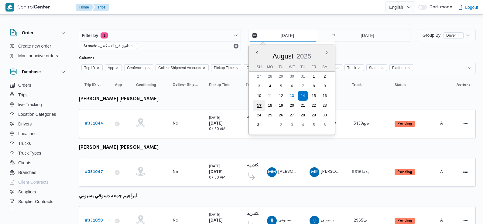
type input "[DATE]"
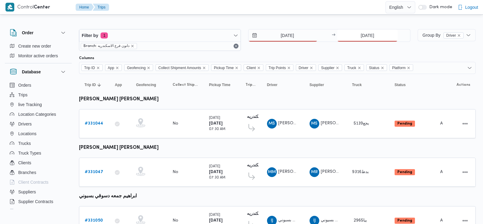
click at [368, 36] on input "[DATE]" at bounding box center [367, 35] width 60 height 12
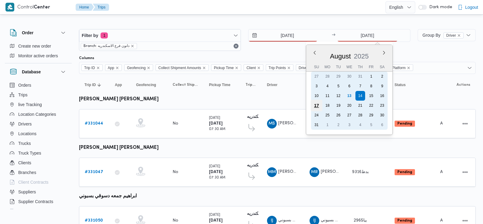
click at [316, 106] on div "17" at bounding box center [316, 106] width 12 height 12
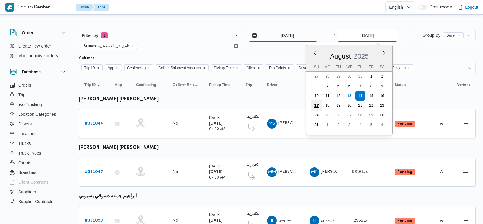
type input "[DATE]"
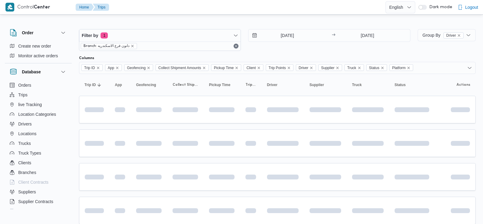
click at [303, 48] on div "[DATE] → [DATE]" at bounding box center [329, 40] width 162 height 22
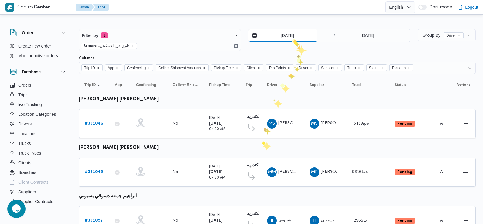
click at [289, 33] on input "[DATE]" at bounding box center [282, 35] width 69 height 12
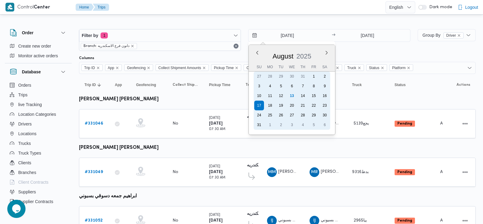
click at [322, 96] on div "16" at bounding box center [325, 96] width 10 height 10
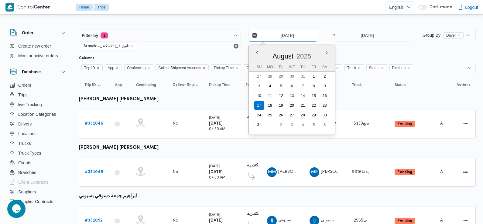
type input "[DATE]"
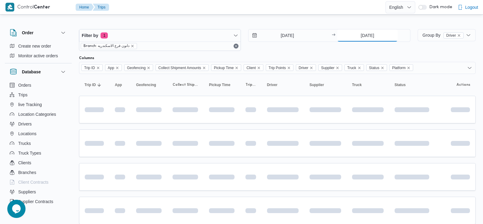
click at [378, 39] on input "17/8/2025" at bounding box center [367, 35] width 60 height 12
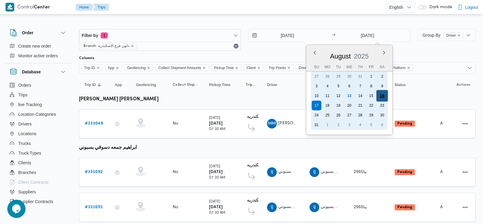
click at [384, 97] on div "16" at bounding box center [382, 96] width 12 height 12
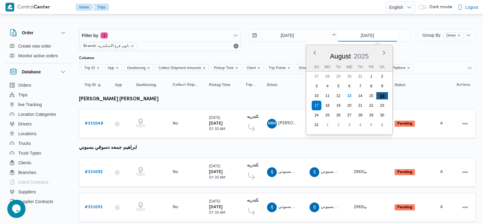
type input "[DATE]"
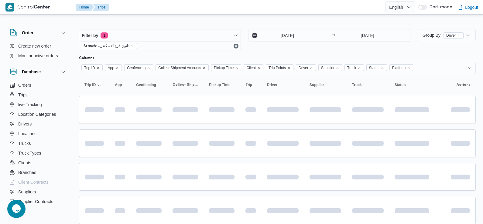
click at [368, 55] on div at bounding box center [277, 53] width 396 height 5
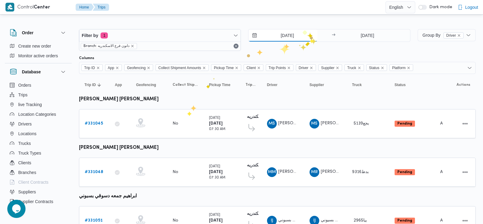
click at [302, 30] on input "[DATE]" at bounding box center [282, 35] width 69 height 12
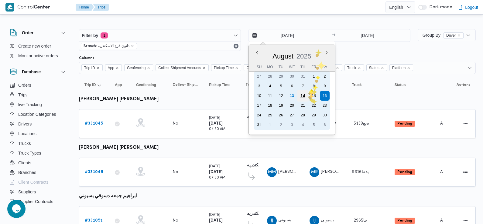
click at [305, 97] on div "14" at bounding box center [303, 96] width 12 height 12
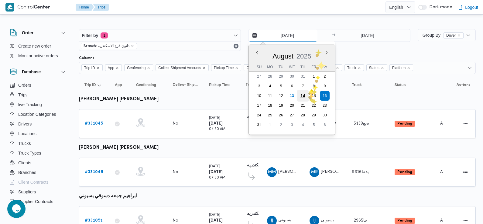
type input "[DATE]"
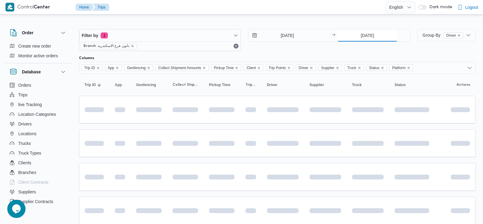
click at [377, 38] on input "[DATE]" at bounding box center [367, 35] width 60 height 12
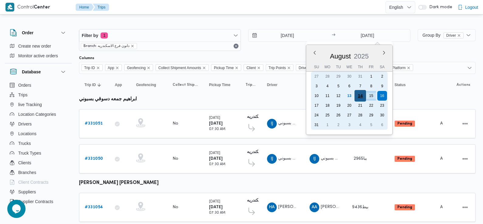
click at [361, 98] on div "14" at bounding box center [360, 96] width 12 height 12
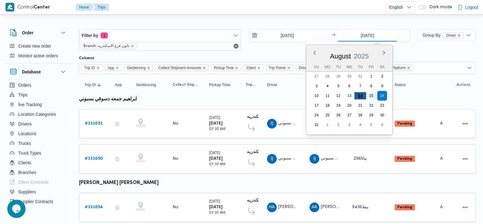
type input "[DATE]"
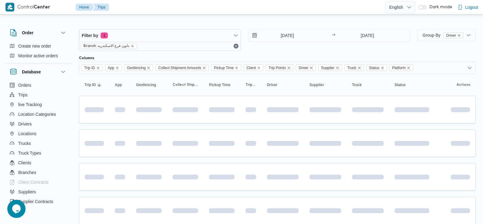
click at [325, 53] on div "Filter by 1 Branch: دانون فرع الاسكندريه [DATE] → [DATE]" at bounding box center [244, 39] width 338 height 29
